Goal: Task Accomplishment & Management: Complete application form

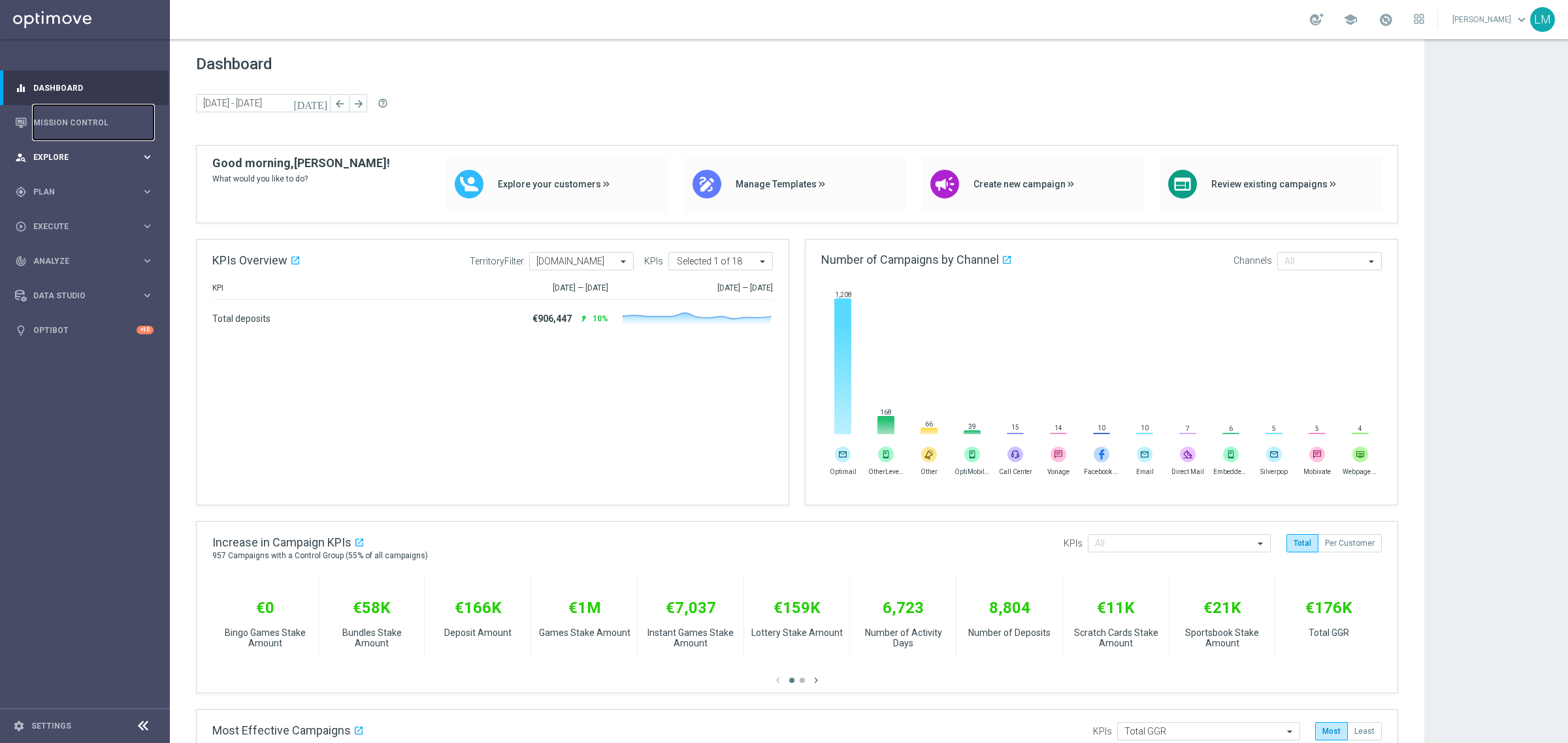
click at [81, 136] on link "Mission Control" at bounding box center [93, 123] width 120 height 35
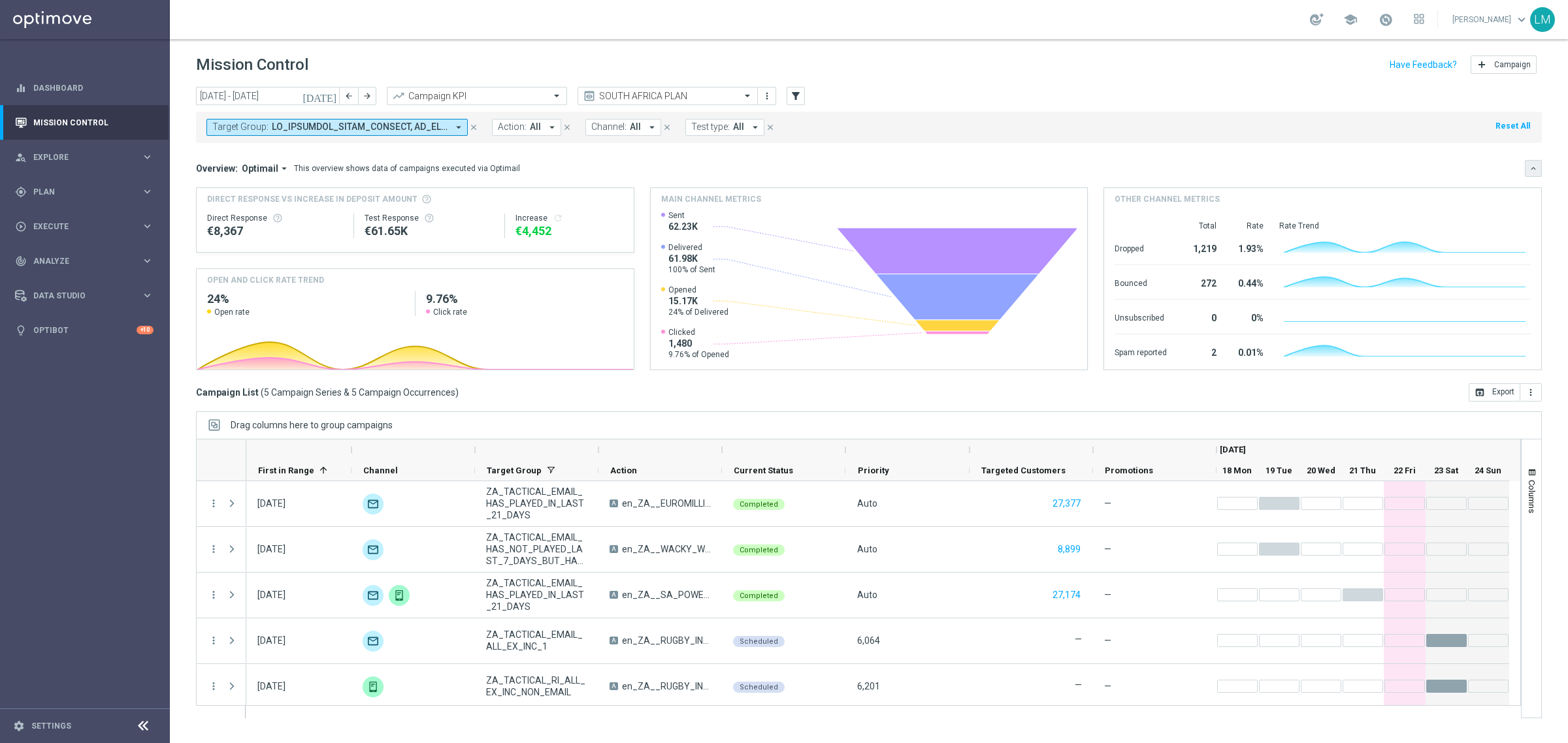
click at [1536, 165] on icon "keyboard_arrow_down" at bounding box center [1533, 169] width 10 height 10
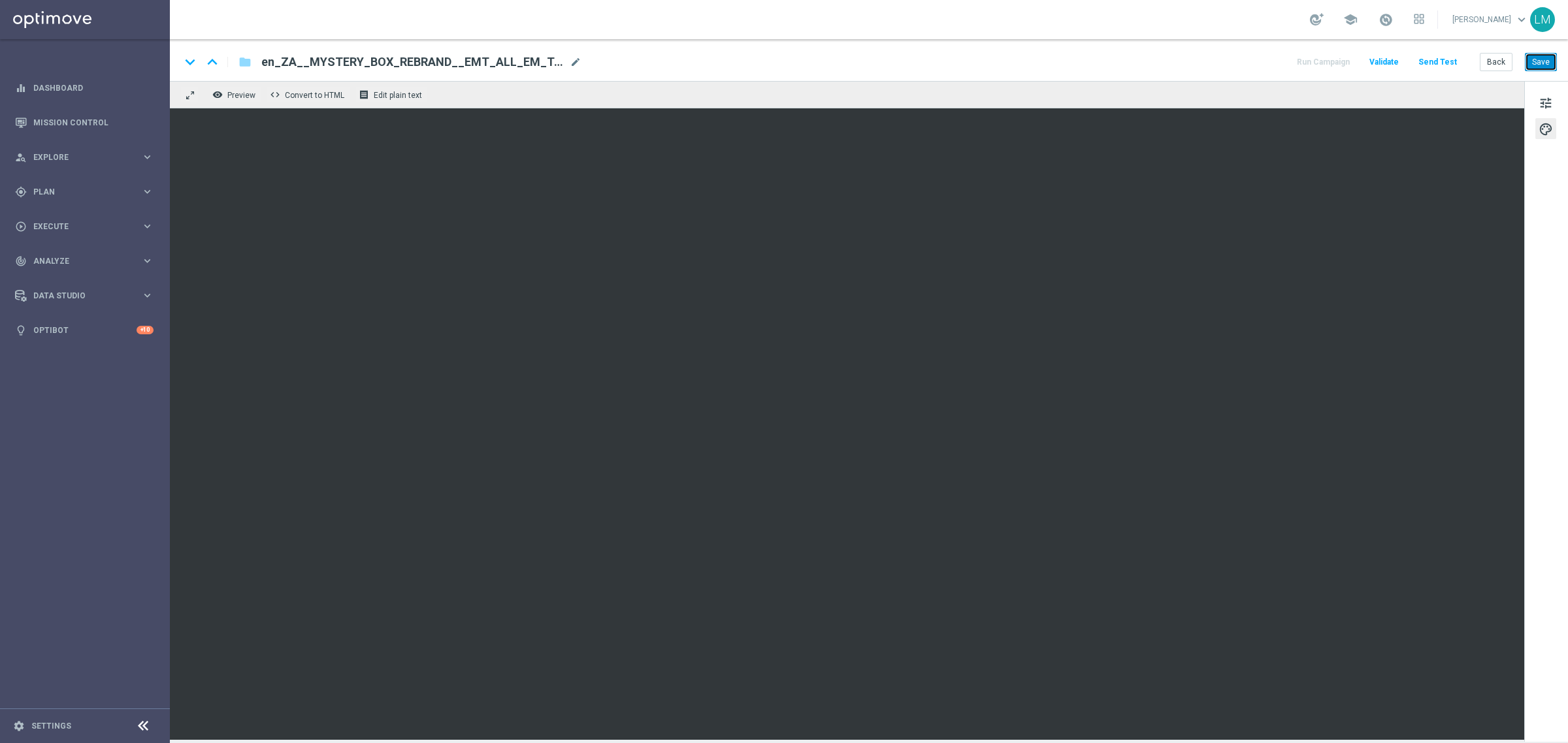
click at [1253, 65] on button "Save" at bounding box center [1540, 61] width 32 height 18
click at [1253, 97] on button "tune" at bounding box center [1546, 103] width 21 height 21
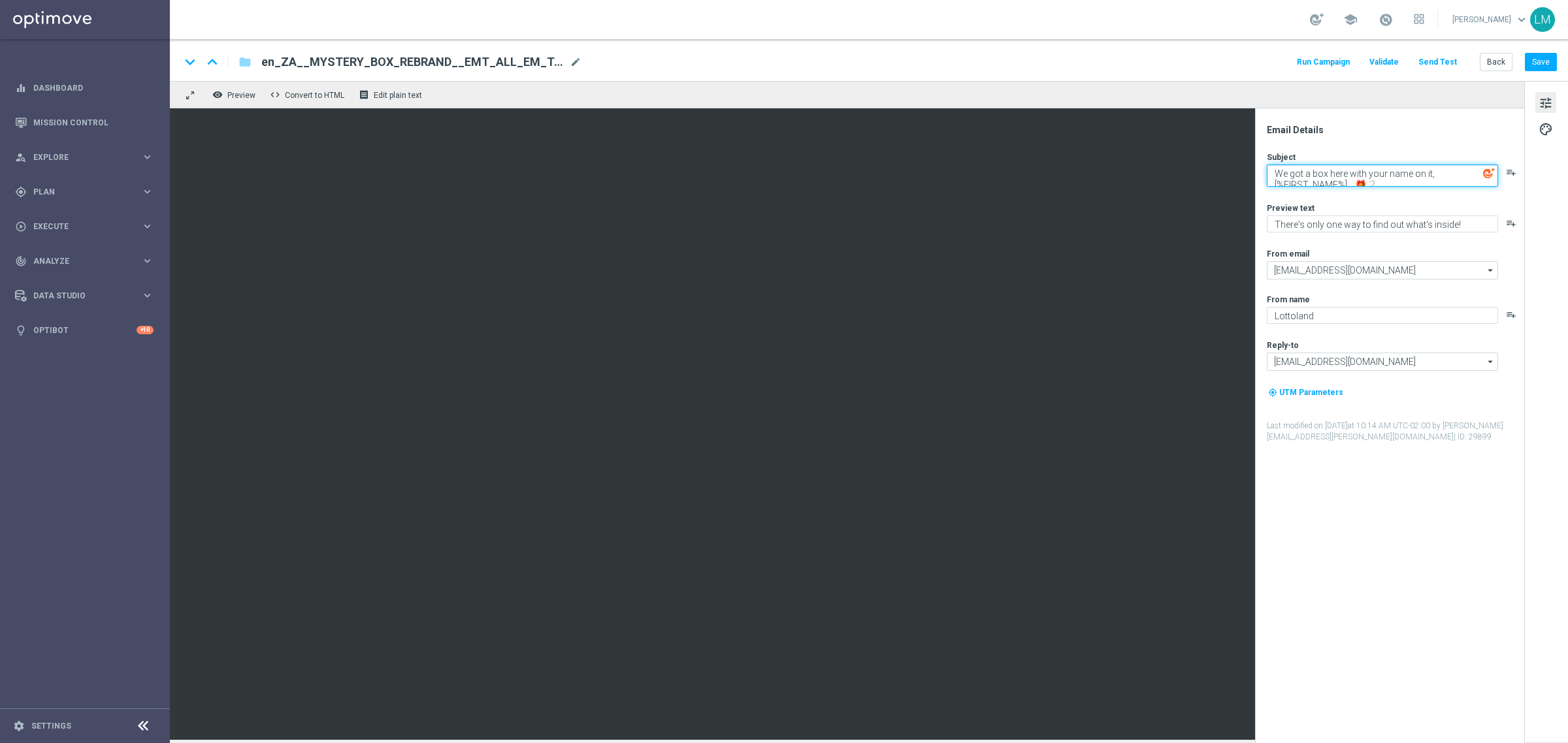
click at [1253, 177] on textarea "We got a box here with your name on it, [%FIRST_NAME%]... 🎁❔" at bounding box center [1382, 175] width 231 height 22
click at [1253, 175] on textarea "We got a box here with your name on it, [%FIRST_NAME%]... 🎁❔" at bounding box center [1382, 175] width 231 height 22
type textarea "I wonder what it is, [%FIRST_NAME%]... 🎁❔"
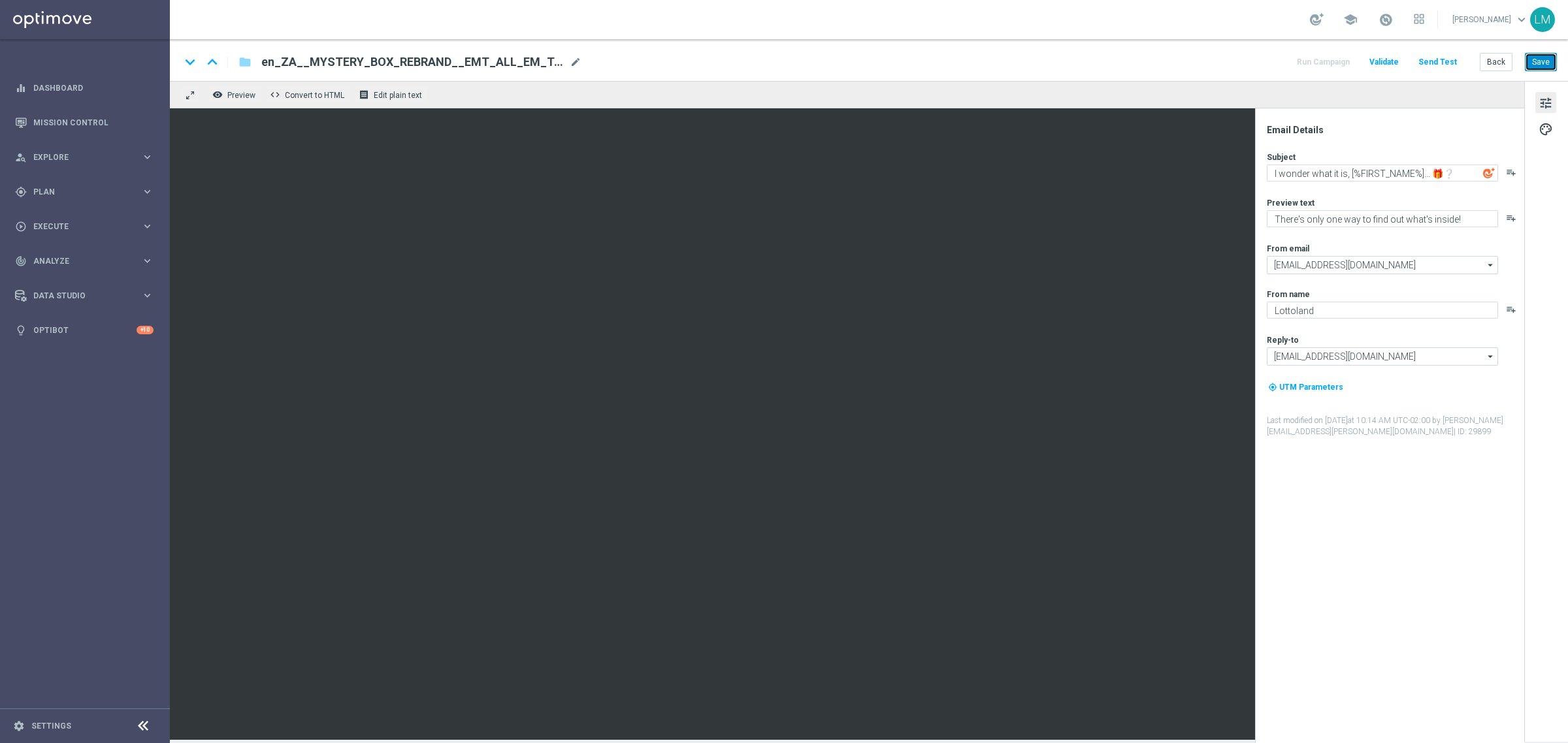
click at [1253, 60] on button "Save" at bounding box center [1540, 61] width 32 height 18
click at [1253, 65] on button "Send Test" at bounding box center [1438, 62] width 42 height 17
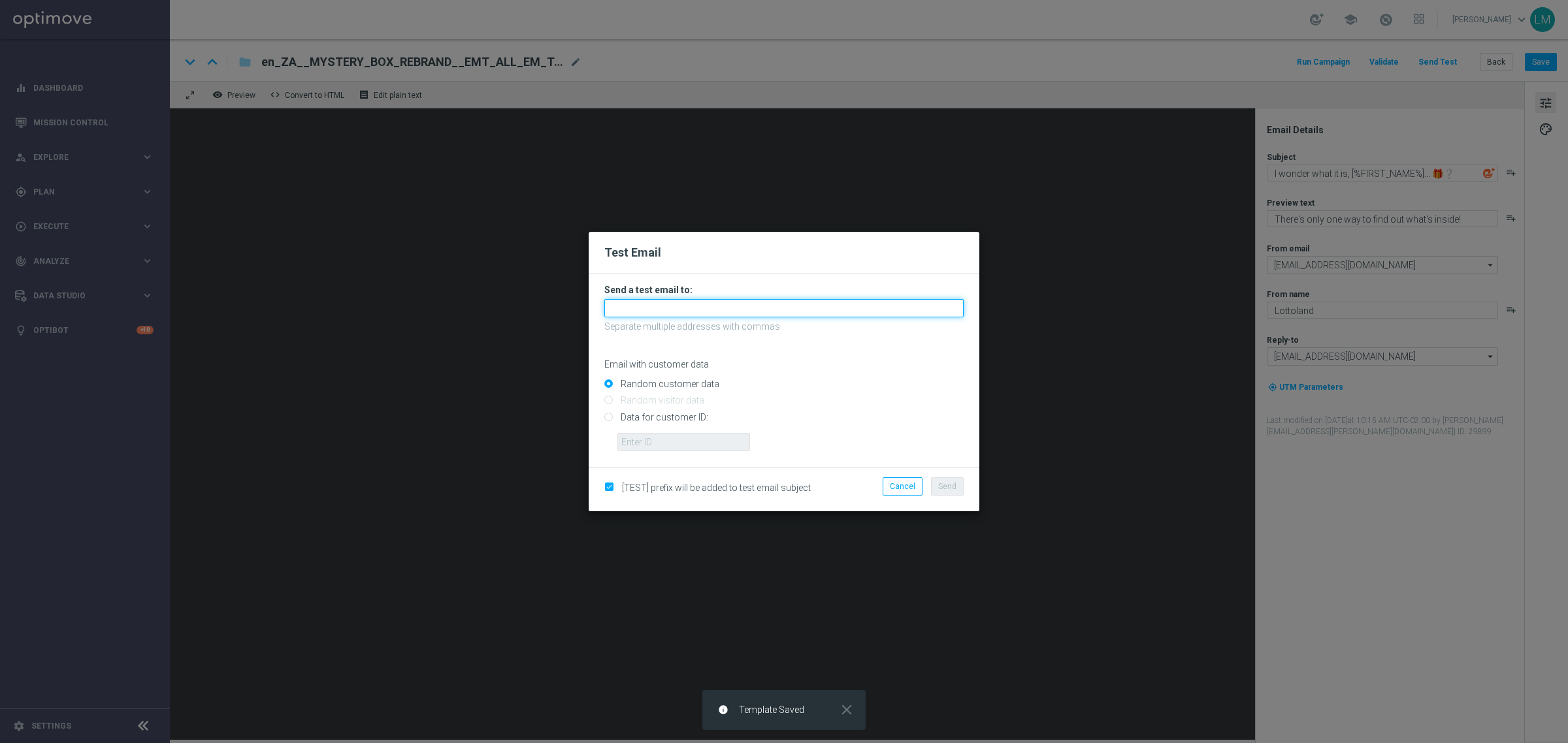
click at [696, 311] on input "text" at bounding box center [784, 308] width 360 height 18
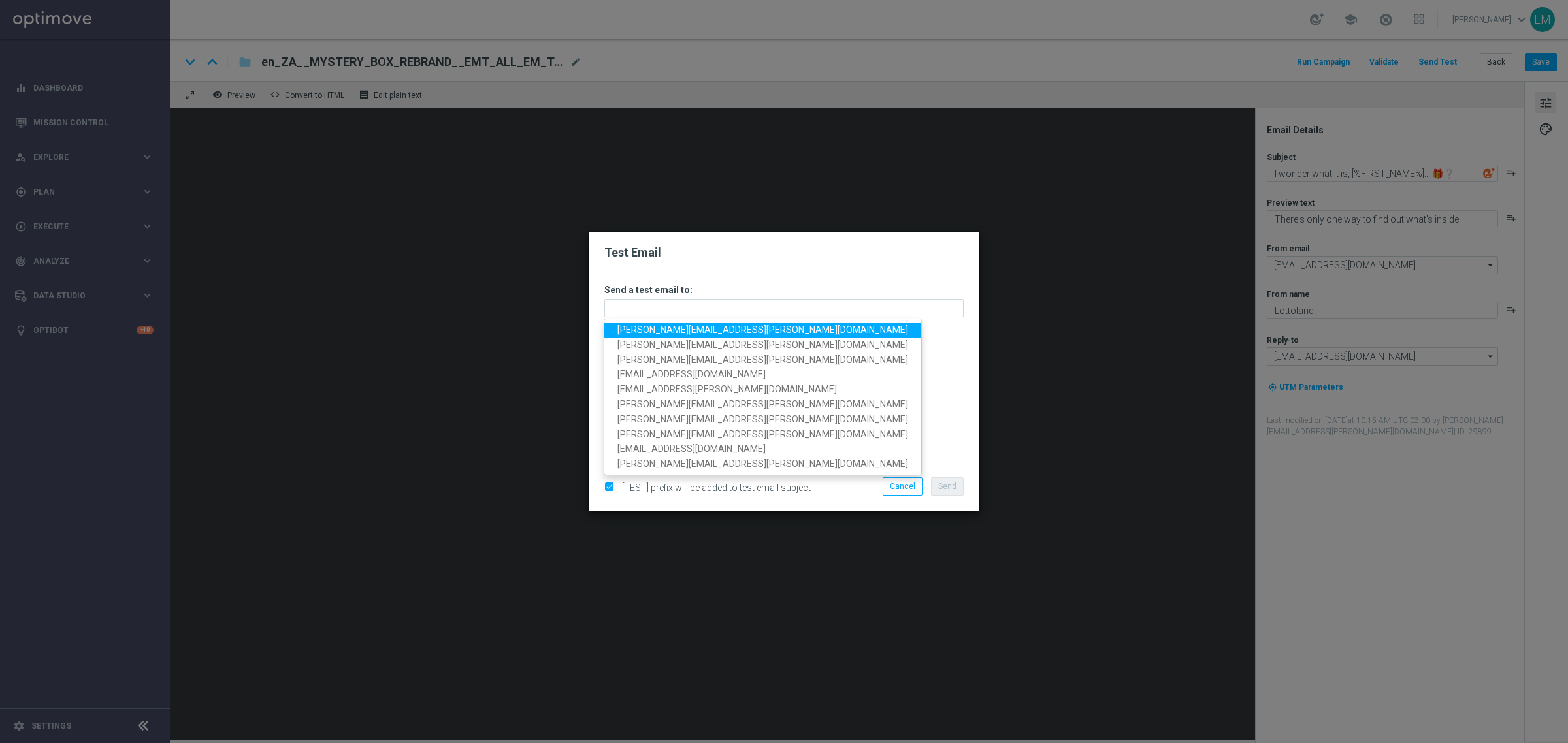
click at [681, 334] on span "leslie.martinez@lottoland.com" at bounding box center [762, 330] width 291 height 11
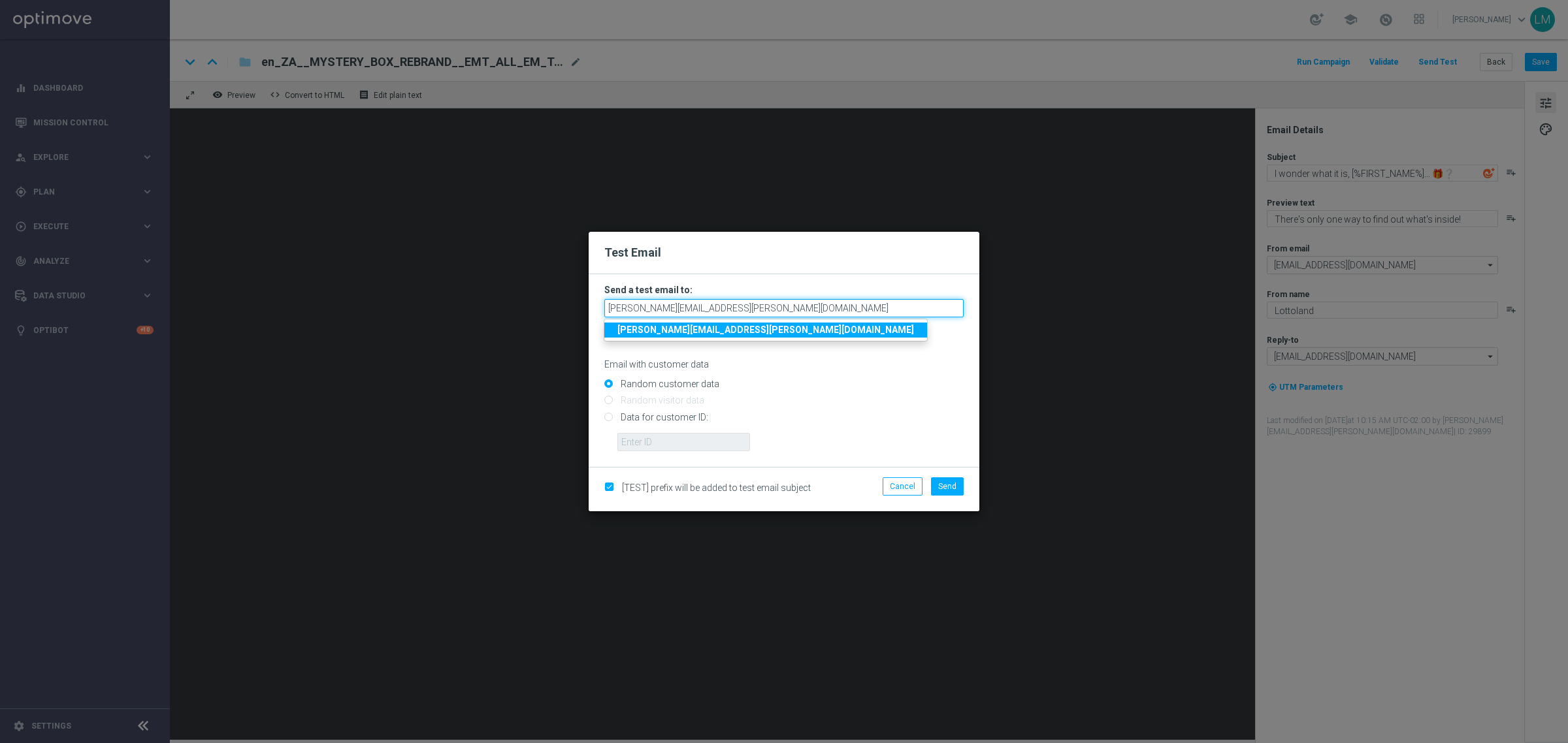
click at [756, 311] on input "leslie.martinez@lottoland.com" at bounding box center [784, 308] width 360 height 18
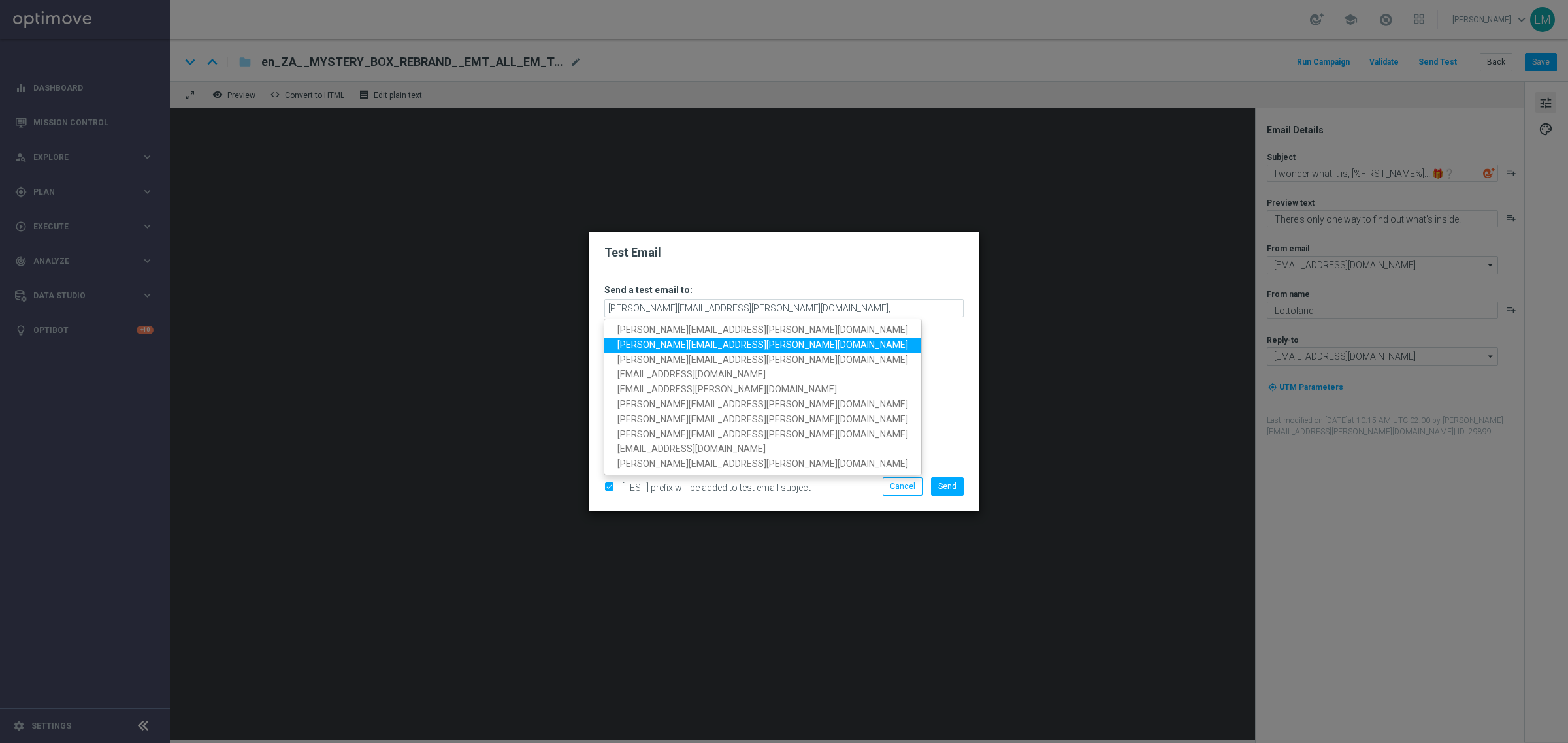
click at [688, 344] on span "ricky.hubbard@lottoland.com" at bounding box center [762, 344] width 291 height 11
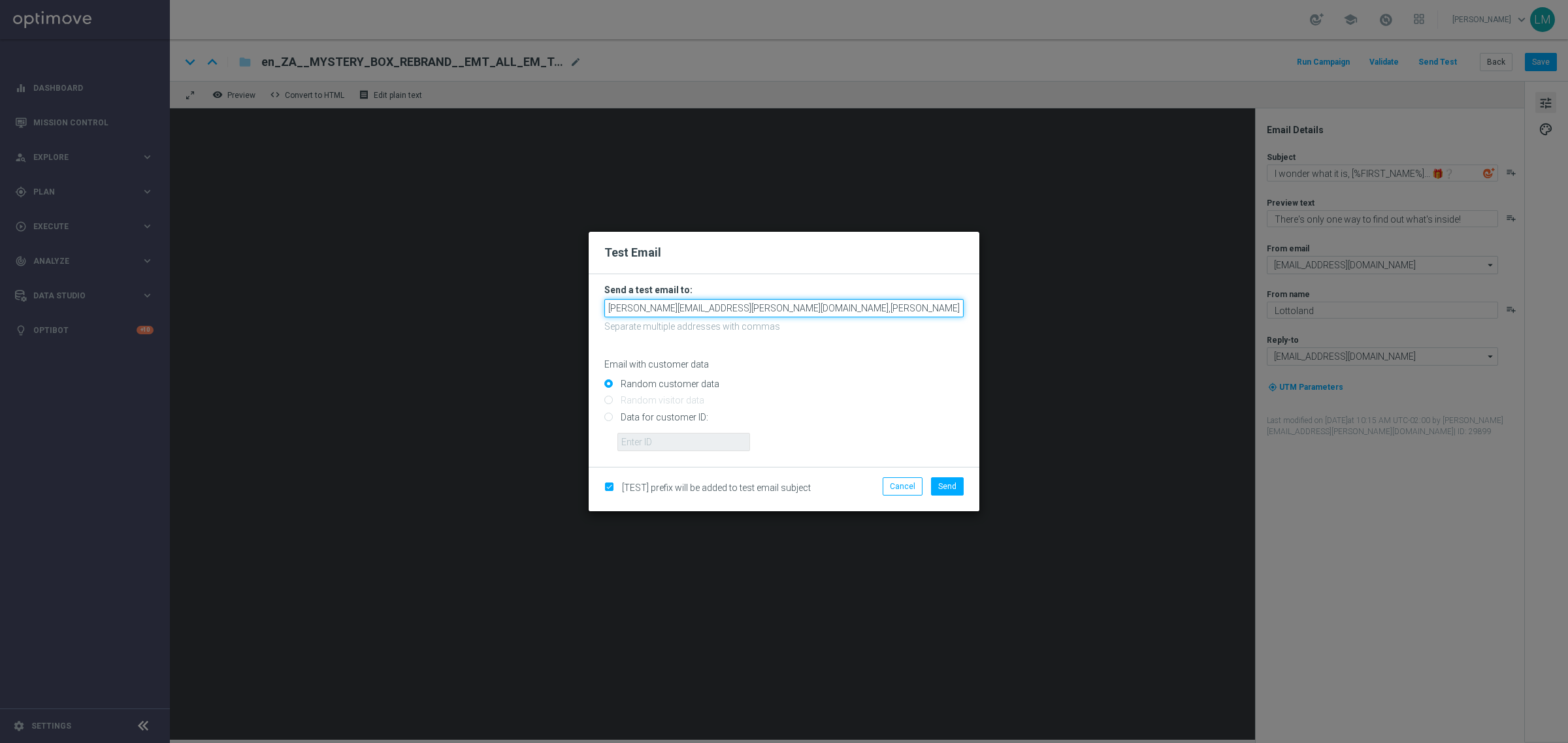
click at [883, 302] on input "leslie.martinez@lottoland.com,ricky.hubbard@lottoland.com" at bounding box center [784, 308] width 360 height 18
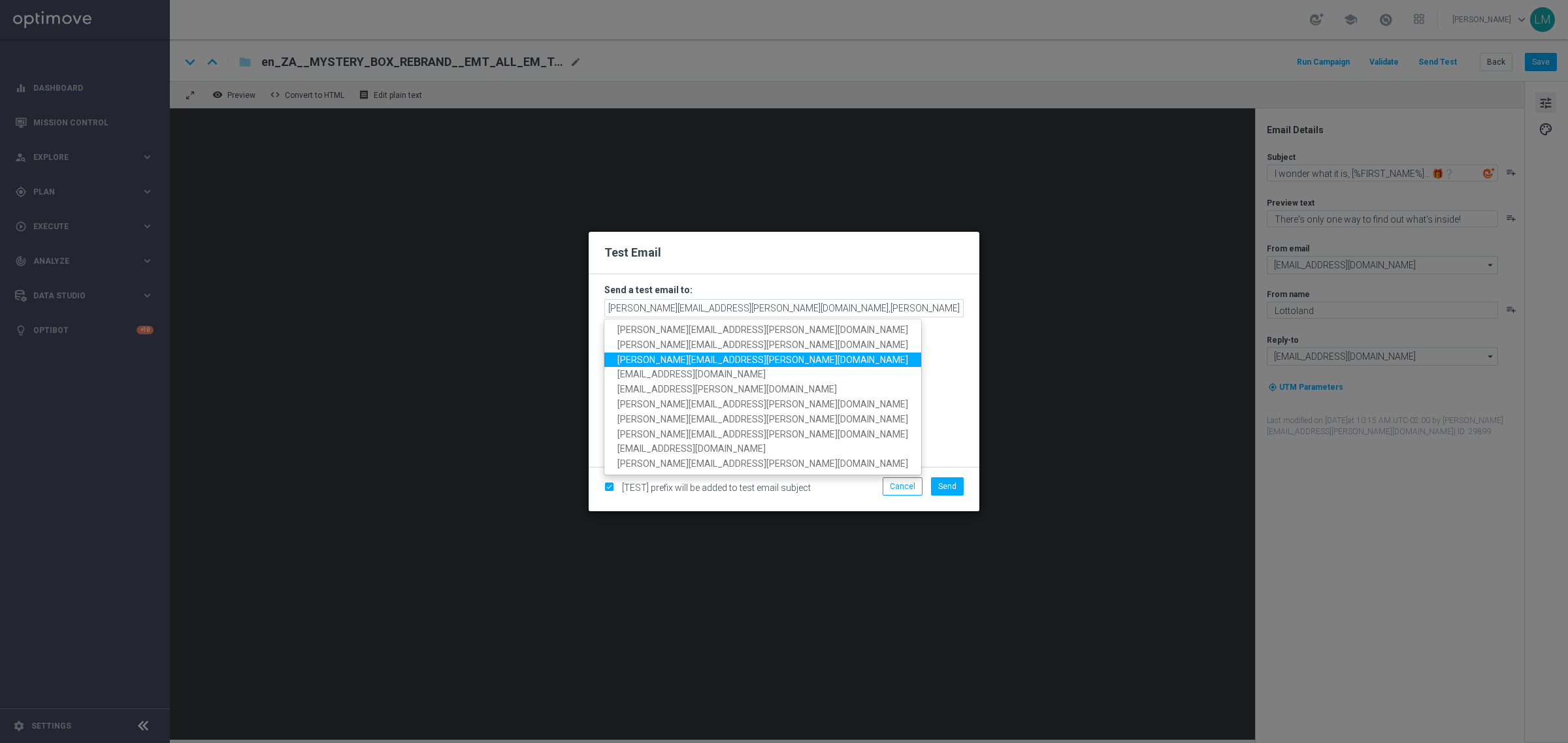
click at [679, 364] on span "millie.purcell@lottoland.com" at bounding box center [762, 359] width 291 height 11
type input "leslie.martinez@lottoland.com,ricky.hubbard@lottoland.com,millie.purcell@lottol…"
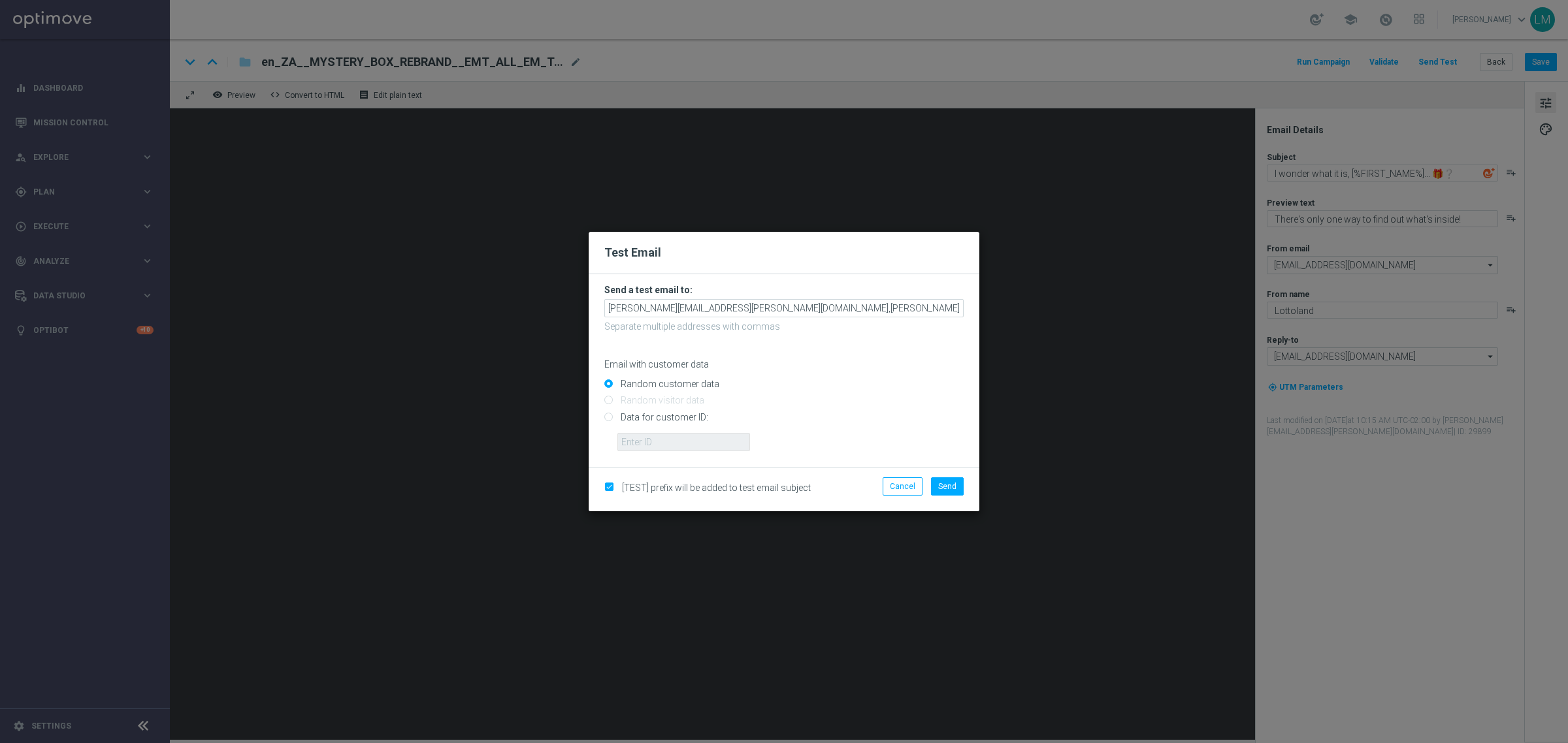
click at [678, 413] on input "Data for customer ID:" at bounding box center [784, 422] width 360 height 18
radio input "true"
click at [671, 384] on input "Random customer data" at bounding box center [784, 389] width 360 height 18
radio input "true"
click at [935, 477] on button "Send" at bounding box center [948, 486] width 33 height 18
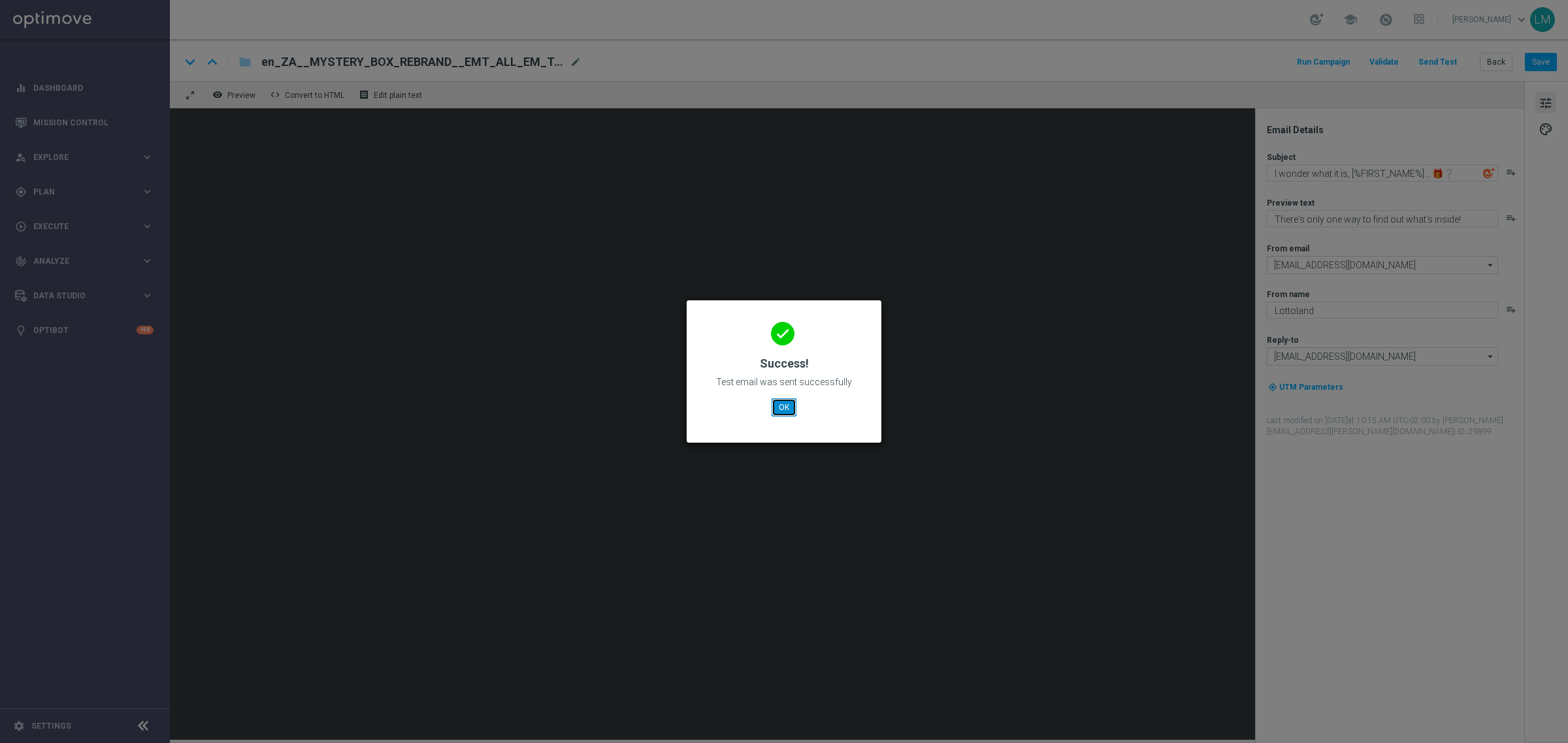
click at [790, 411] on button "OK" at bounding box center [784, 407] width 25 height 18
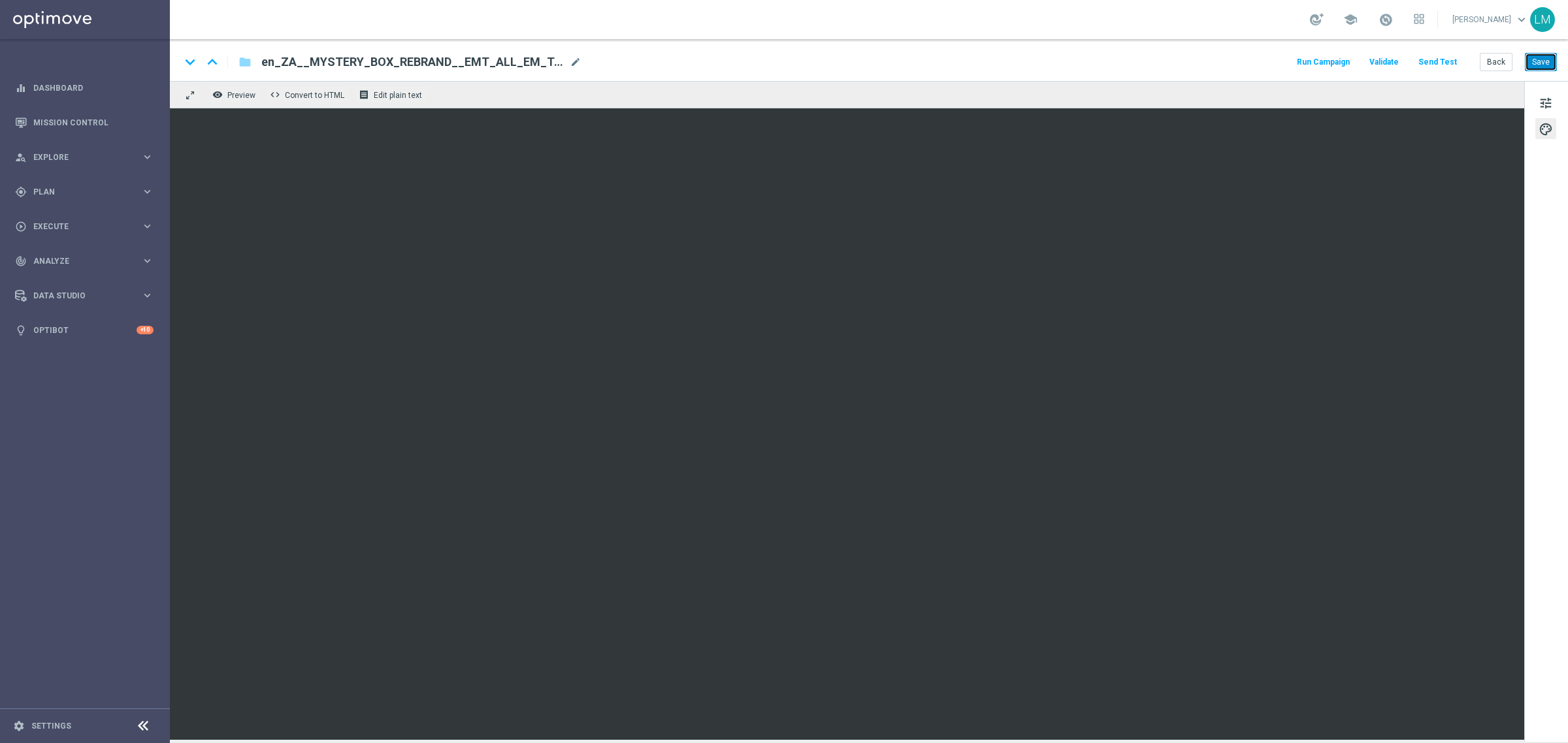
click at [1253, 62] on button "Save" at bounding box center [1540, 61] width 32 height 18
click at [1253, 58] on button "Save" at bounding box center [1540, 61] width 32 height 18
click at [1253, 66] on button "Save" at bounding box center [1540, 61] width 32 height 18
click at [1253, 62] on button "Send Test" at bounding box center [1438, 62] width 42 height 17
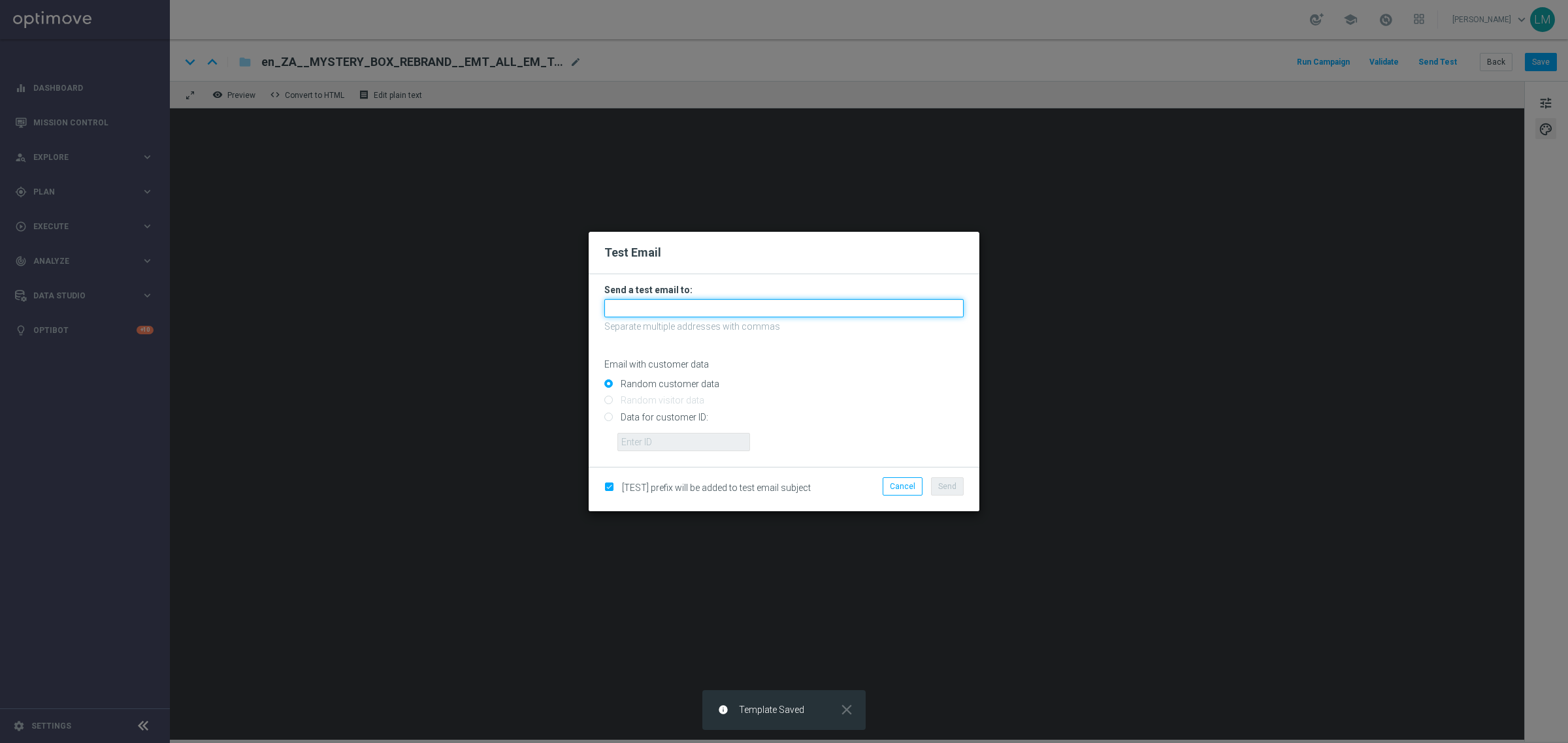
click at [742, 311] on input "text" at bounding box center [784, 308] width 360 height 18
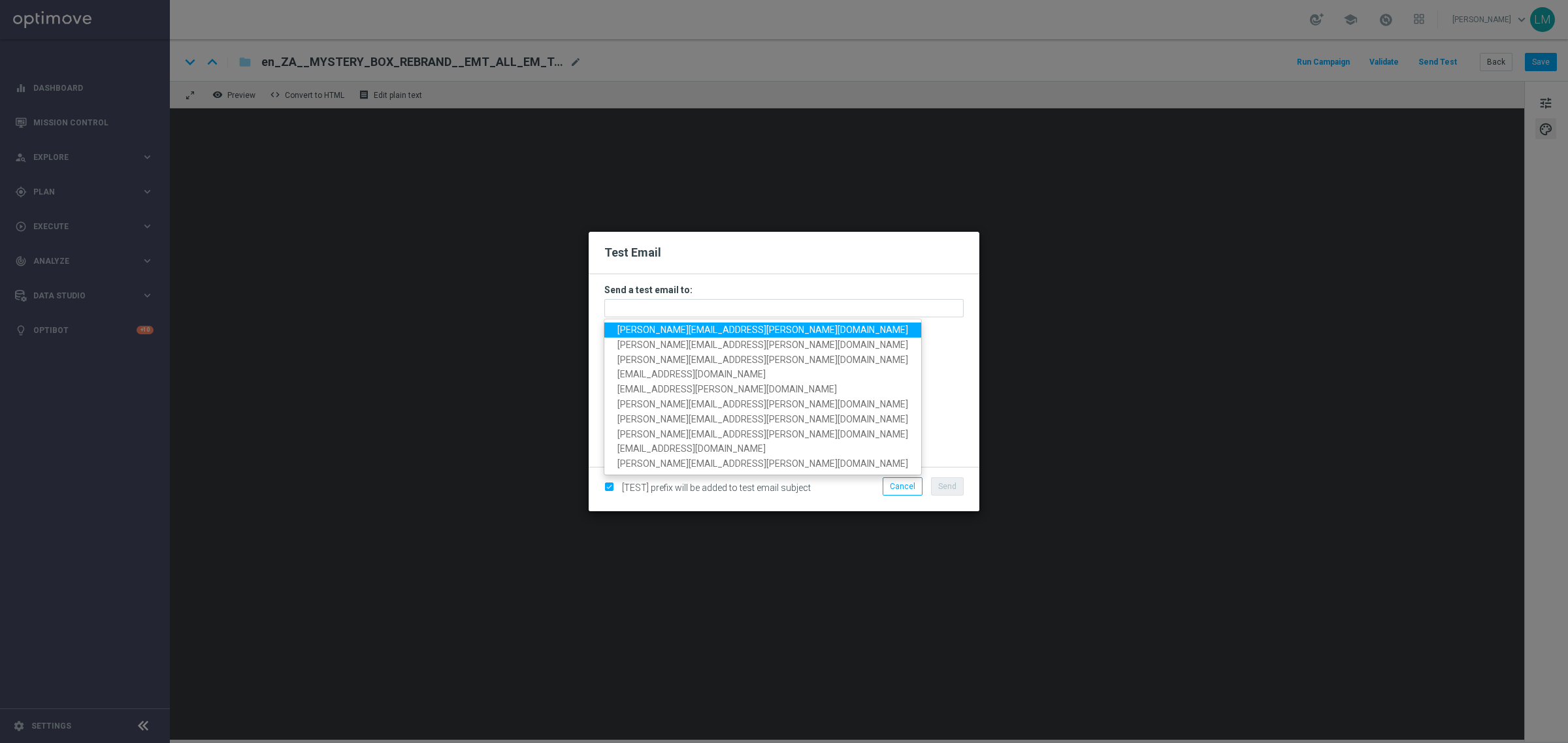
click at [718, 327] on span "leslie.martinez@lottoland.com" at bounding box center [762, 330] width 291 height 11
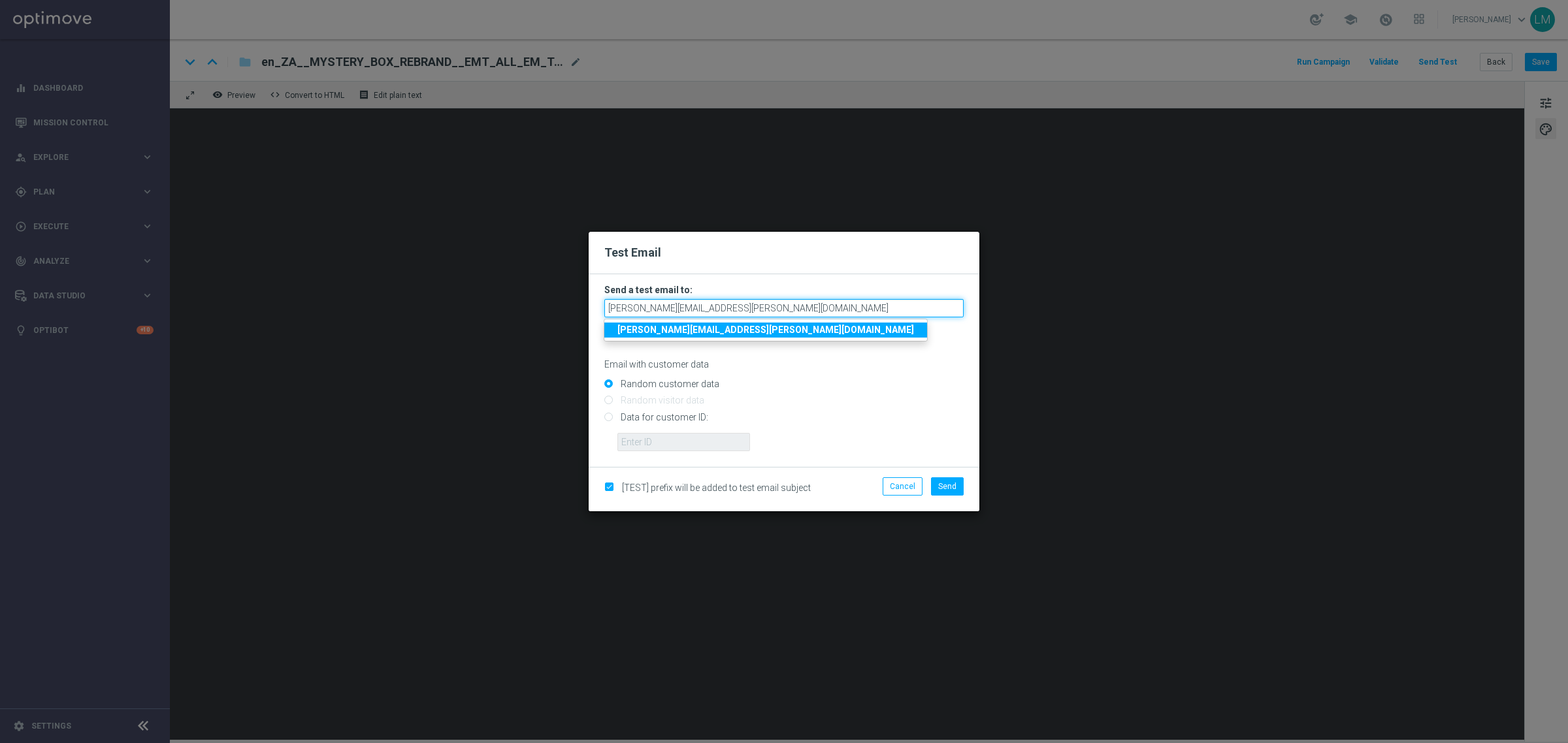
click at [732, 313] on input "leslie.martinez@lottoland.com" at bounding box center [784, 308] width 360 height 18
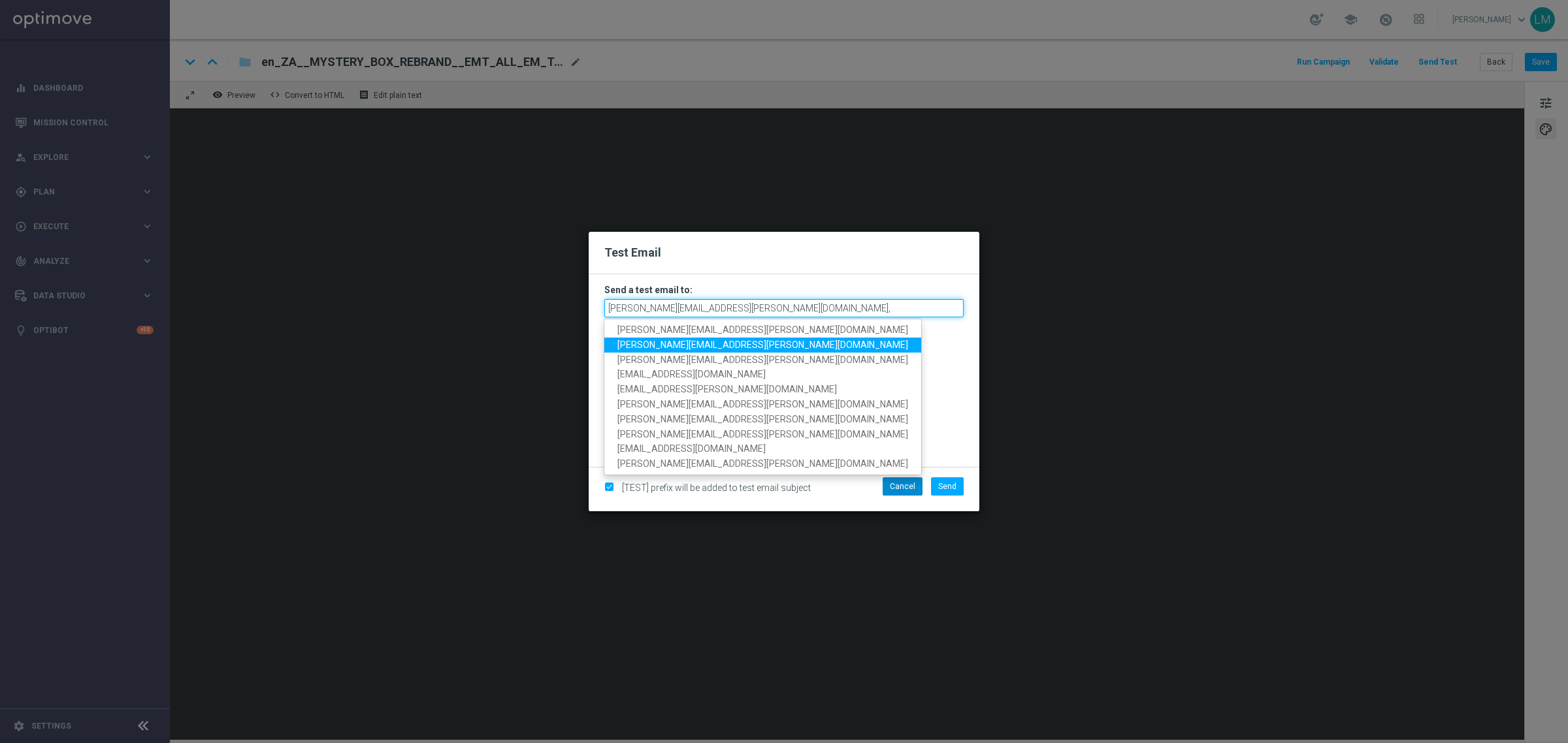
type input "leslie.martinez@lottoland.com,"
click at [903, 482] on button "Cancel" at bounding box center [902, 486] width 40 height 18
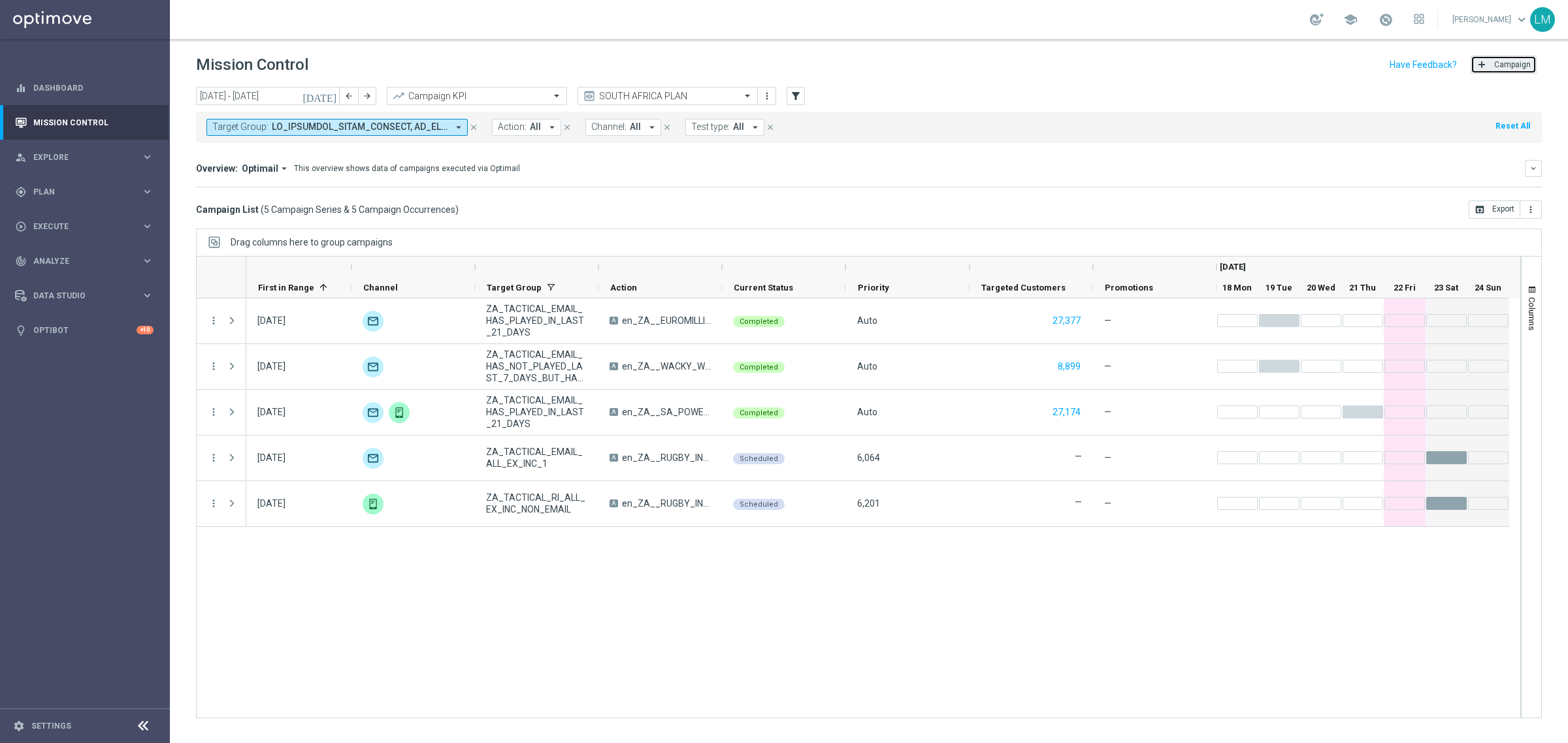
click at [1497, 64] on span "Campaign" at bounding box center [1512, 65] width 36 height 10
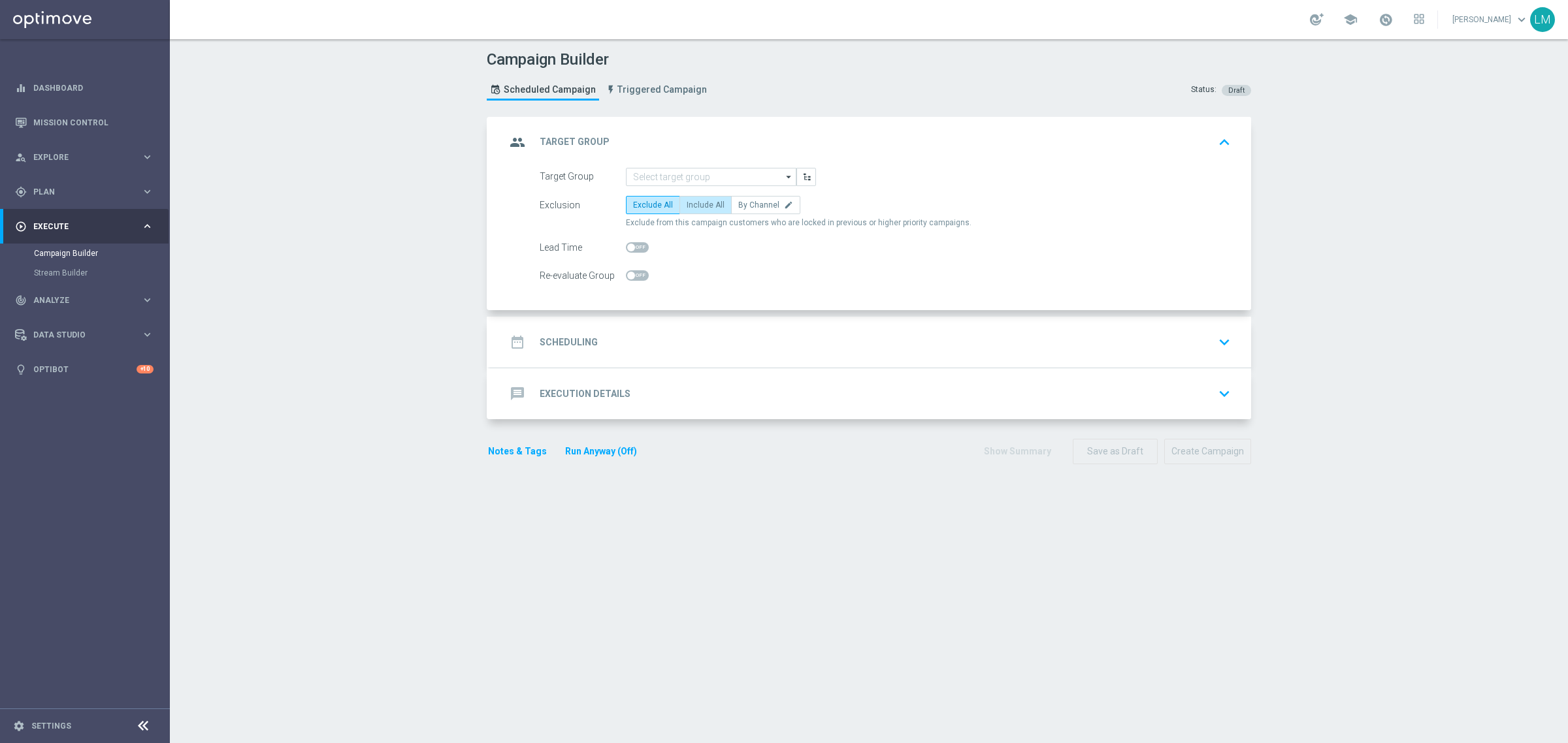
click at [679, 202] on label "Include All" at bounding box center [705, 204] width 52 height 18
click at [687, 203] on input "Include All" at bounding box center [690, 207] width 9 height 9
radio input "true"
click at [677, 181] on input at bounding box center [712, 176] width 171 height 18
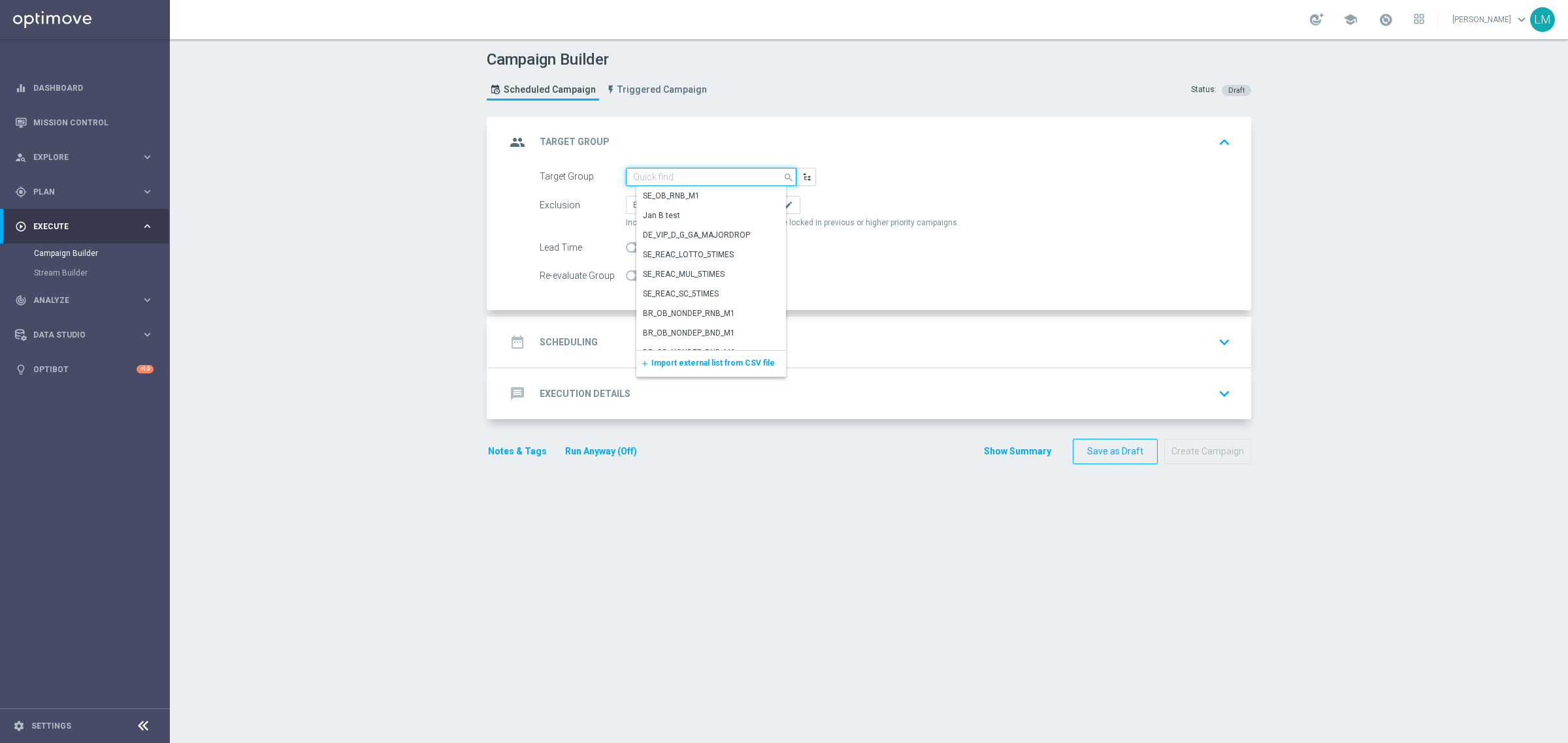
paste input "ZA_TACTICAL_EMAIL_ALL_EX_INC_1"
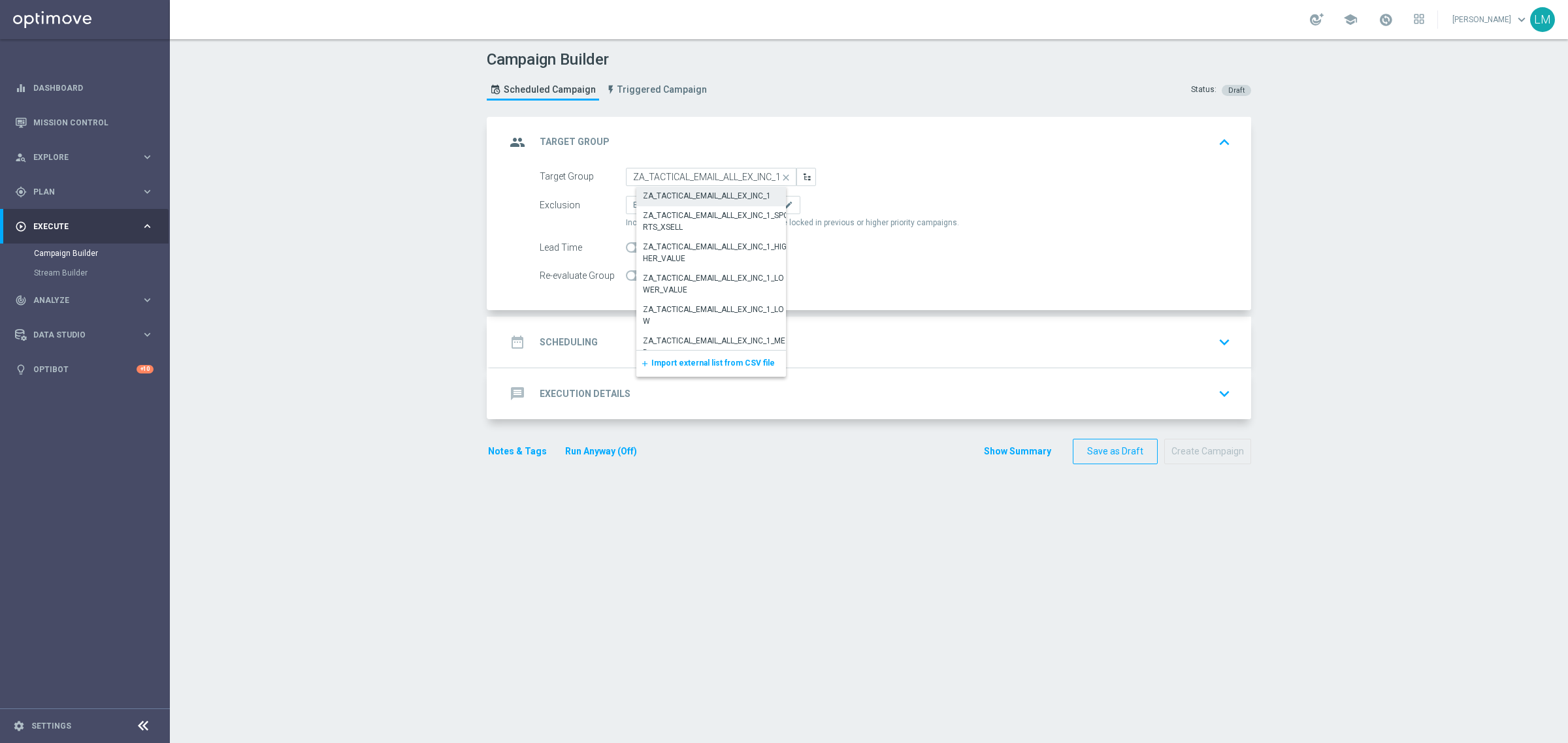
click at [730, 197] on div "ZA_TACTICAL_EMAIL_ALL_EX_INC_1" at bounding box center [707, 196] width 129 height 12
type input "ZA_TACTICAL_EMAIL_ALL_EX_INC_1"
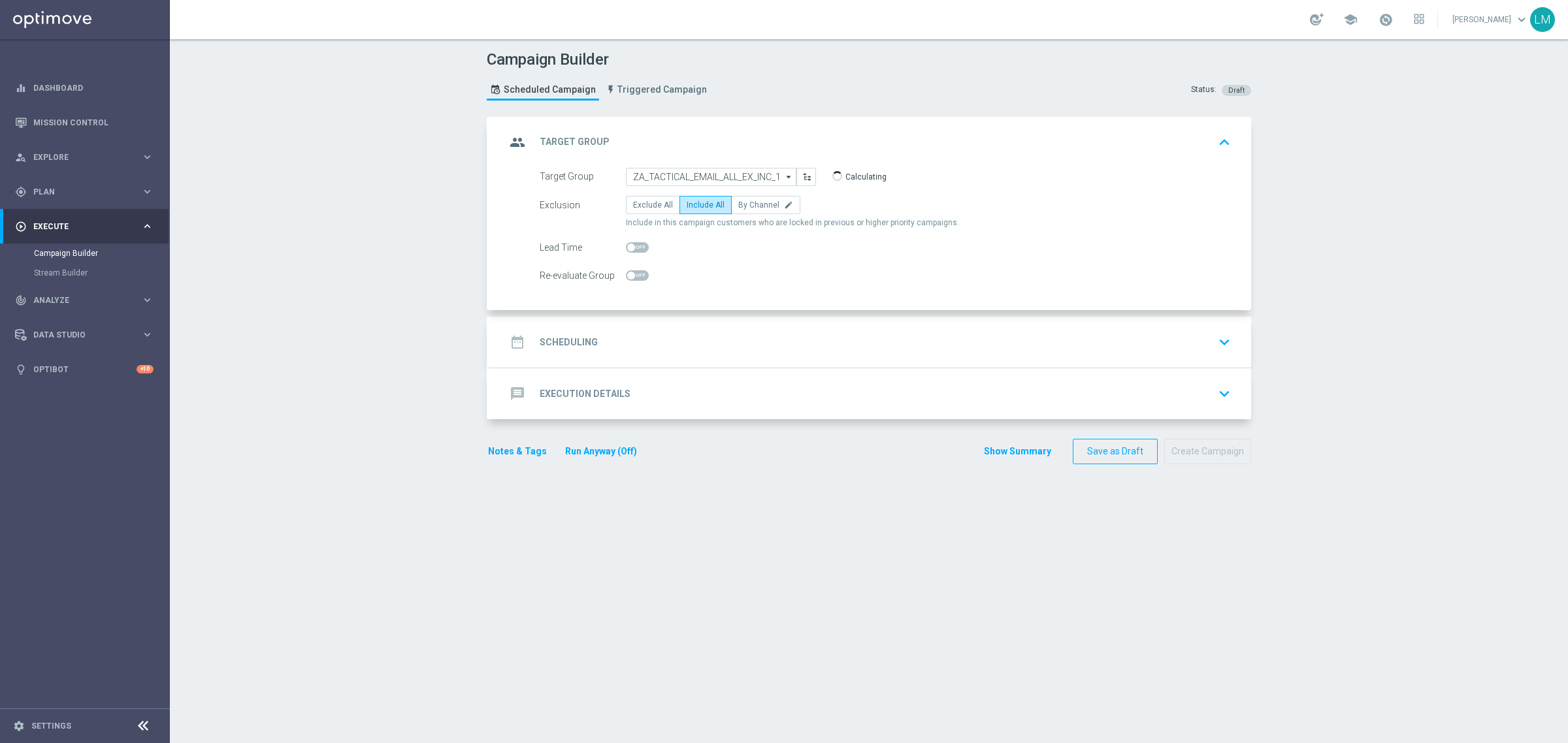
click at [737, 337] on div "date_range Scheduling keyboard_arrow_down" at bounding box center [870, 342] width 730 height 25
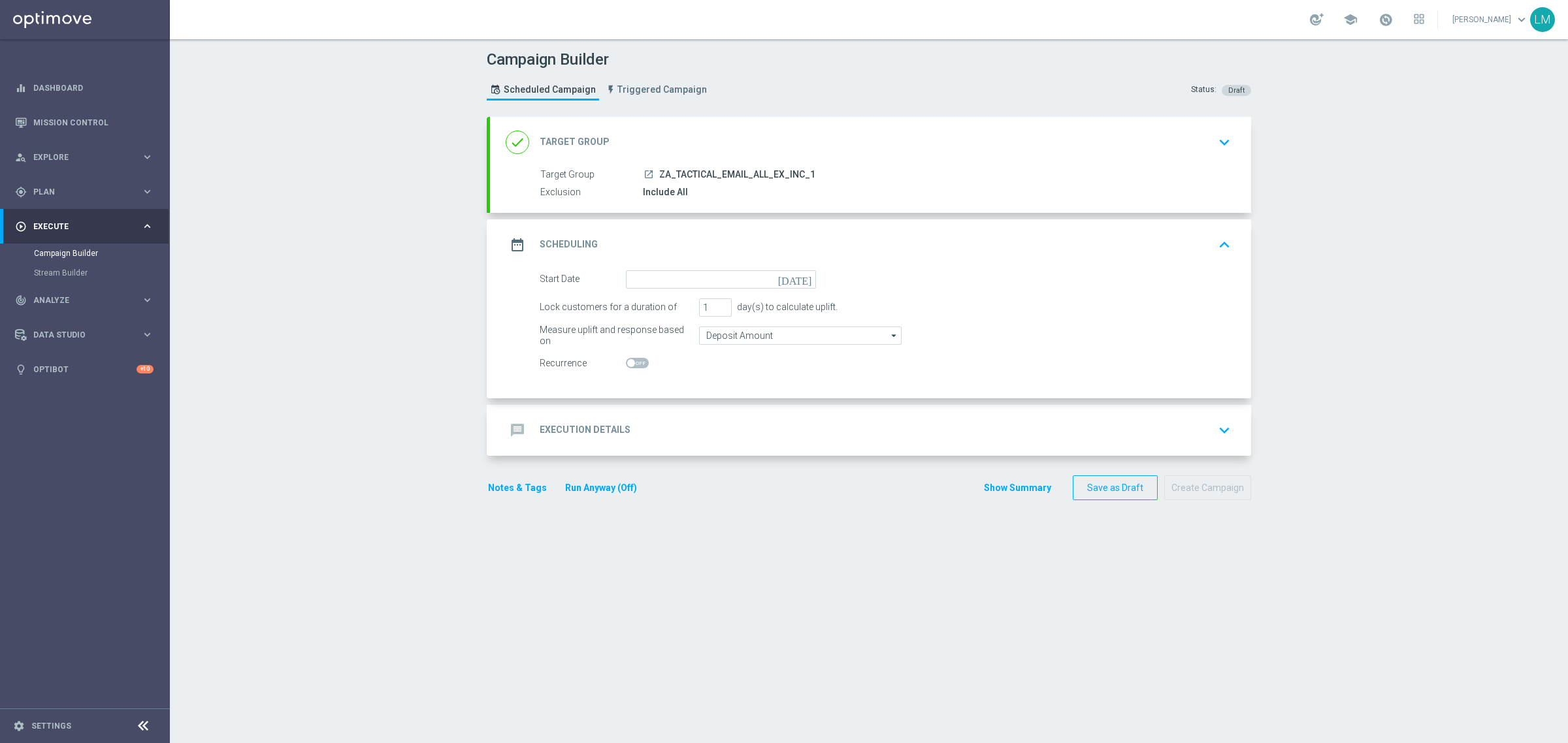
click at [802, 274] on icon "[DATE]" at bounding box center [797, 277] width 38 height 14
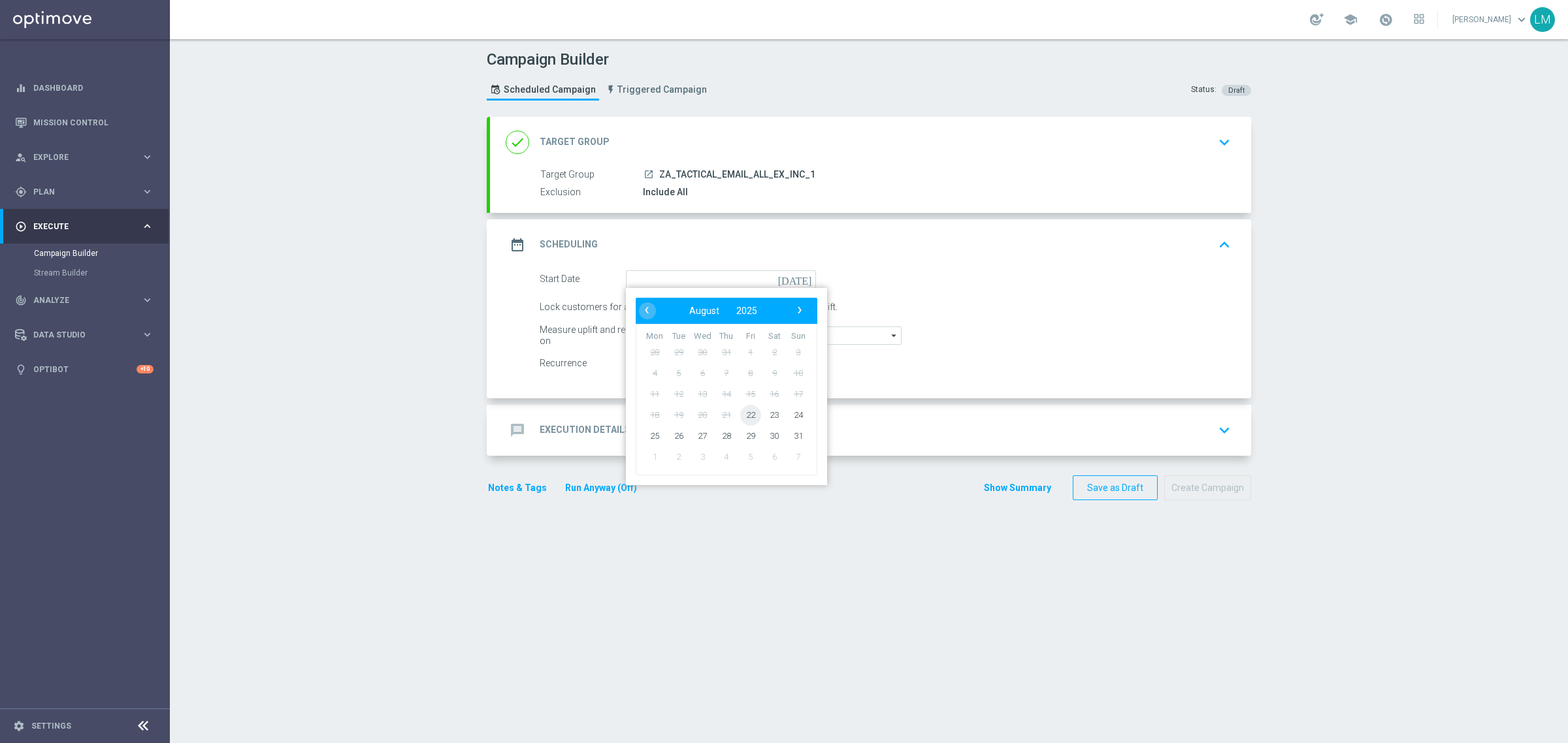
click at [740, 419] on span "22" at bounding box center [751, 415] width 21 height 21
type input "[DATE]"
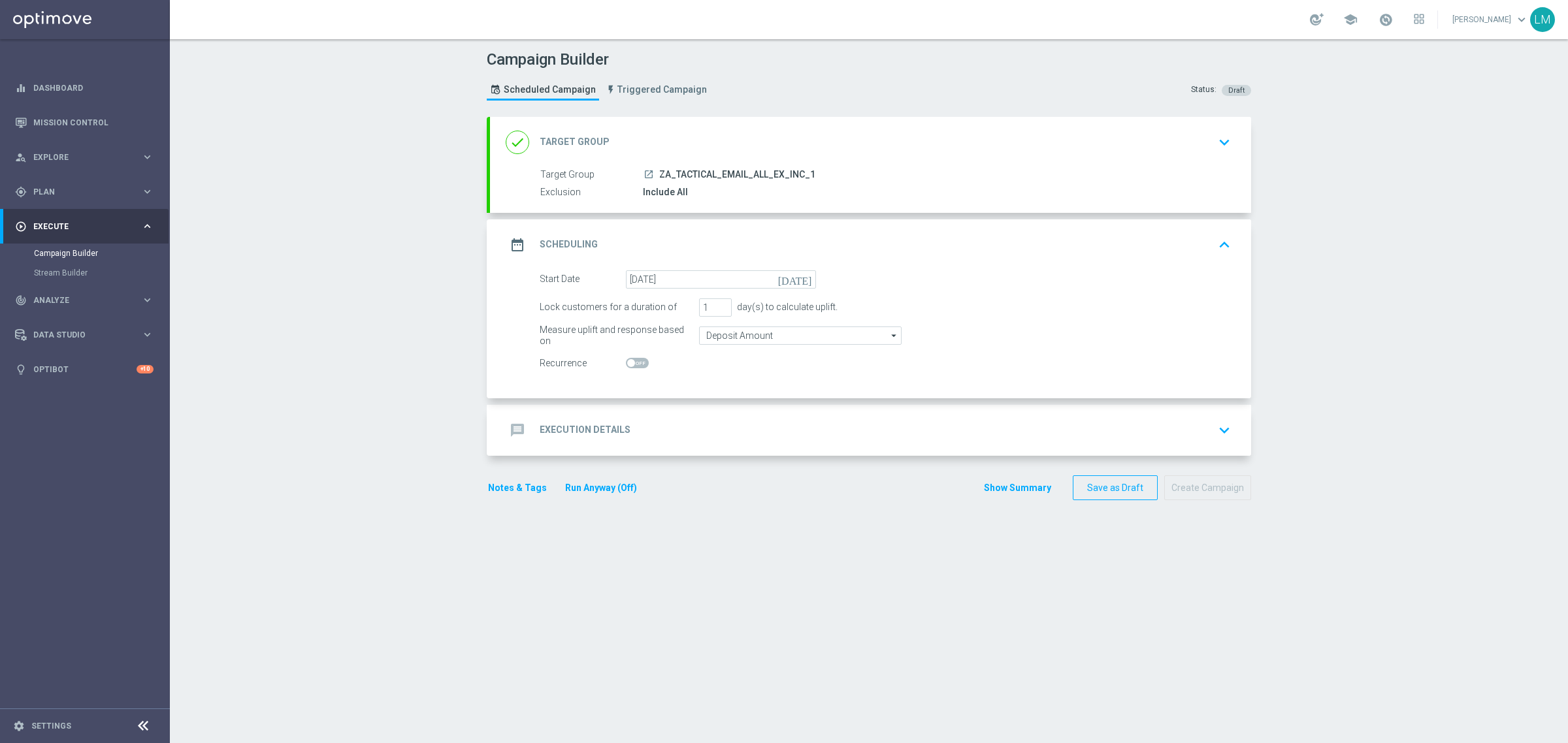
click at [730, 438] on div "message Execution Details keyboard_arrow_down" at bounding box center [870, 430] width 730 height 25
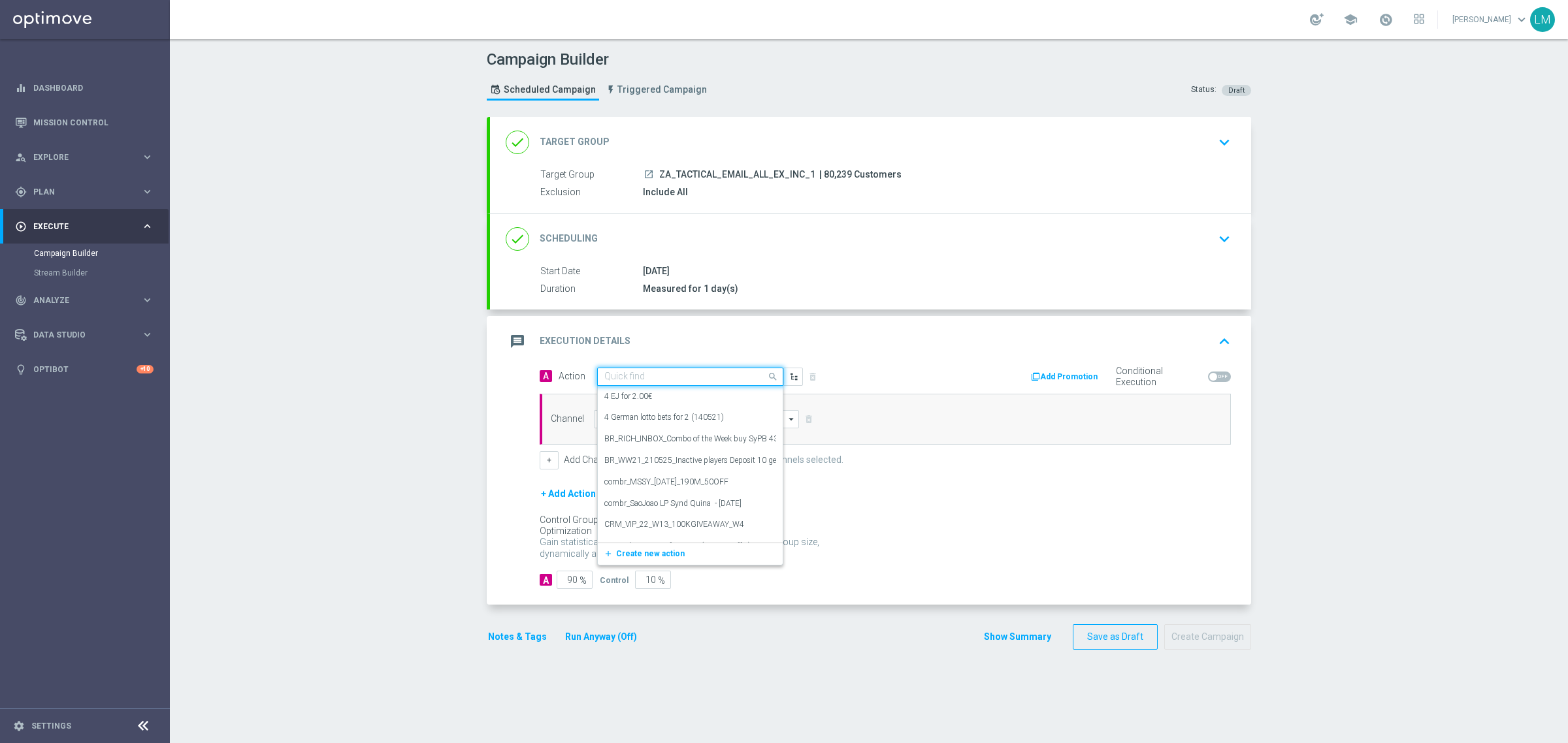
click at [635, 374] on input "text" at bounding box center [677, 378] width 146 height 12
paste input "en_ZA__MYSTERY_BOX_REBRAND__EMT_ALL_EM_TAC_LT"
type input "en_ZA__MYSTERY_BOX_REBRAND__EMT_ALL_EM_TAC_LT"
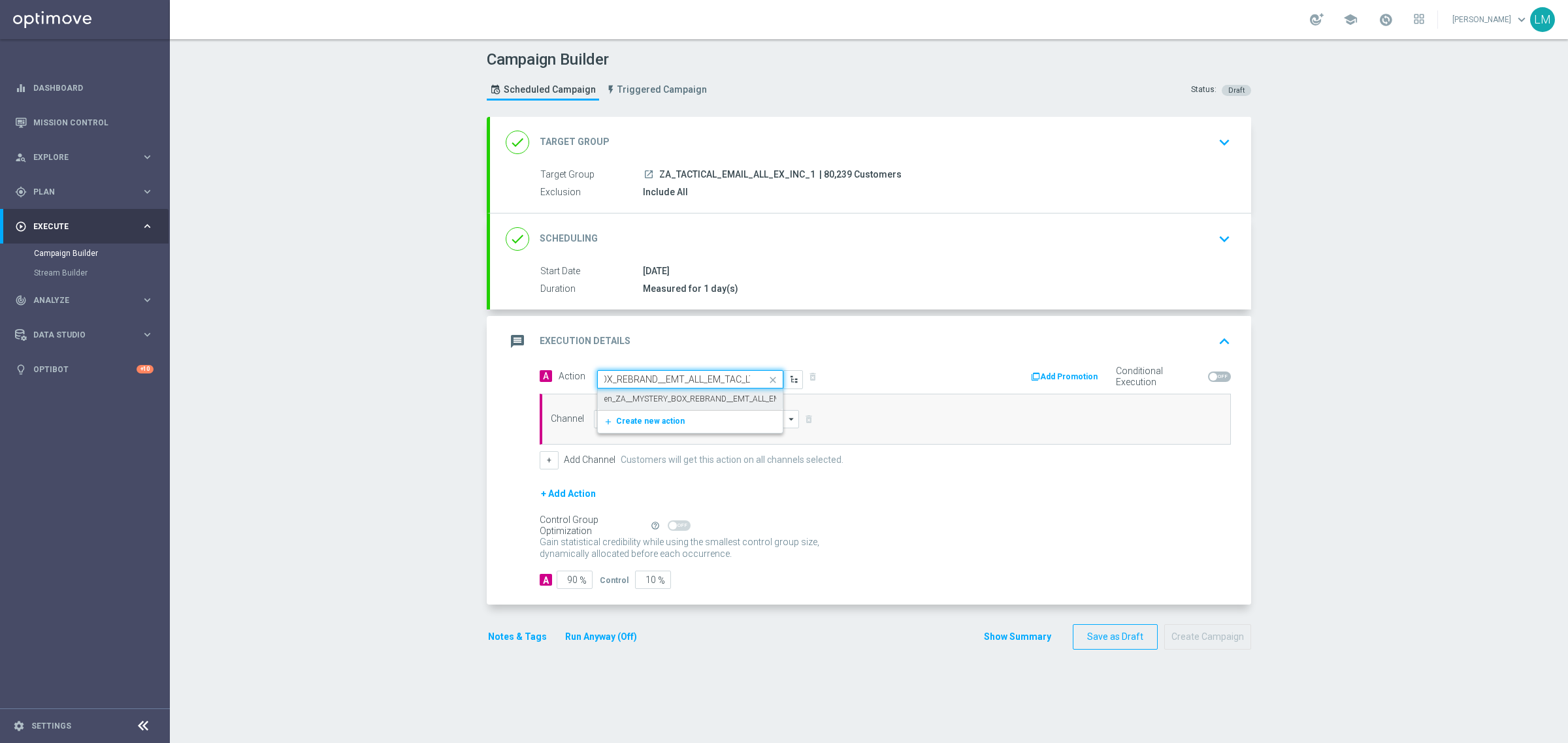
click at [629, 406] on div "en_ZA__MYSTERY_BOX_REBRAND__EMT_ALL_EM_TAC_LT edit" at bounding box center [690, 399] width 172 height 21
click at [631, 425] on input at bounding box center [696, 419] width 205 height 18
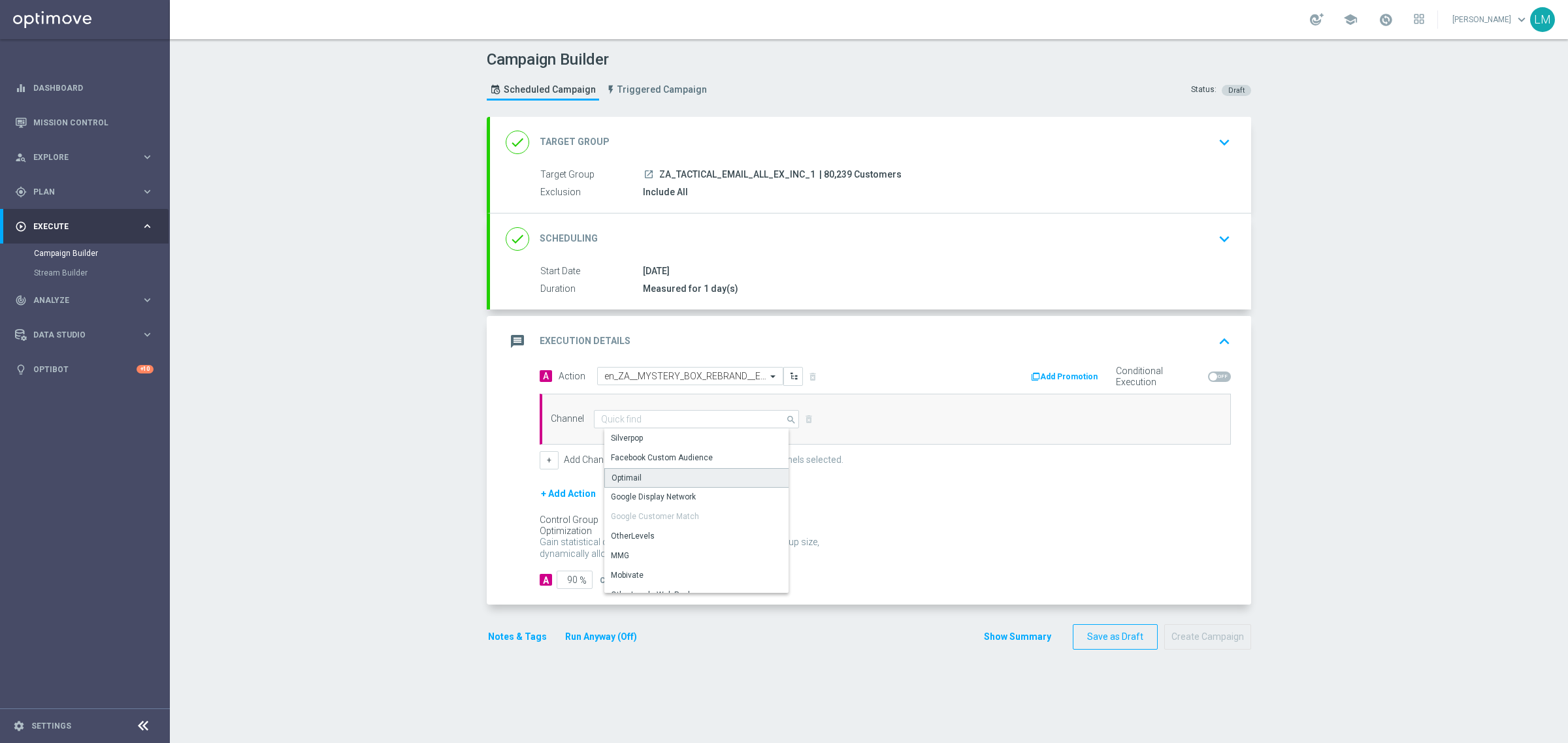
click at [622, 482] on div "Optimail" at bounding box center [626, 478] width 30 height 12
type input "Optimail"
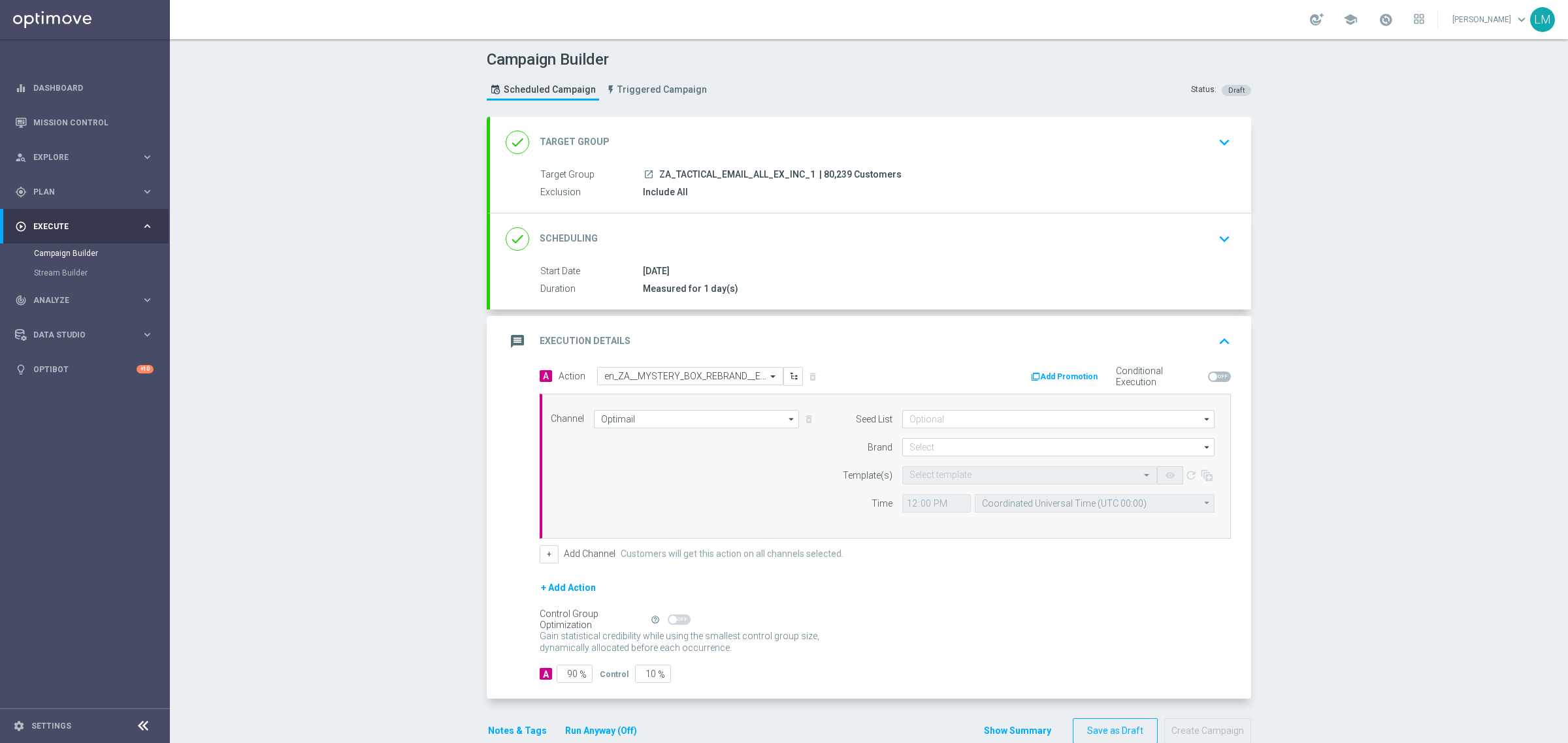
click at [921, 457] on form "Seed List arrow_drop_down Drag here to set row groups Drag here to set column l…" at bounding box center [1024, 461] width 379 height 103
click at [926, 448] on input at bounding box center [1059, 447] width 313 height 18
click at [924, 478] on div "lottoland" at bounding box center [1069, 485] width 313 height 18
type input "lottoland"
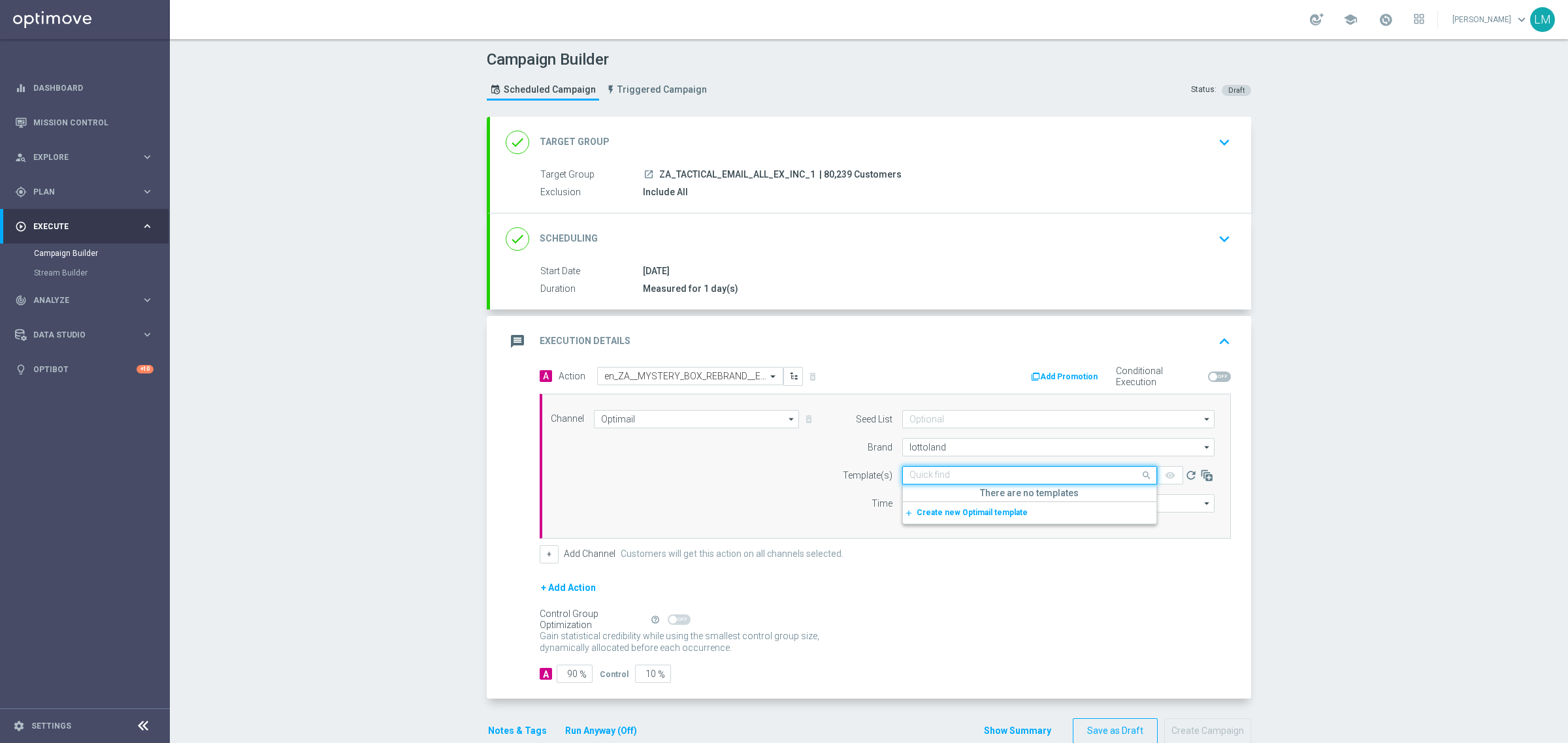
click at [924, 478] on input "text" at bounding box center [1016, 476] width 214 height 12
paste input "en_ZA__MYSTERY_BOX_REBRAND__EMT_ALL_EM_TAC_LT"
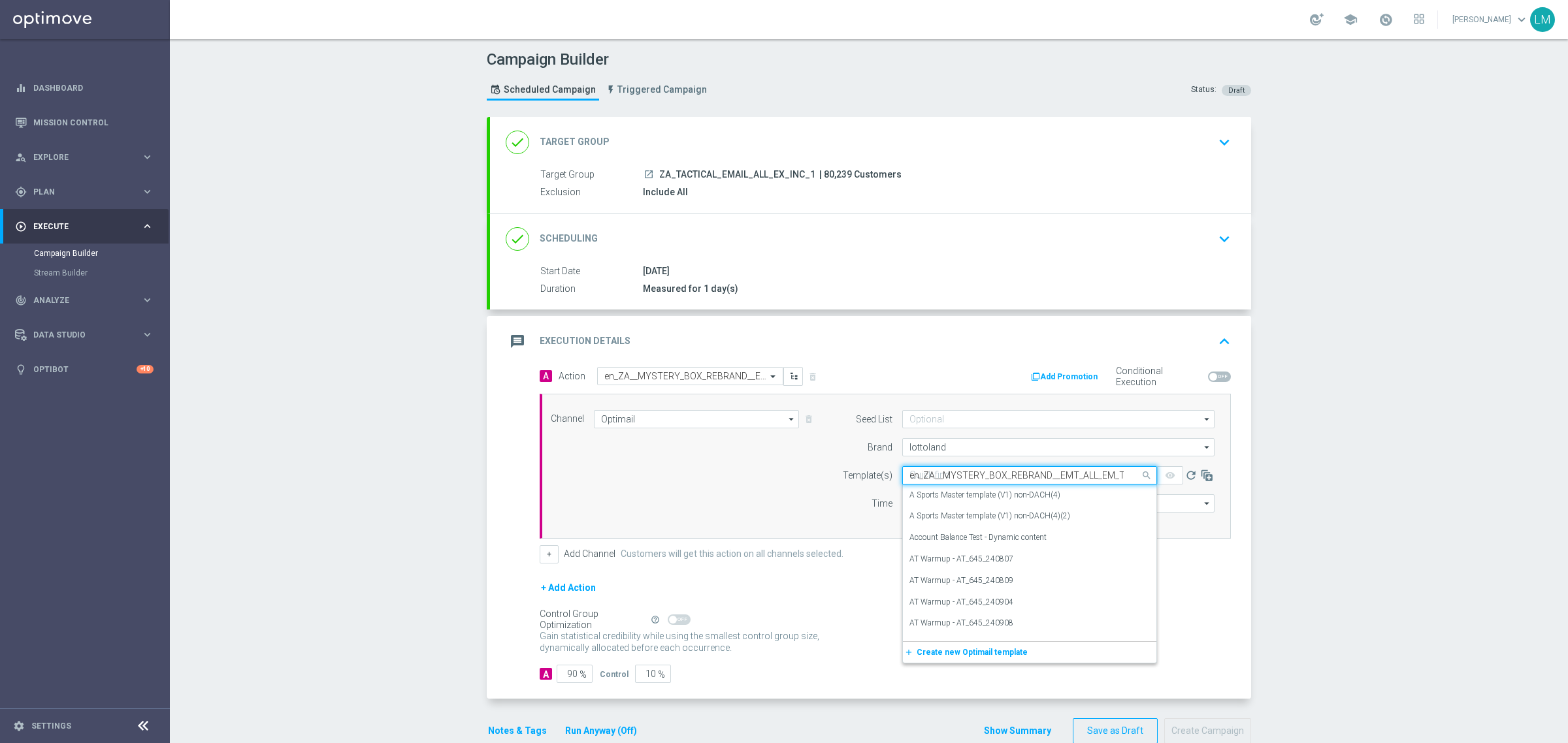
scroll to position [0, 21]
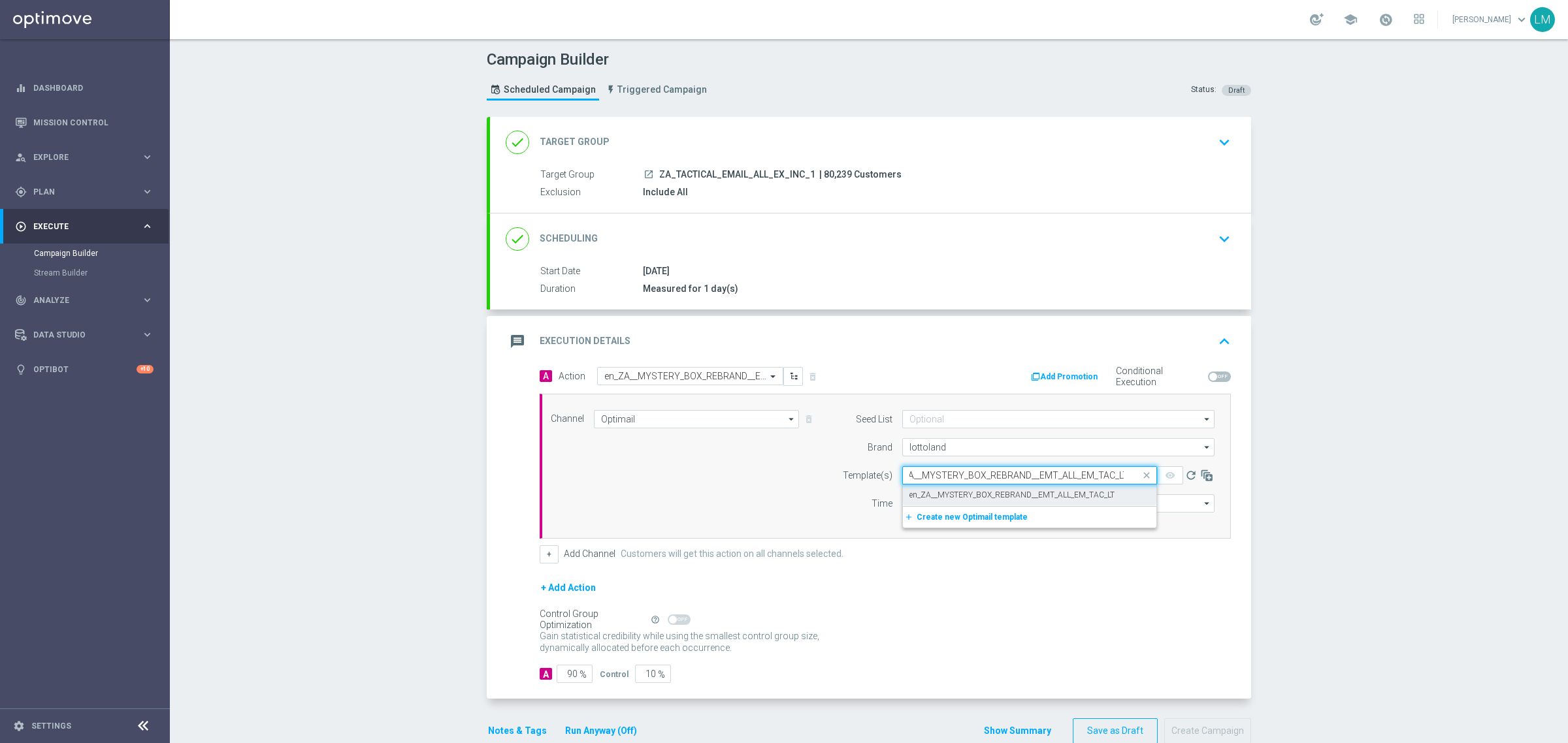
click at [931, 491] on label "en_ZA__MYSTERY_BOX_REBRAND__EMT_ALL_EM_TAC_LT" at bounding box center [1012, 496] width 205 height 12
type input "en_ZA__MYSTERY_BOX_REBRAND__EMT_ALL_EM_TAC_LT"
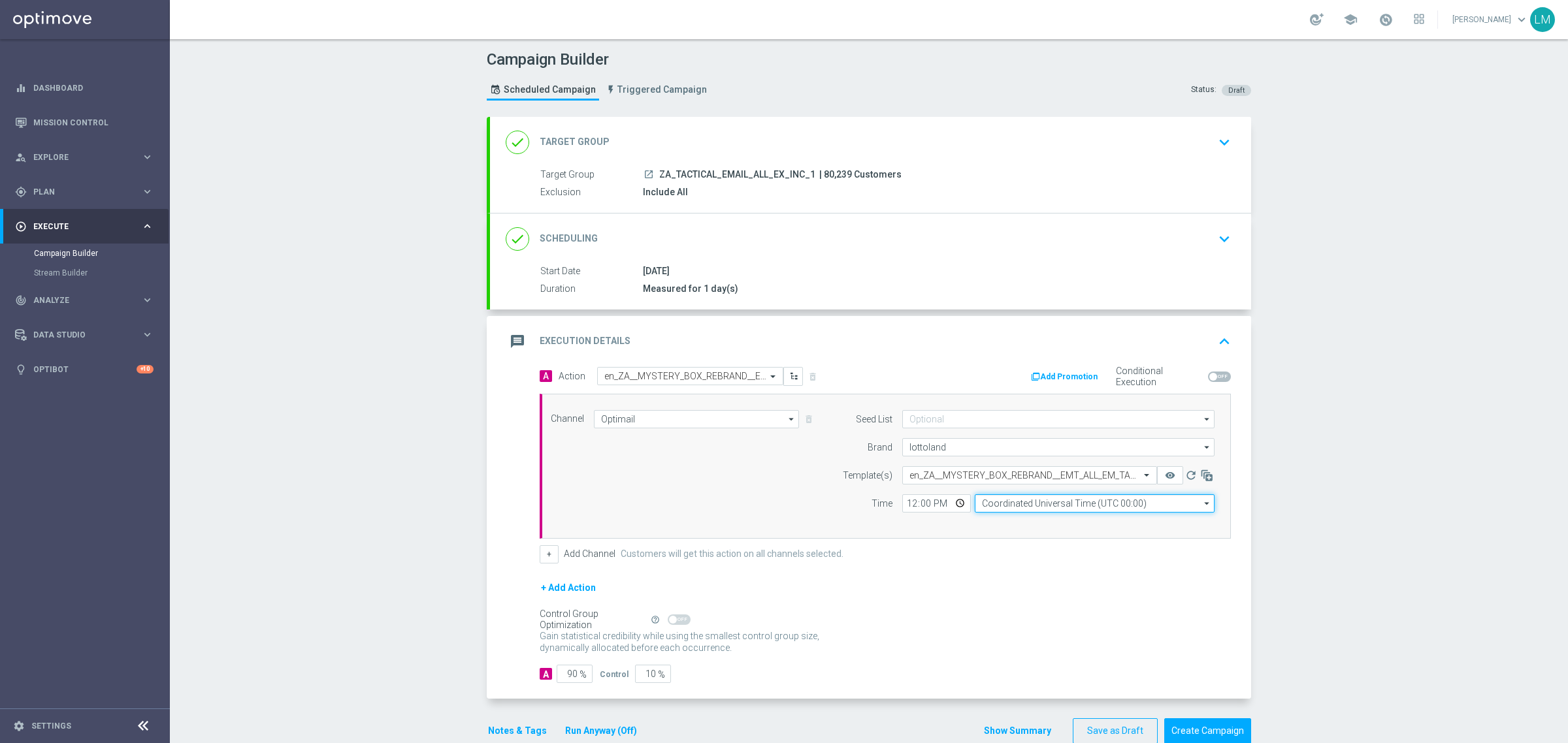
click at [1038, 508] on input "Coordinated Universal Time (UTC 00:00)" at bounding box center [1094, 503] width 240 height 18
click at [1042, 518] on div "Central European Time ([GEOGRAPHIC_DATA]) (UTC +02:00)" at bounding box center [1098, 522] width 214 height 12
type input "Central European Time ([GEOGRAPHIC_DATA]) (UTC +02:00)"
click at [946, 500] on input "12:00" at bounding box center [937, 503] width 69 height 18
click at [826, 499] on div "Time" at bounding box center [858, 503] width 66 height 18
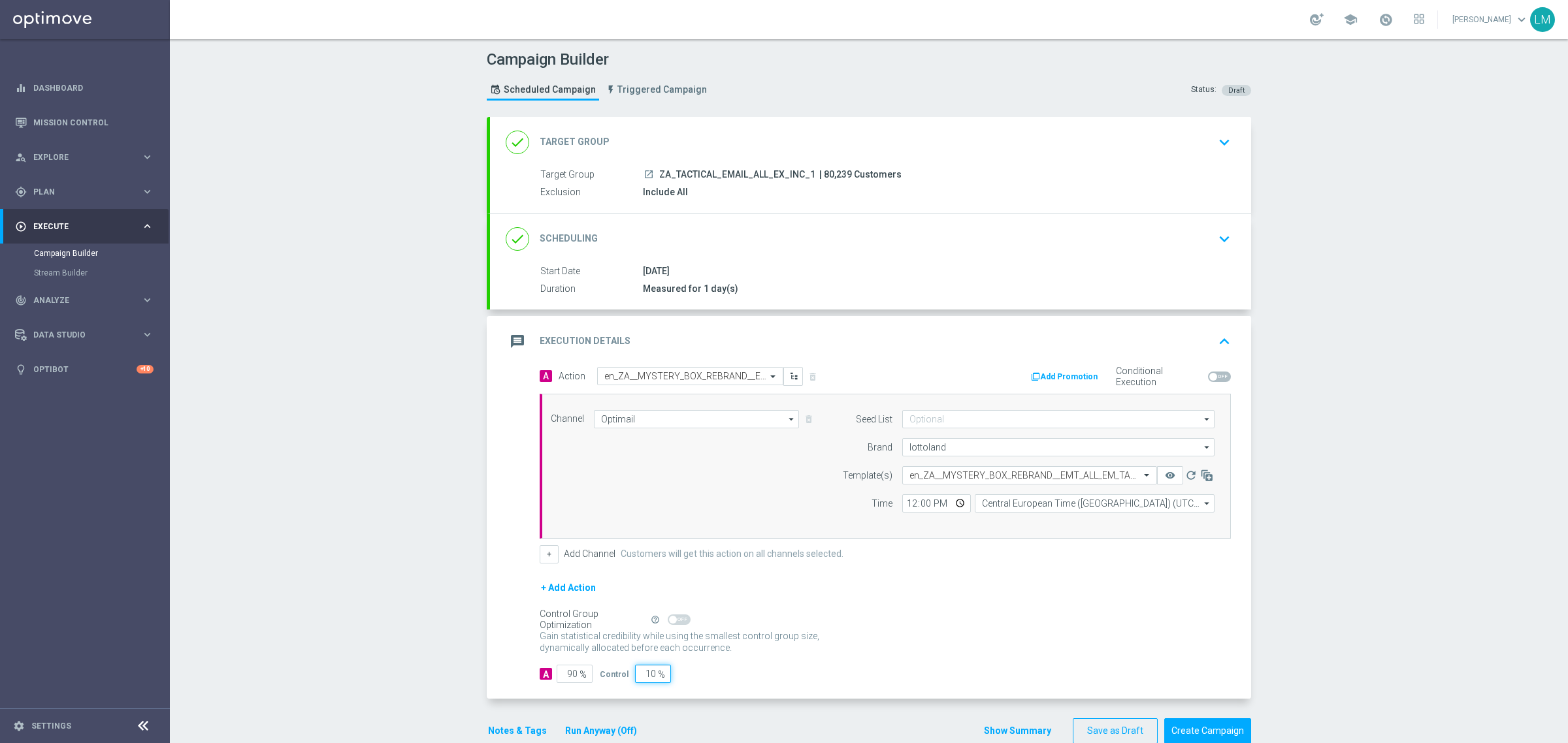
click at [644, 671] on input "10" at bounding box center [652, 673] width 35 height 18
type input "5"
type input "95"
type input "5"
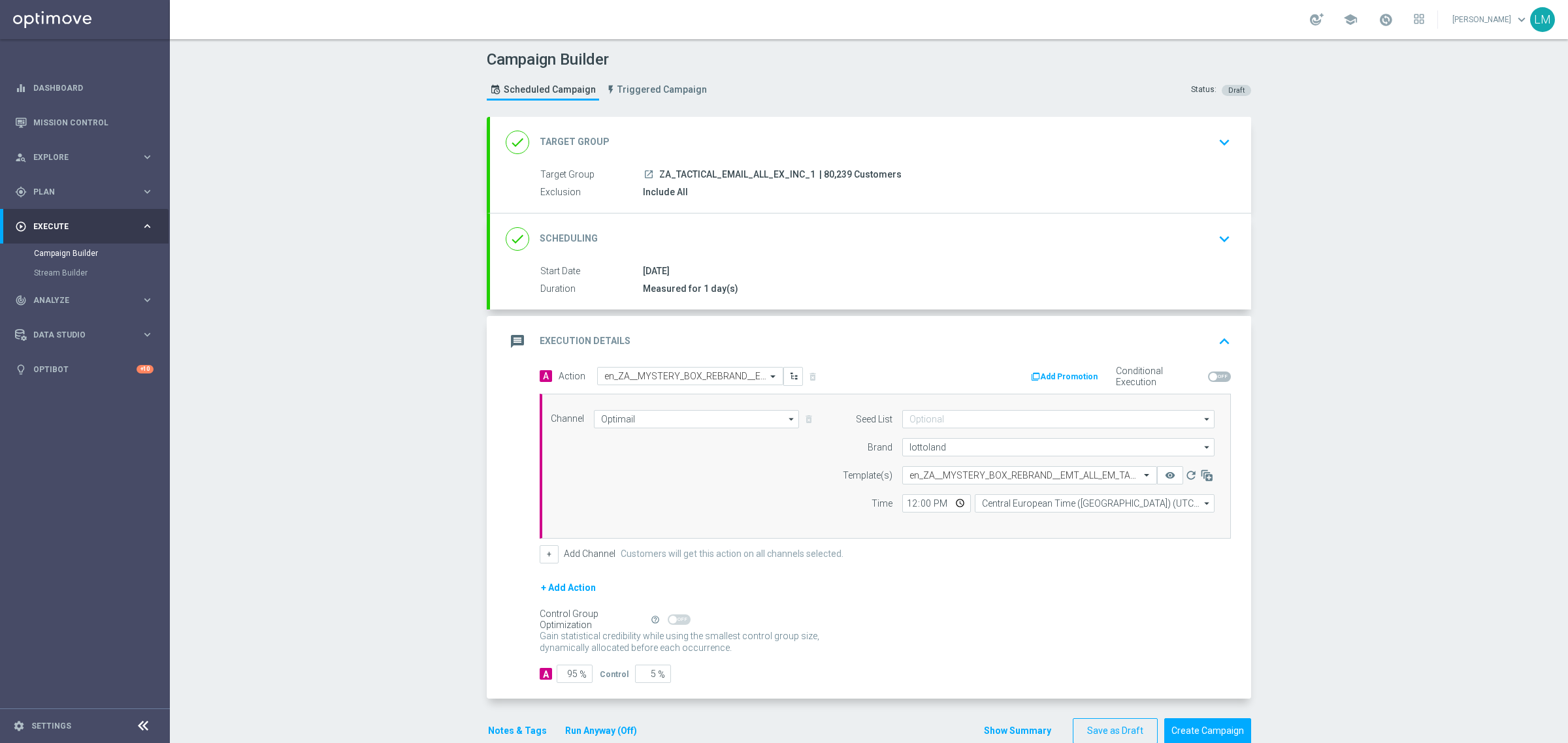
click at [964, 628] on div "Gain statistical credibility while using the smallest control group size, dynam…" at bounding box center [885, 642] width 691 height 32
click at [318, 253] on div "Campaign Builder Scheduled Campaign Triggered Campaign Status: Draft done Targe…" at bounding box center [869, 391] width 1398 height 704
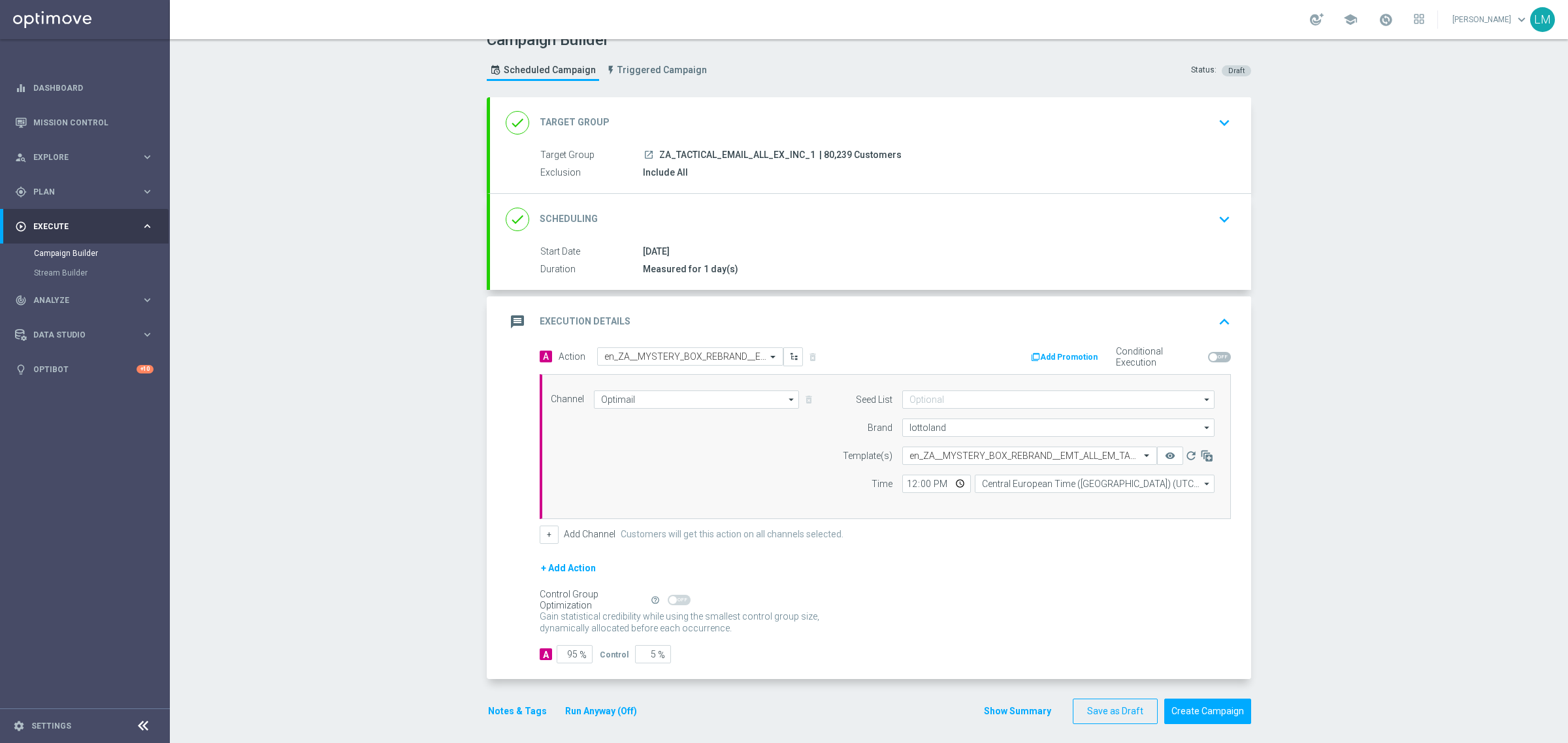
scroll to position [28, 0]
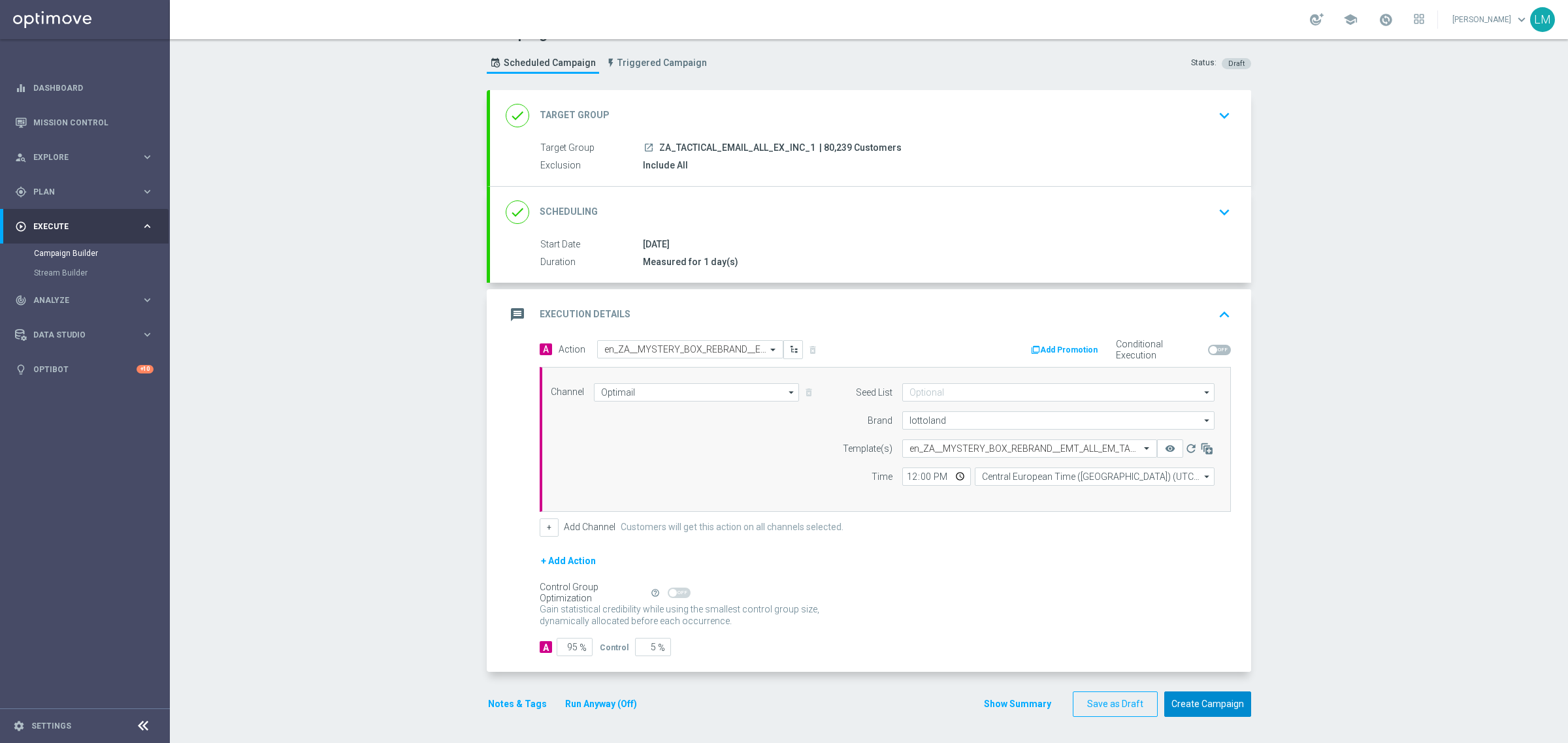
click at [1205, 706] on button "Create Campaign" at bounding box center [1207, 704] width 87 height 26
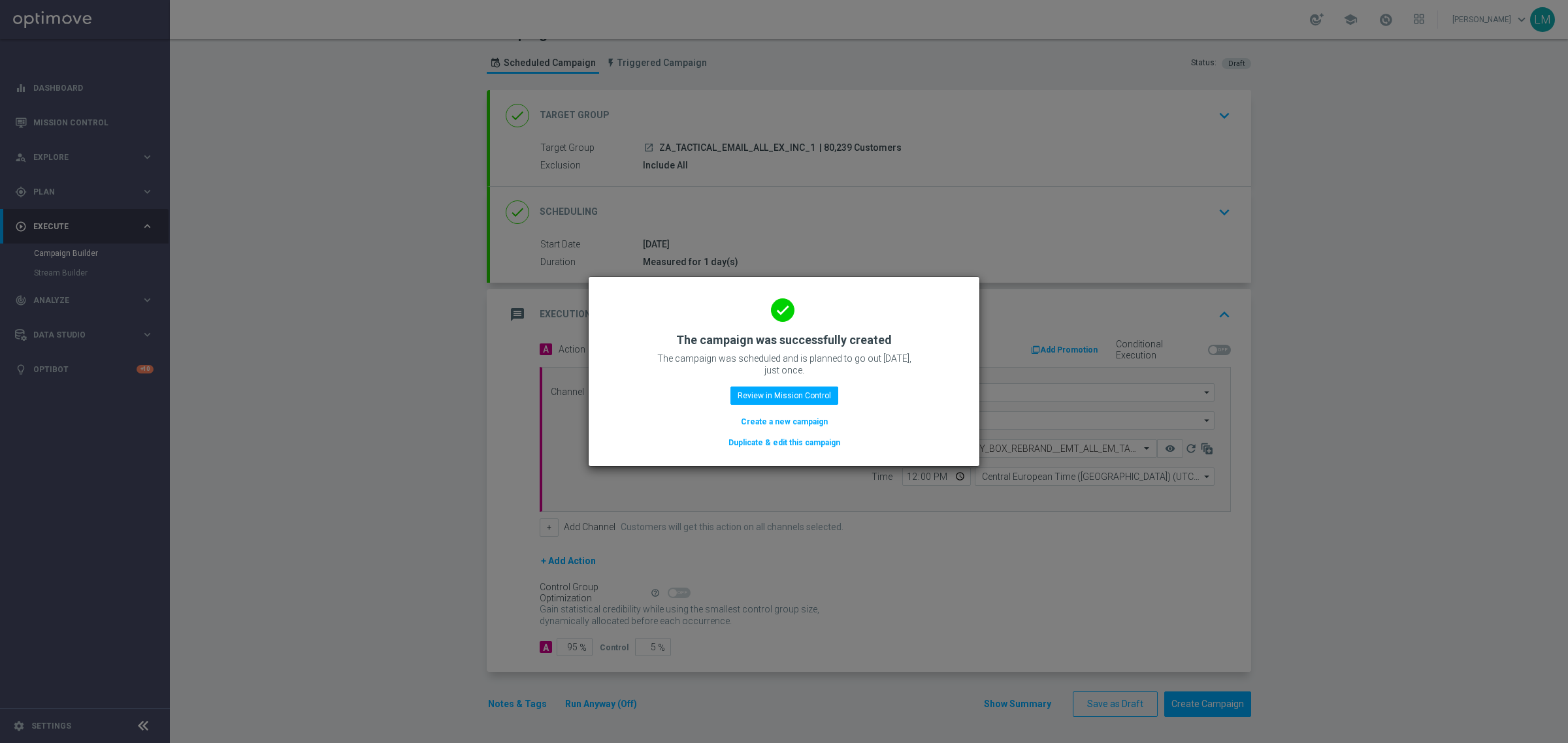
click at [790, 425] on button "Create a new campaign" at bounding box center [784, 422] width 89 height 14
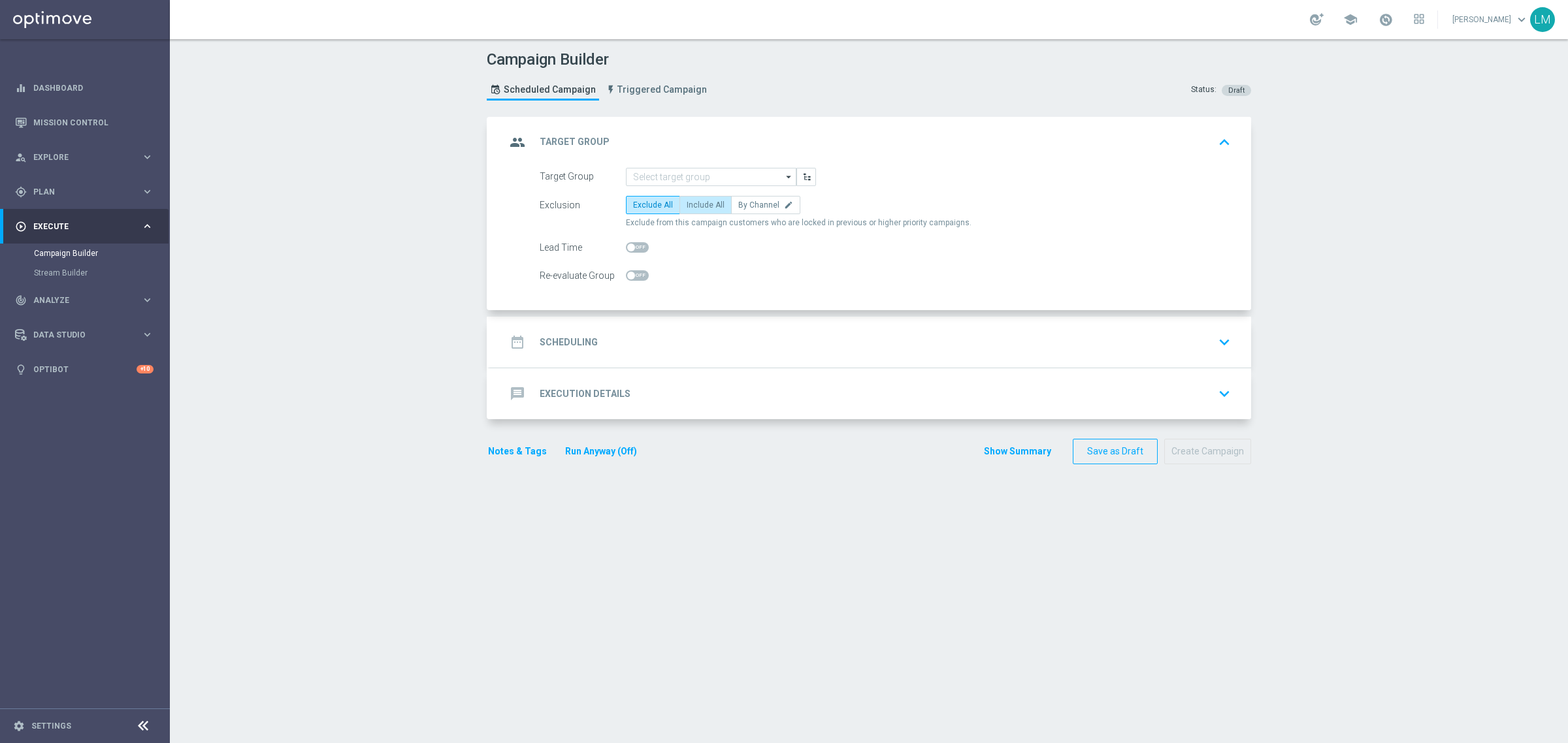
click at [699, 206] on span "Include All" at bounding box center [706, 205] width 38 height 10
click at [695, 206] on input "Include All" at bounding box center [690, 207] width 9 height 9
radio input "true"
click at [700, 181] on input at bounding box center [712, 176] width 171 height 18
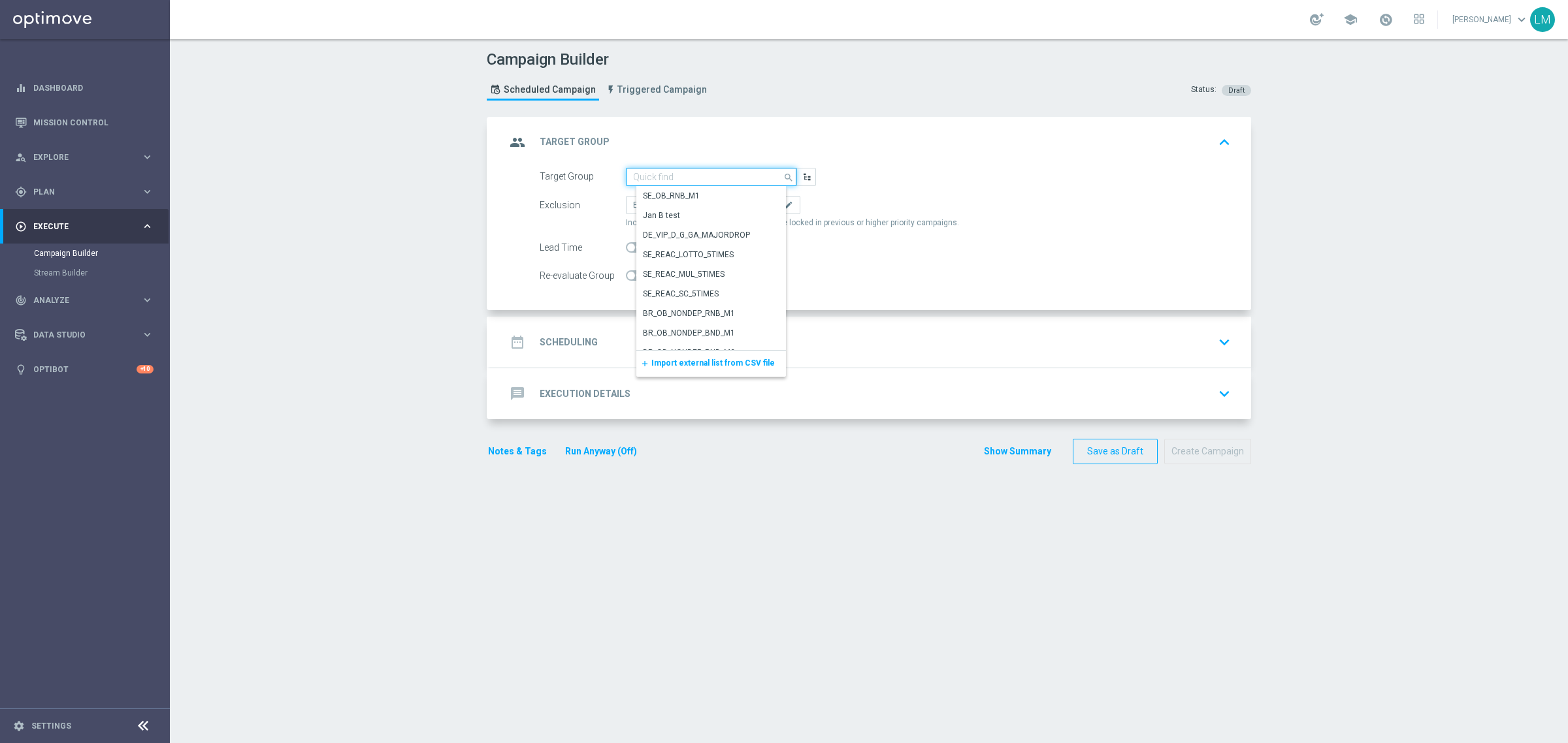
paste input "ZA_TACTICAL_RI_ALL_EX_INC_NON_EMAIL"
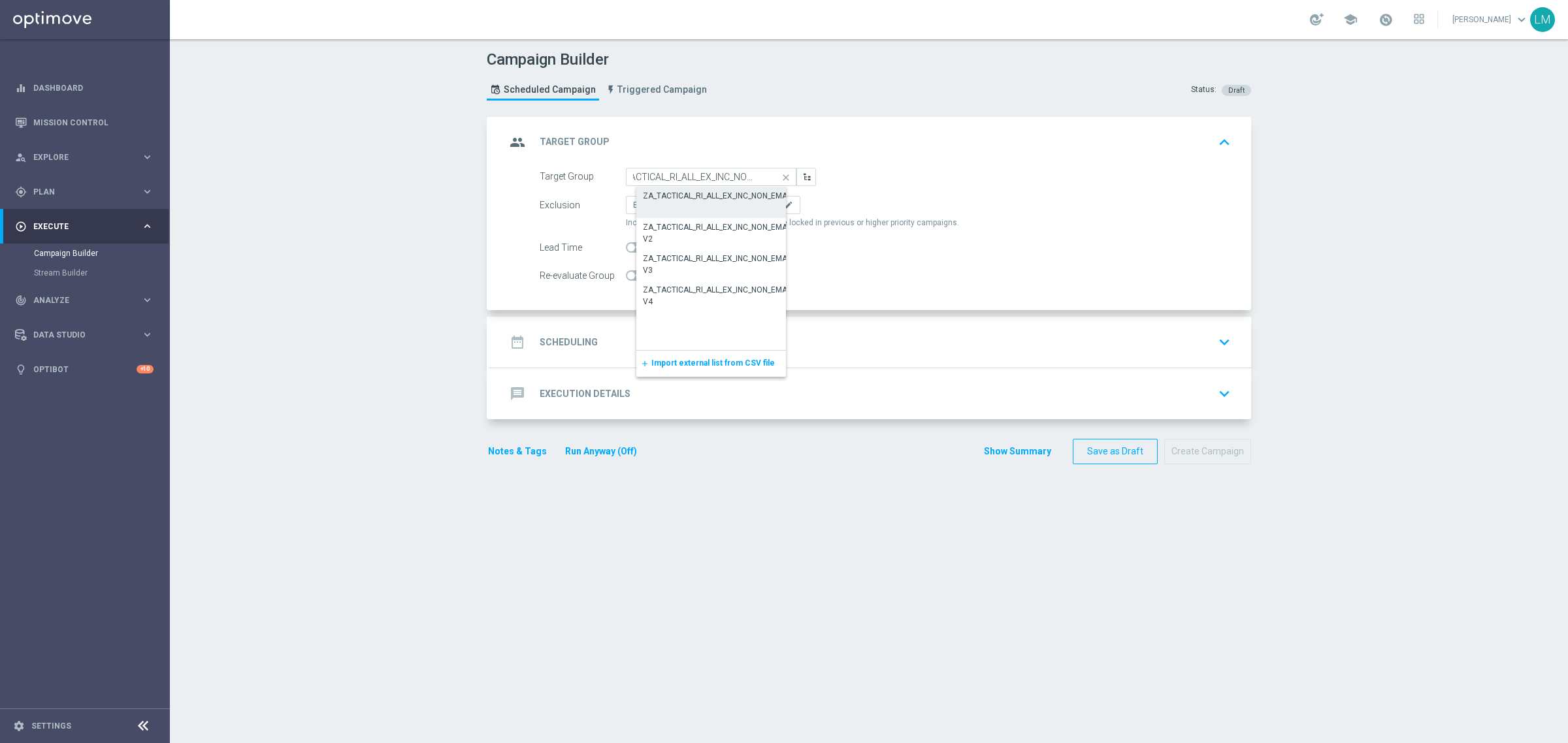
click at [697, 193] on div "ZA_TACTICAL_RI_ALL_EX_INC_NON_EMAIL" at bounding box center [717, 196] width 151 height 12
type input "ZA_TACTICAL_RI_ALL_EX_INC_NON_EMAIL"
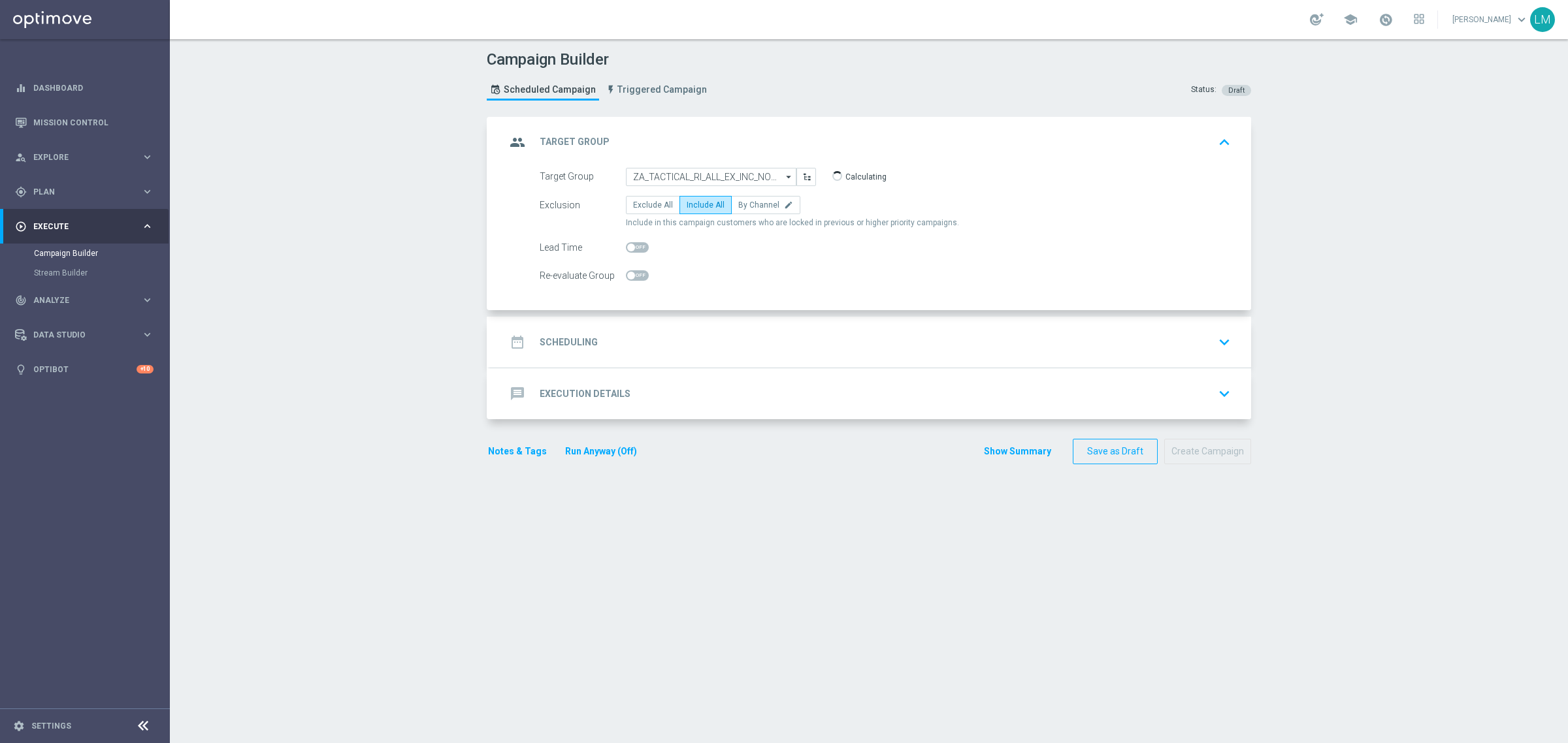
click at [699, 347] on div "date_range Scheduling keyboard_arrow_down" at bounding box center [870, 342] width 730 height 25
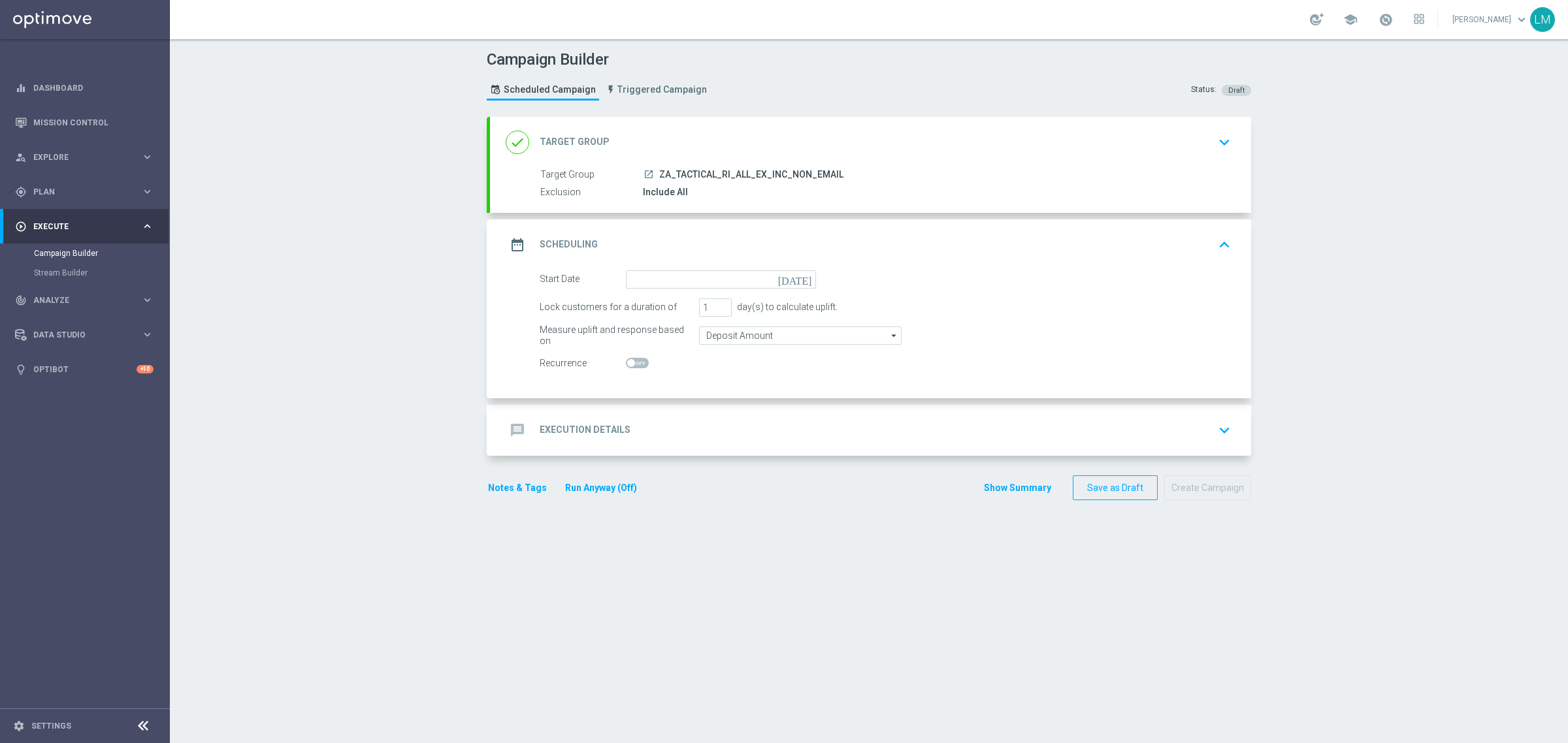
click at [796, 278] on icon "[DATE]" at bounding box center [797, 277] width 38 height 14
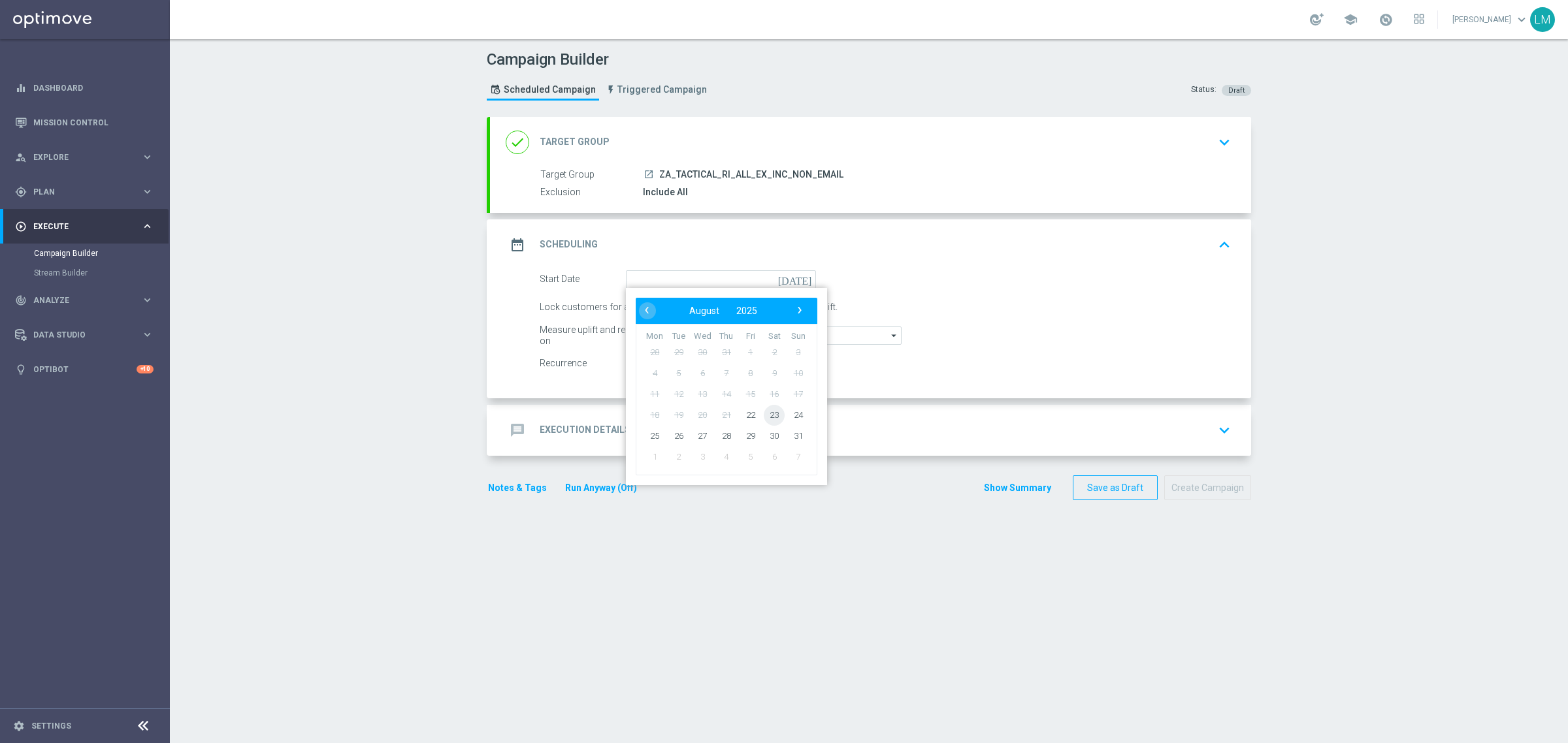
click at [772, 419] on span "23" at bounding box center [774, 415] width 21 height 21
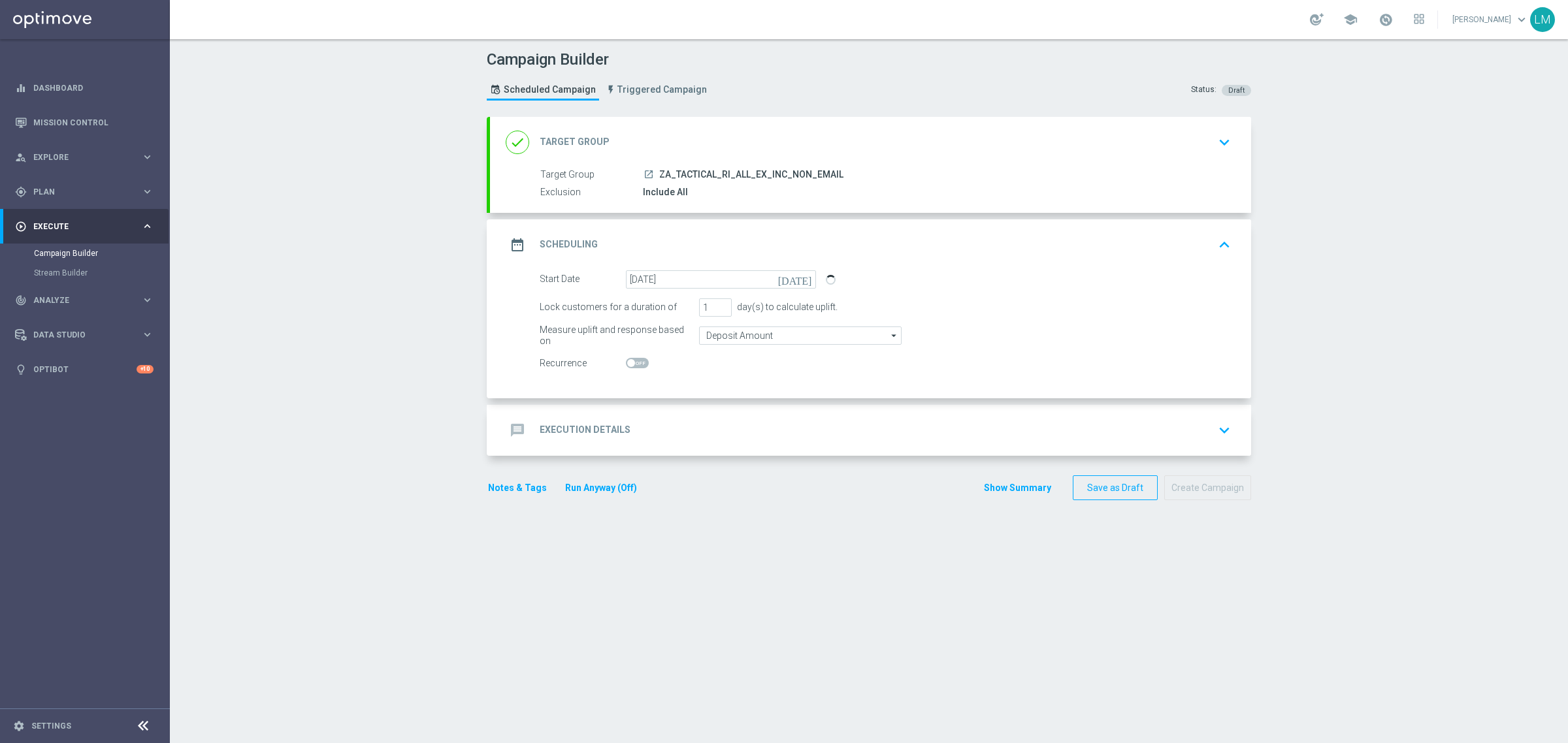
click at [794, 271] on icon "[DATE]" at bounding box center [797, 277] width 38 height 14
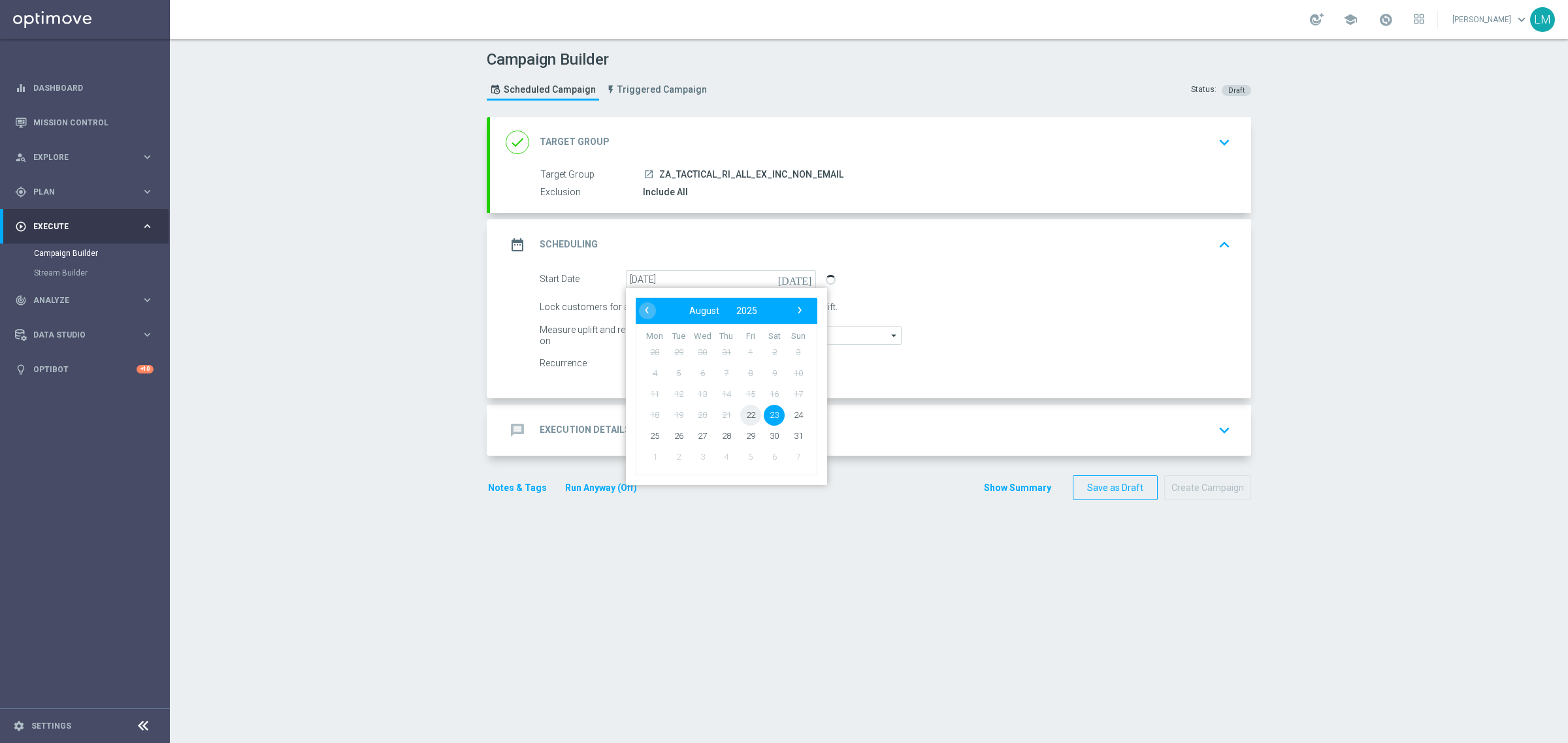
drag, startPoint x: 755, startPoint y: 421, endPoint x: 746, endPoint y: 426, distance: 10.3
click at [749, 415] on span "22" at bounding box center [751, 415] width 21 height 21
type input "[DATE]"
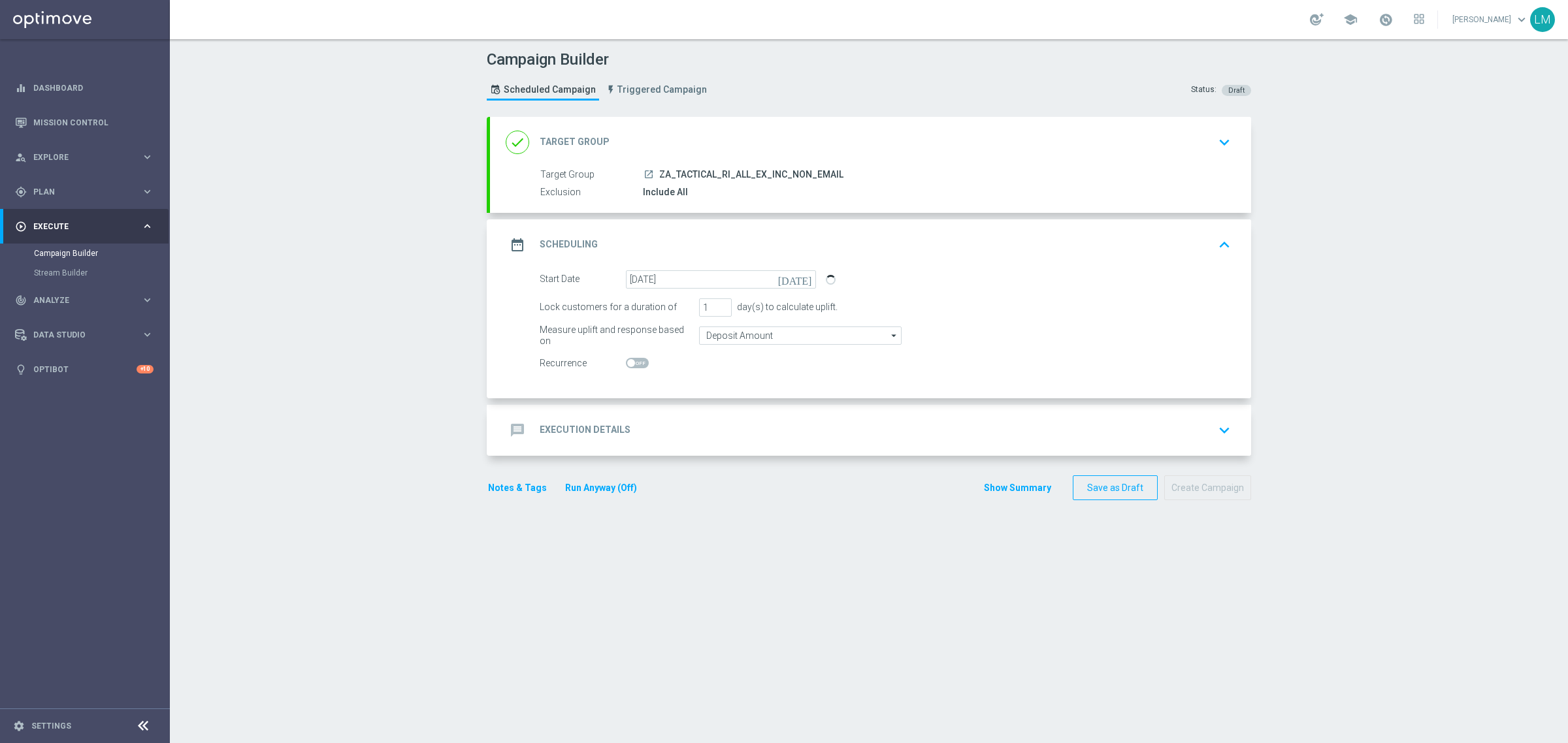
click at [743, 441] on div "message Execution Details keyboard_arrow_down" at bounding box center [870, 430] width 730 height 25
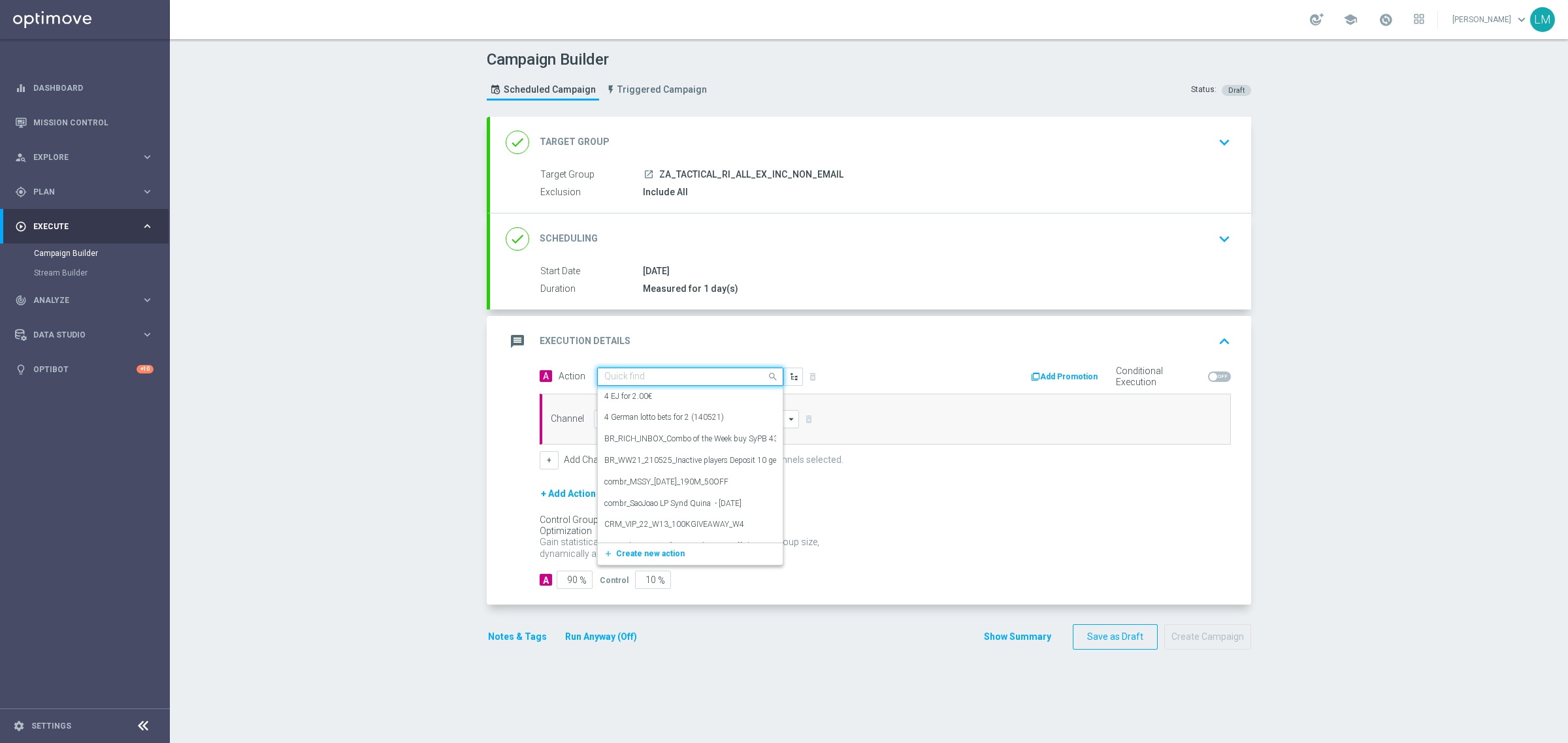
click at [634, 384] on div "Quick find" at bounding box center [690, 377] width 186 height 18
paste input "ZA_TACTICAL_RI_ALL_EX_INC_NON_EMAIL"
type input "ZA_TACTICAL_RI_ALL_EX_INC_NON_EMAIL"
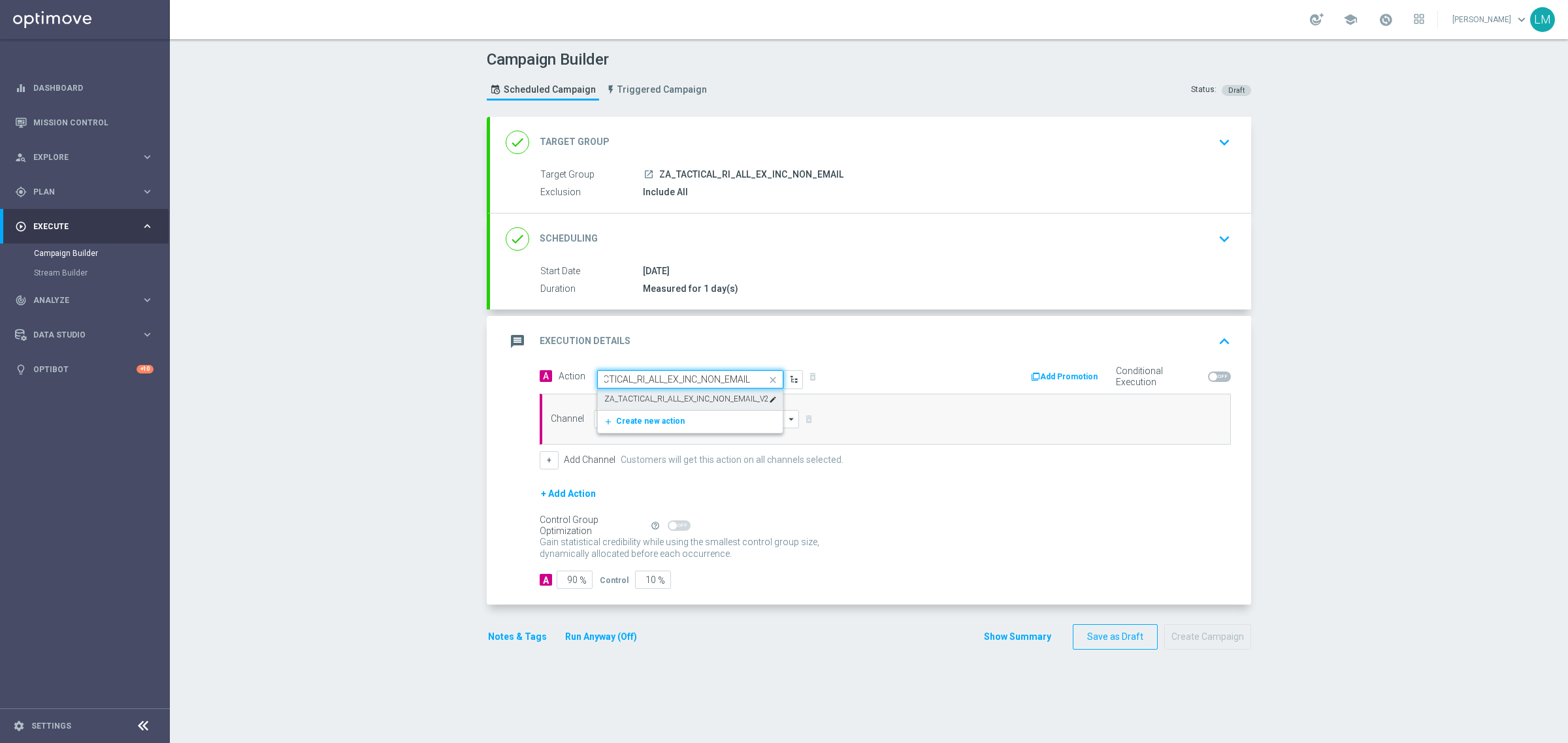
click at [644, 396] on label "ZA_TACTICAL_RI_ALL_EX_INC_NON_EMAIL_V2" at bounding box center [687, 400] width 165 height 12
click at [650, 410] on input at bounding box center [696, 419] width 205 height 18
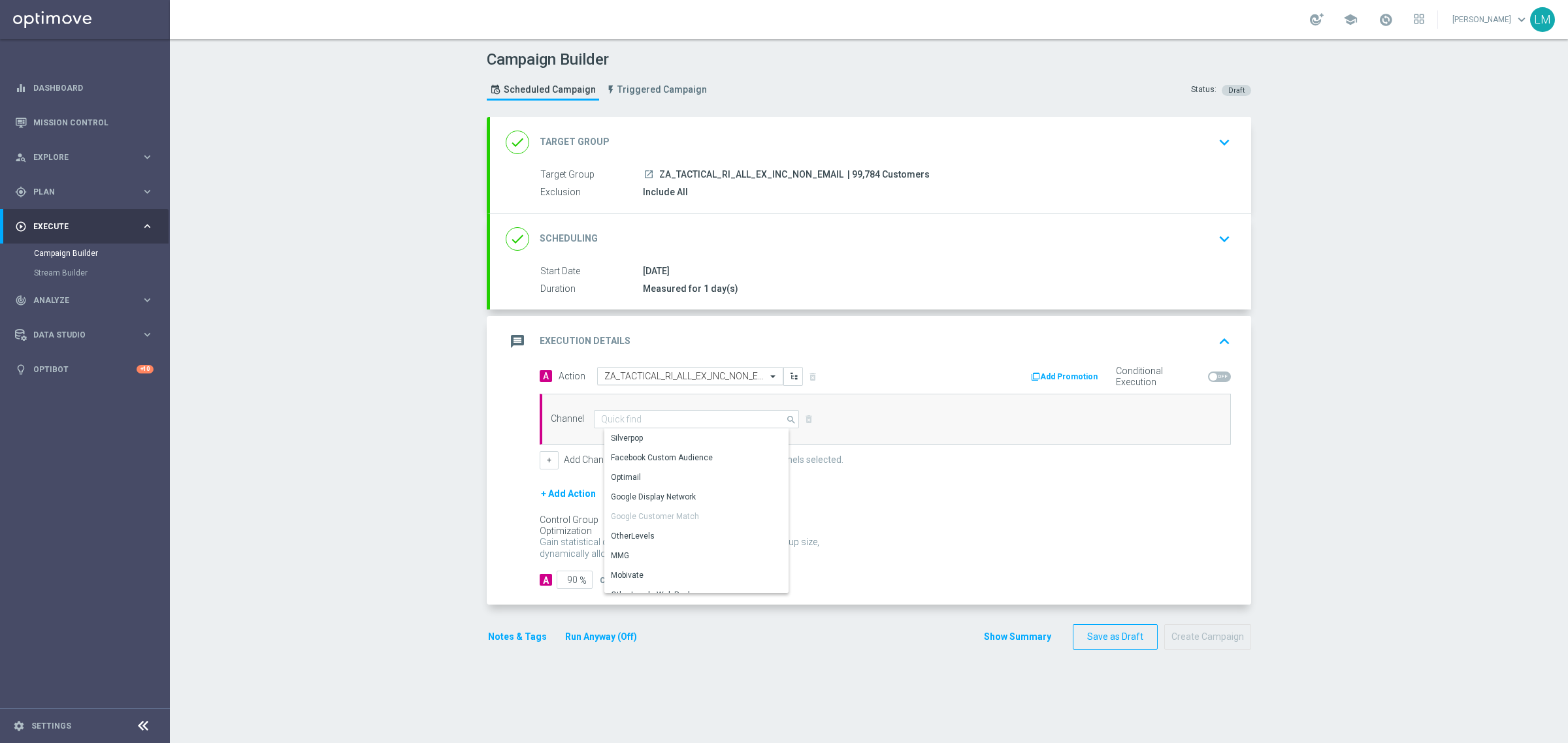
click at [665, 376] on input "text" at bounding box center [677, 377] width 146 height 12
paste input "en_ZA__MYSTERY_BOX_REBRAND_16__ALL_RI_TAC_LT"
type input "en_ZA__MYSTERY_BOX_REBRAND_16__ALL_RI_TAC_LT"
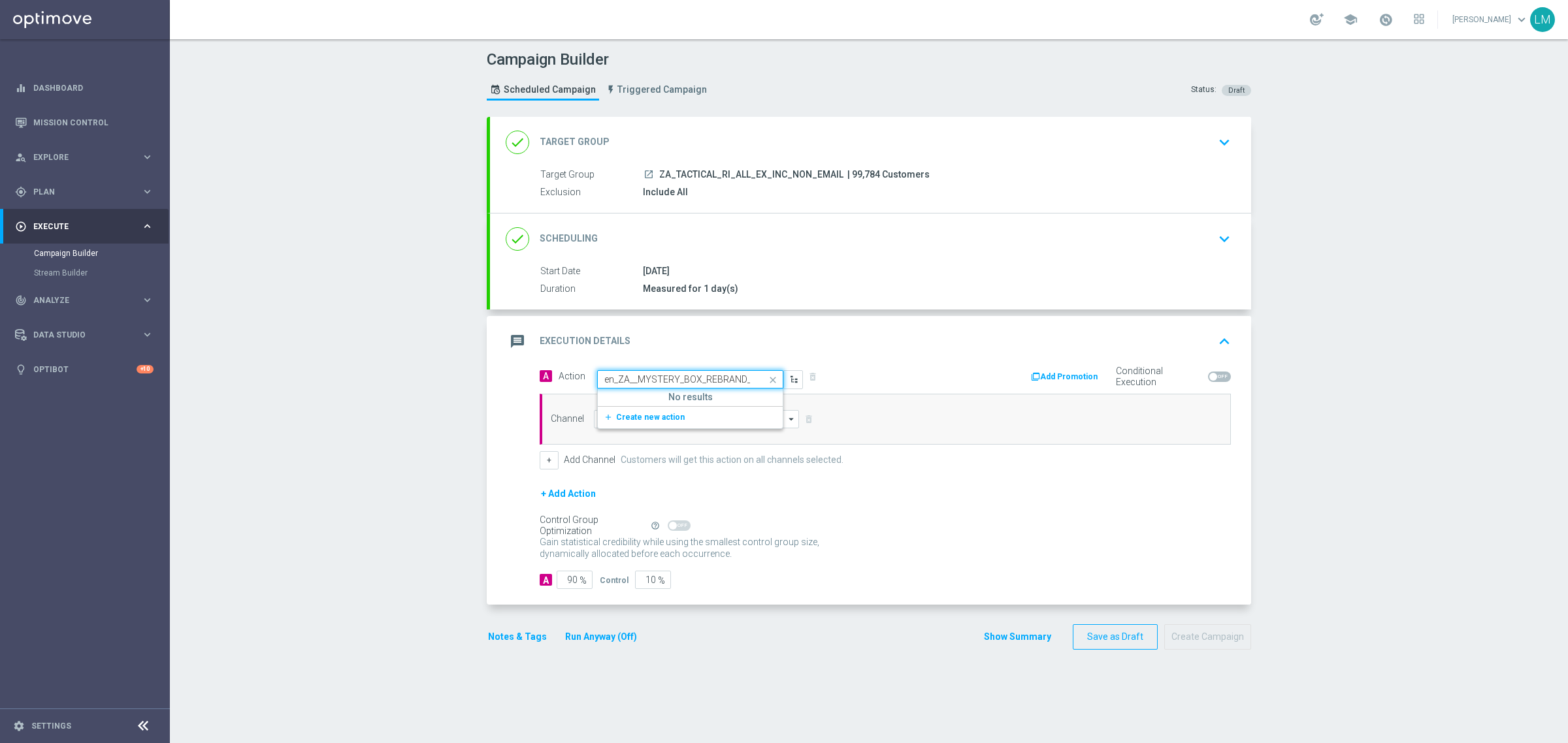
scroll to position [0, 77]
click at [650, 419] on span "Create new action" at bounding box center [650, 418] width 69 height 10
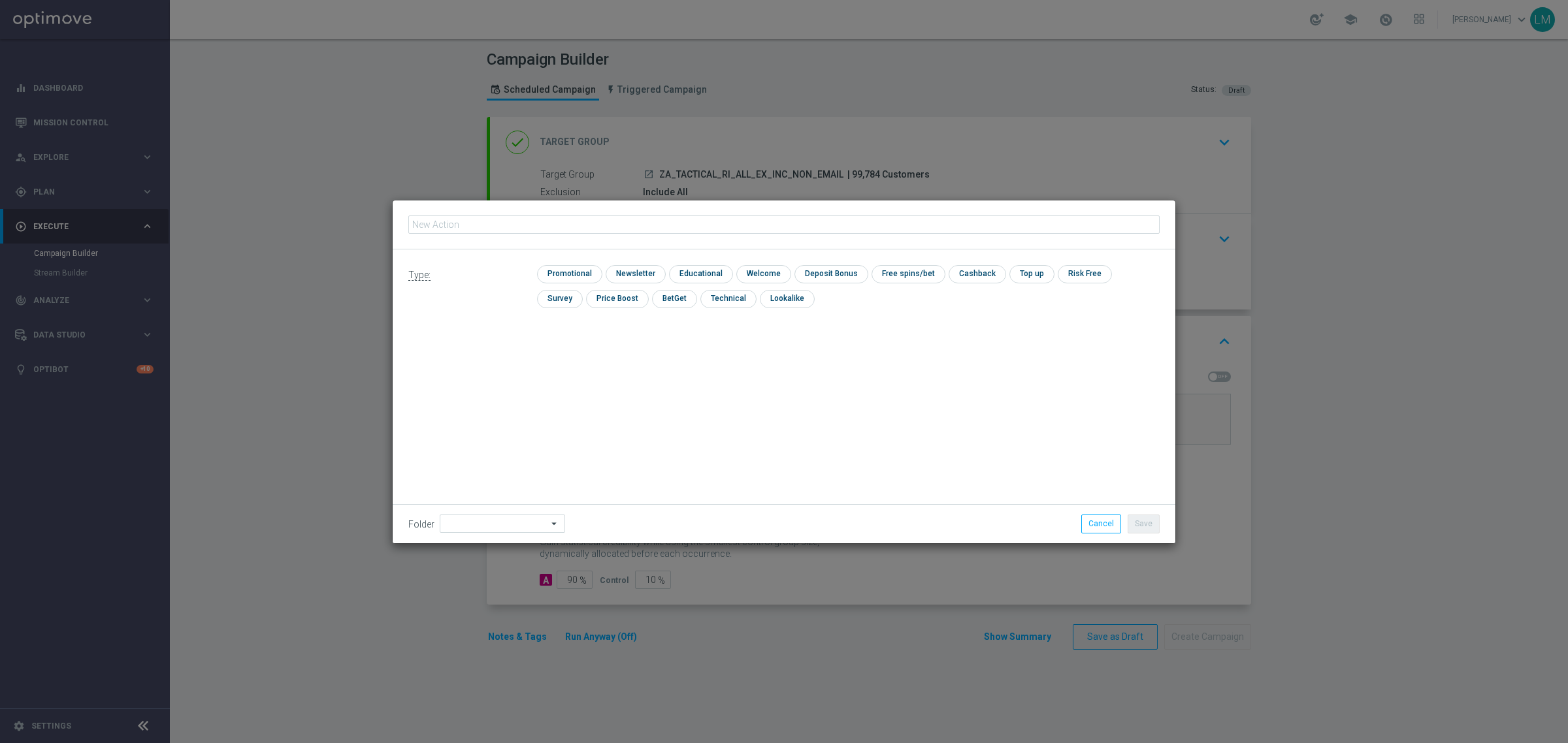
type input "en_ZA__MYSTERY_BOX_REBRAND_16__ALL_RI_TAC_LT"
click at [581, 274] on input "checkbox" at bounding box center [568, 274] width 62 height 17
checkbox input "true"
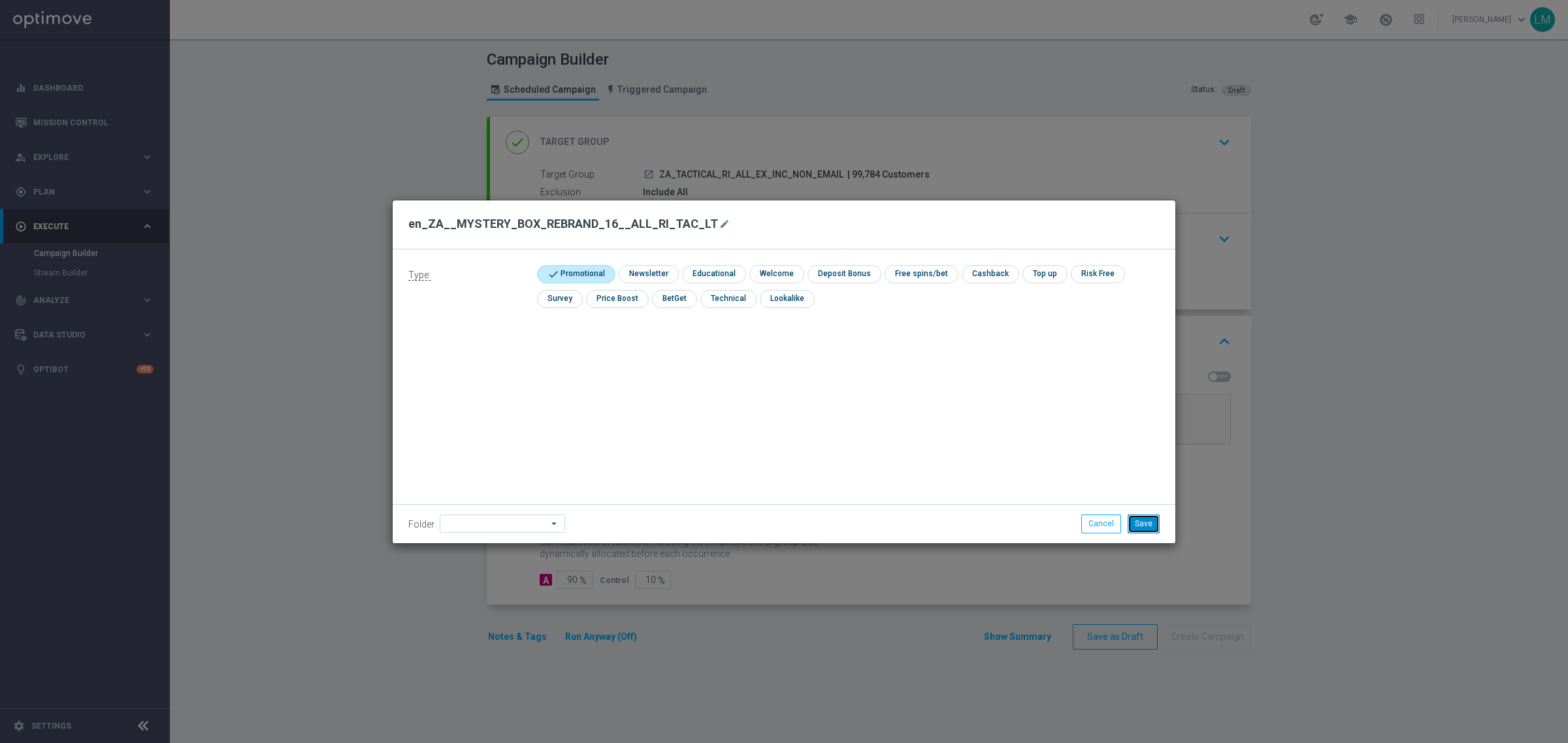
click at [1138, 520] on button "Save" at bounding box center [1143, 523] width 32 height 18
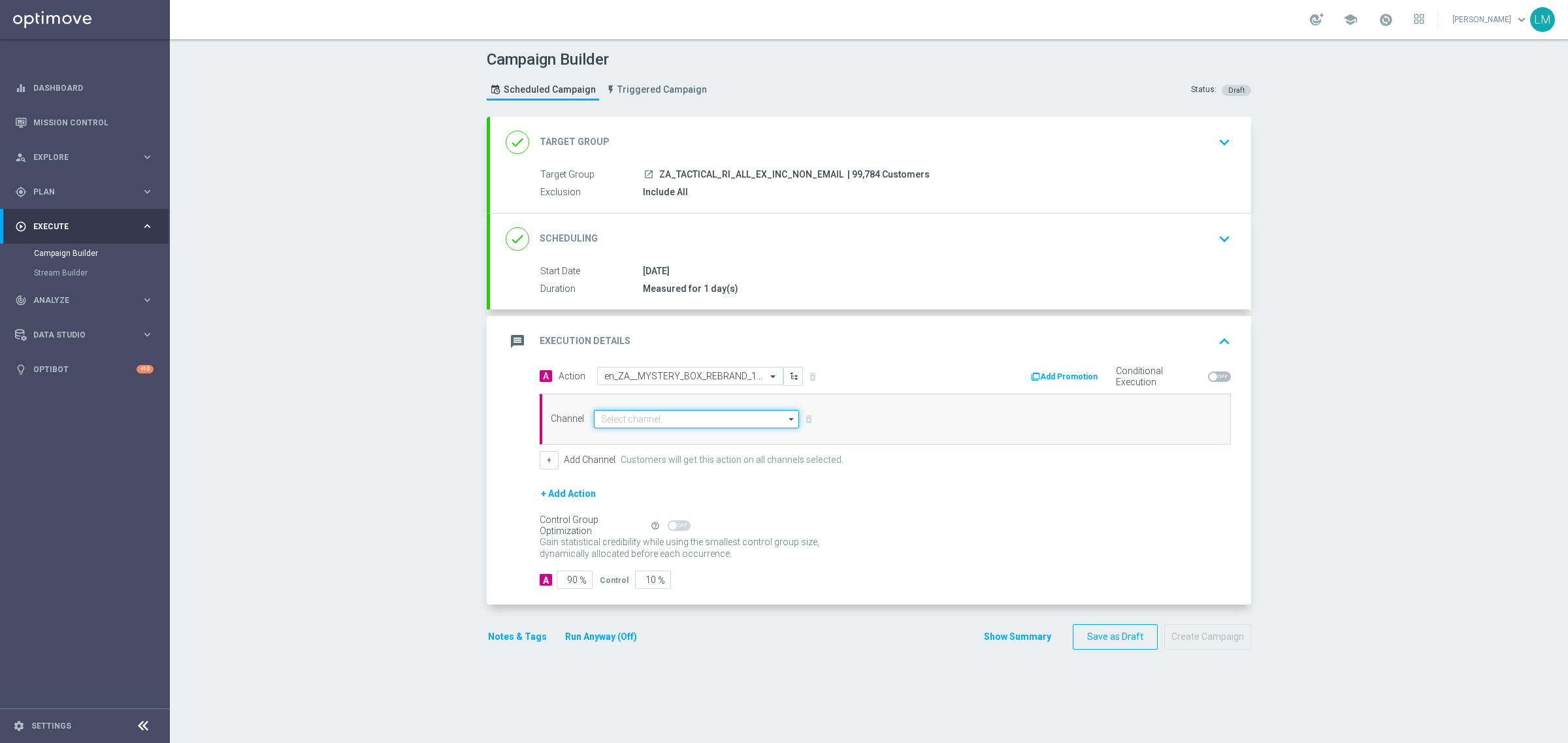
click at [627, 412] on input at bounding box center [696, 419] width 205 height 18
click at [645, 451] on div "OtherLevels" at bounding box center [701, 455] width 194 height 19
type input "OtherLevels"
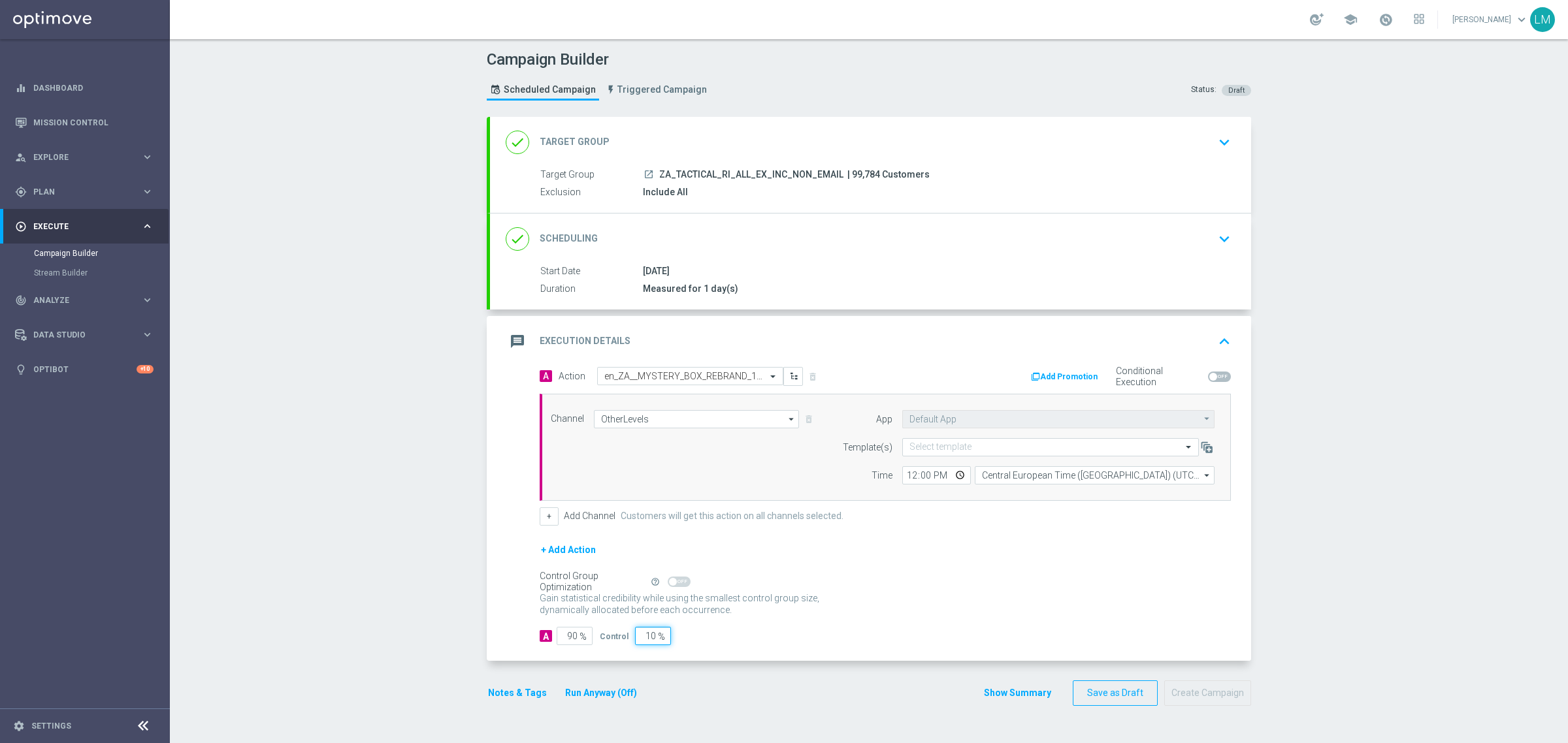
click at [643, 642] on input "10" at bounding box center [652, 636] width 35 height 18
type input "5"
type input "95"
type input "5"
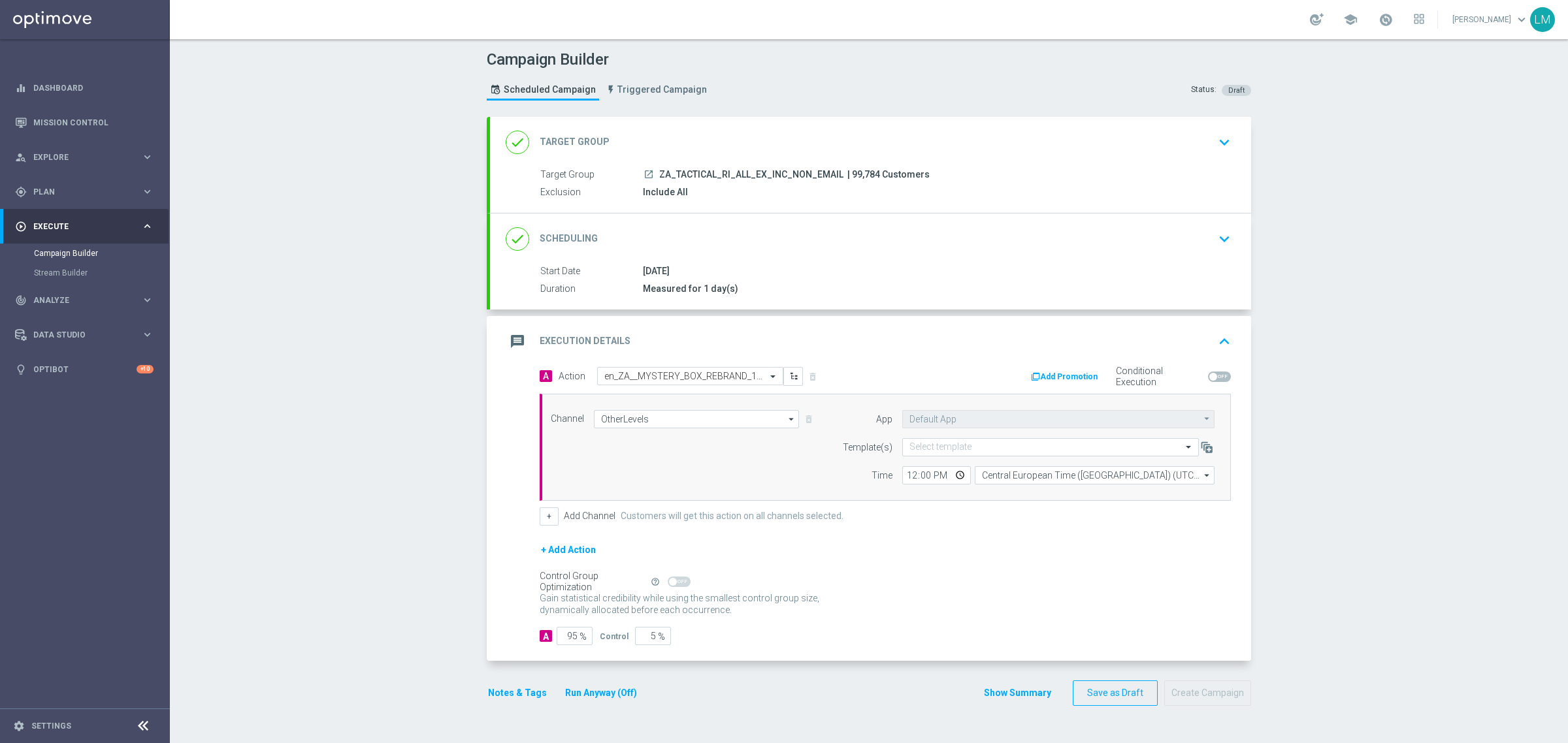
click at [1021, 648] on div "A Action Select action en_ZA__MYSTERY_BOX_REBRAND_16__ALL_RI_TAC_LT delete_fore…" at bounding box center [871, 514] width 761 height 294
click at [995, 476] on input "Central European Time ([GEOGRAPHIC_DATA]) (UTC +02:00)" at bounding box center [1094, 475] width 240 height 18
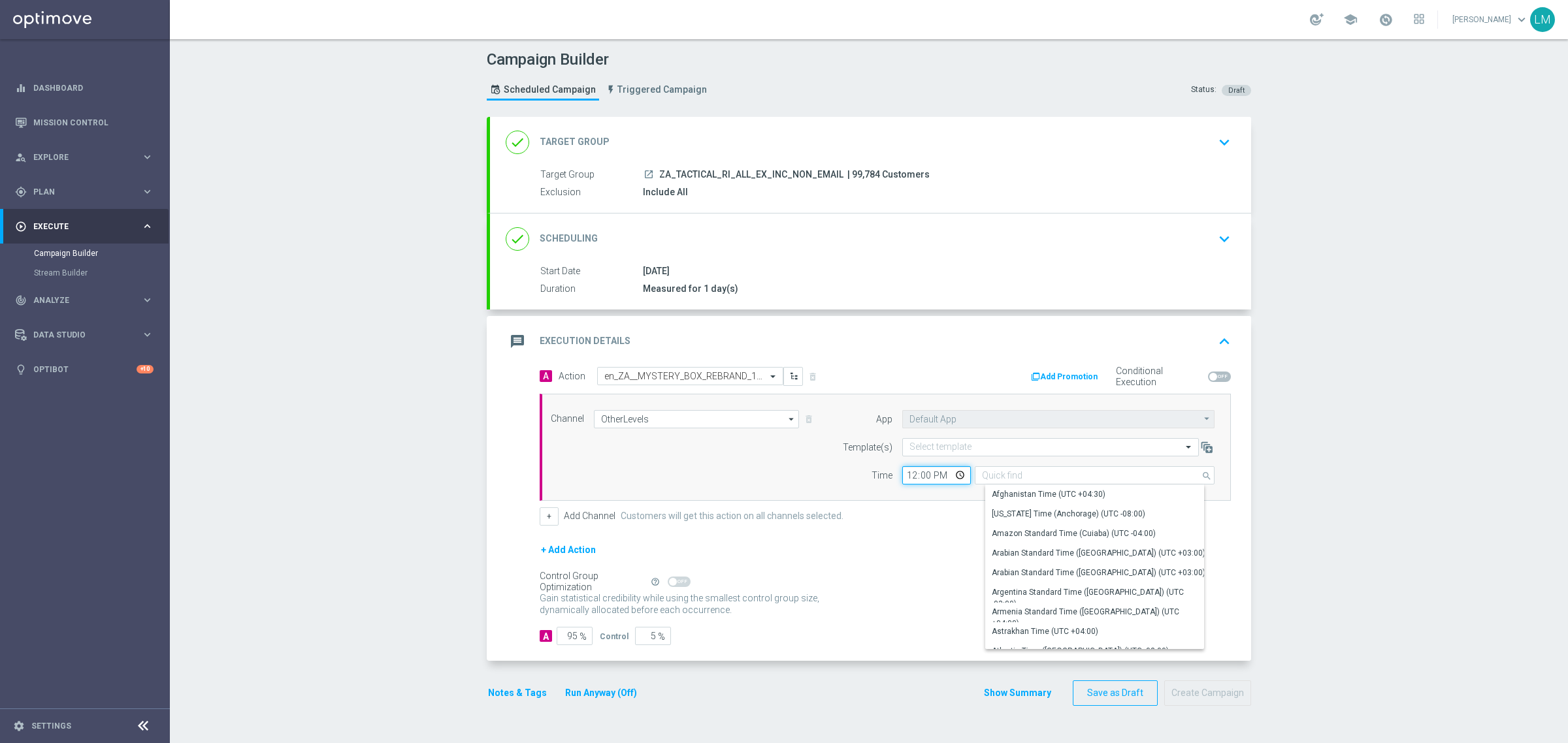
click at [954, 480] on input "12:00" at bounding box center [937, 475] width 69 height 18
type input "Central European Time ([GEOGRAPHIC_DATA]) (UTC +02:00)"
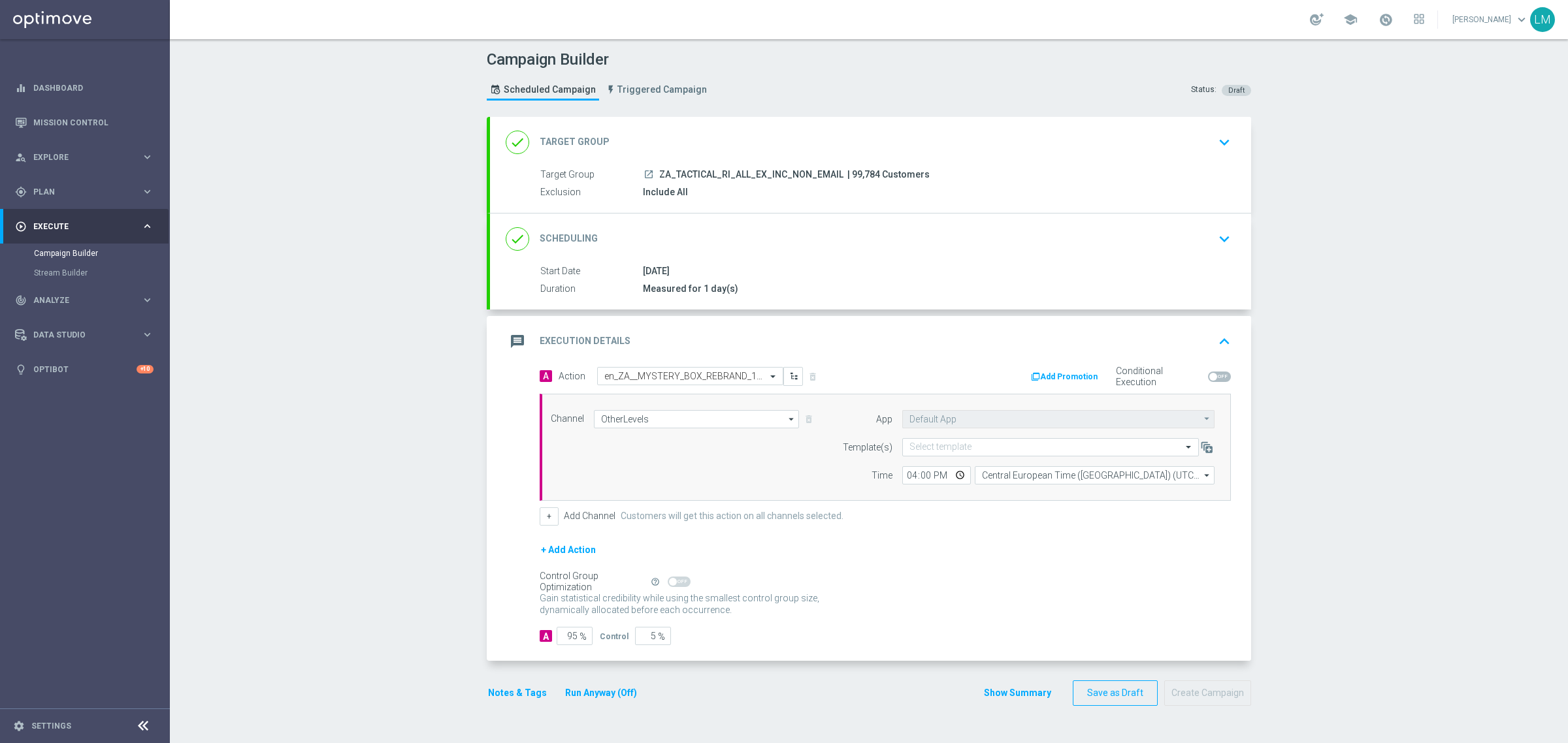
type input "16:00"
click at [846, 574] on div "+ Add Action" at bounding box center [885, 558] width 691 height 33
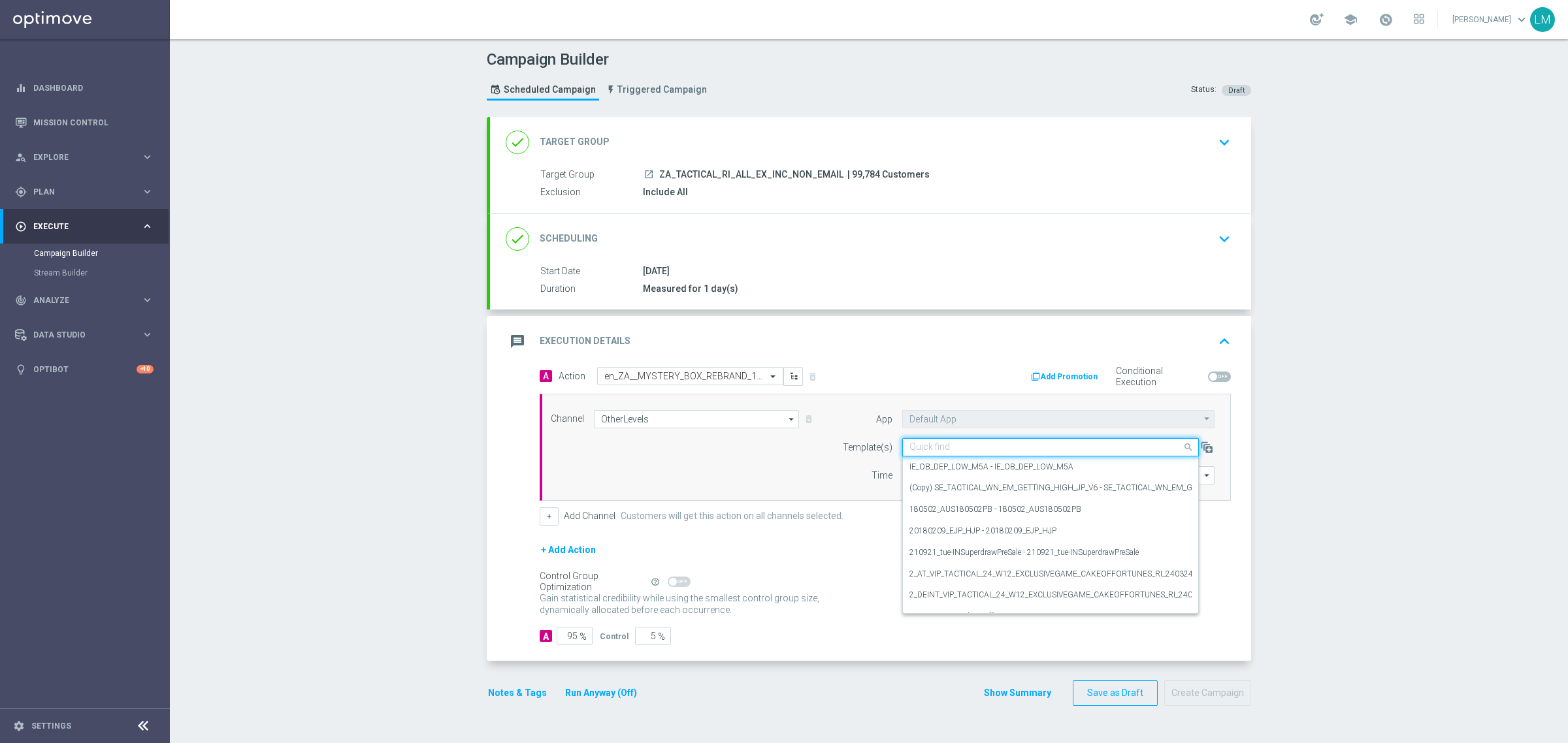
click at [909, 451] on input "text" at bounding box center [1037, 448] width 256 height 12
paste input "en_ZA__MYSTERY_BOX_REBRAND_16__ALL_RI_TAC_LT"
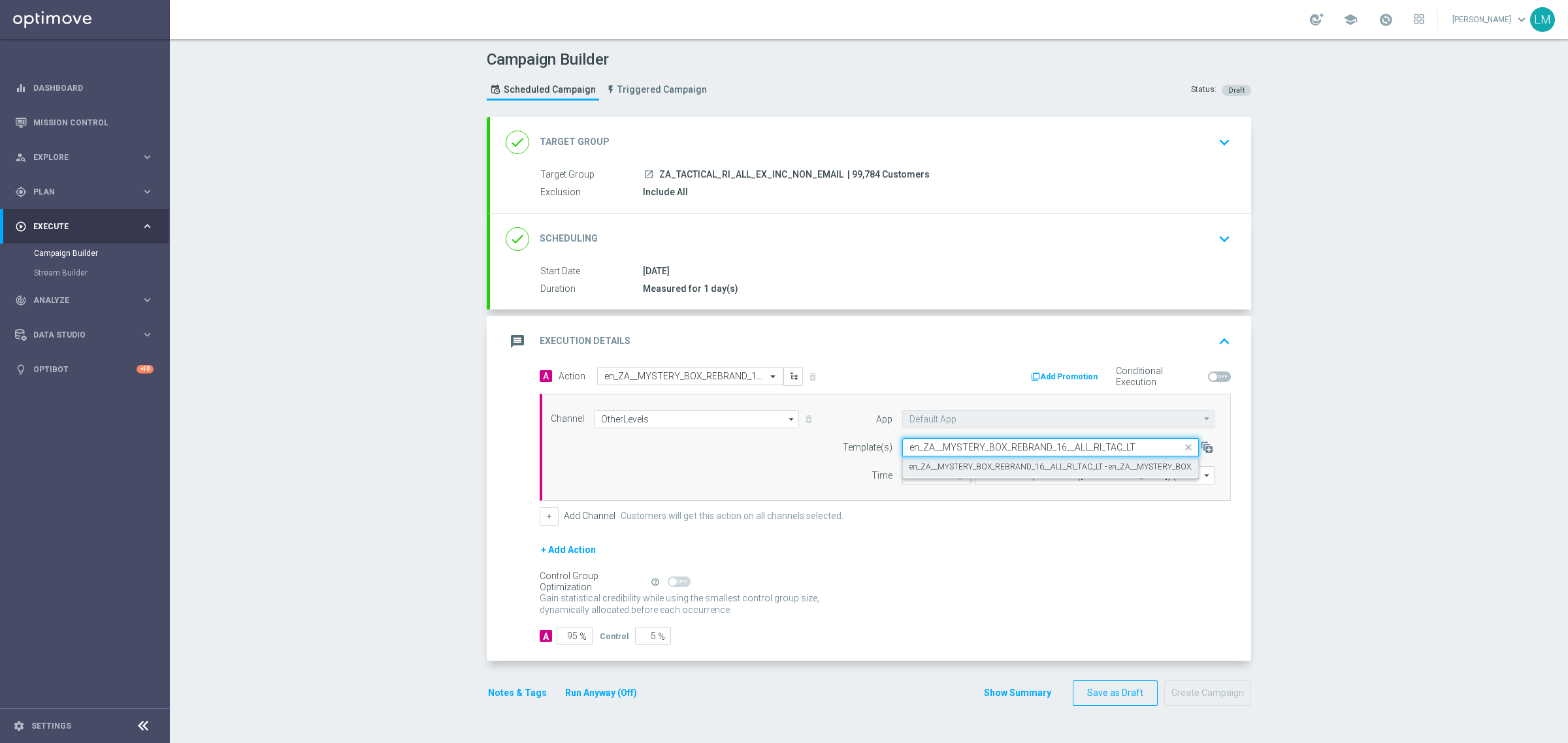
click at [941, 465] on label "en_ZA__MYSTERY_BOX_REBRAND_16__ALL_RI_TAC_LT - en_ZA__MYSTERY_BOX_REBRAND_16__A…" at bounding box center [1105, 468] width 392 height 12
type input "en_ZA__MYSTERY_BOX_REBRAND_16__ALL_RI_TAC_LT"
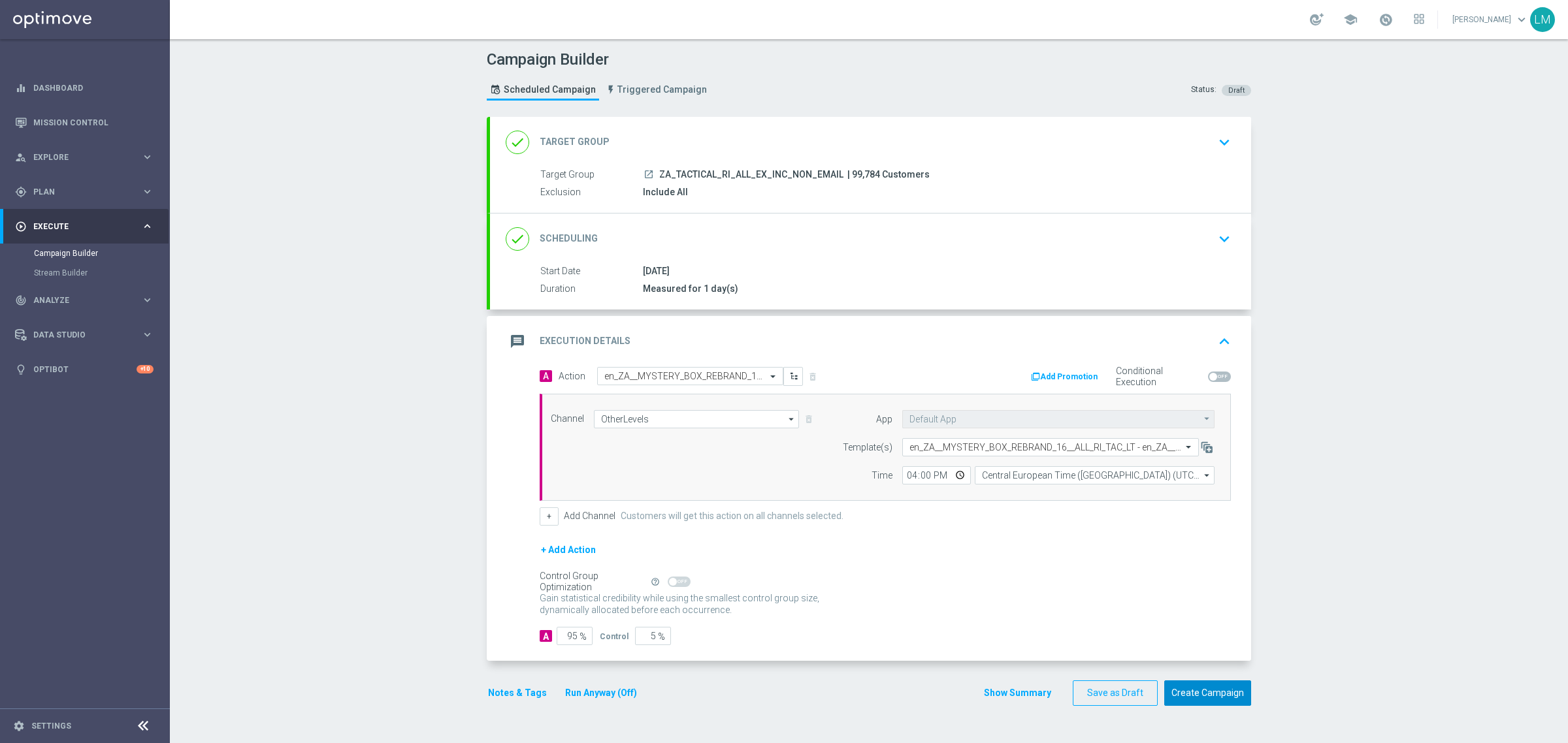
click at [1189, 698] on button "Create Campaign" at bounding box center [1207, 693] width 87 height 26
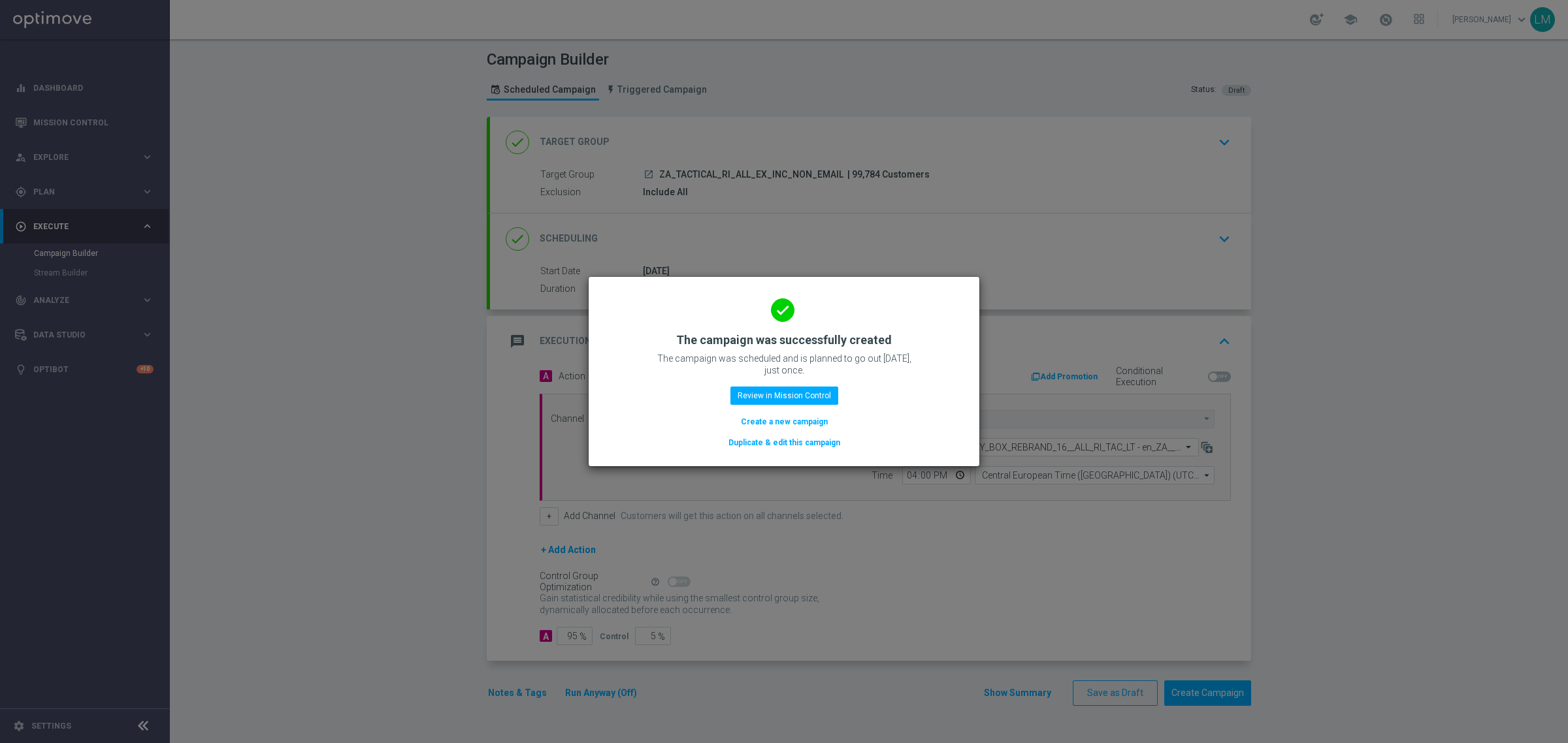
click at [747, 418] on button "Create a new campaign" at bounding box center [784, 422] width 89 height 14
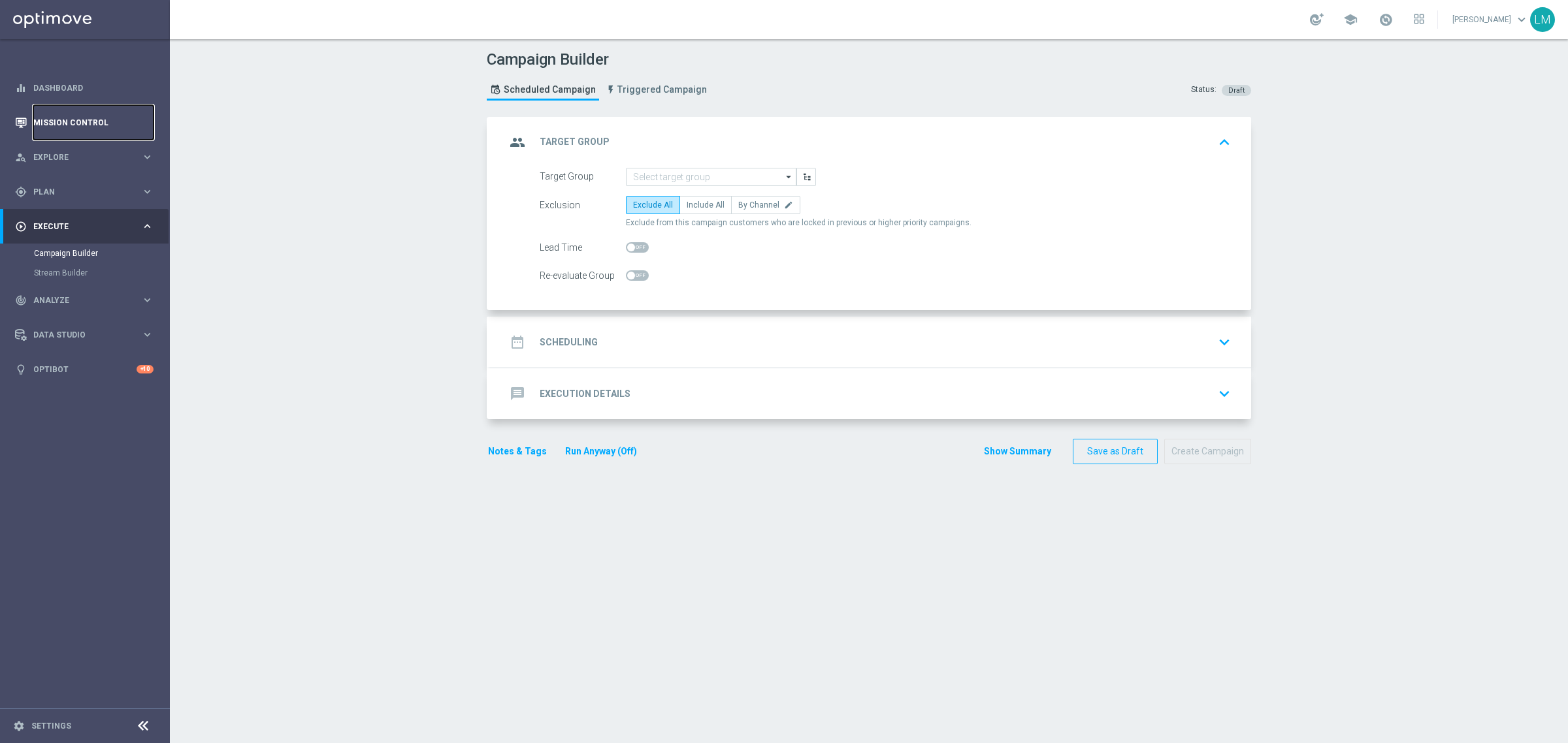
click at [79, 126] on link "Mission Control" at bounding box center [93, 123] width 120 height 35
